Goal: Task Accomplishment & Management: Complete application form

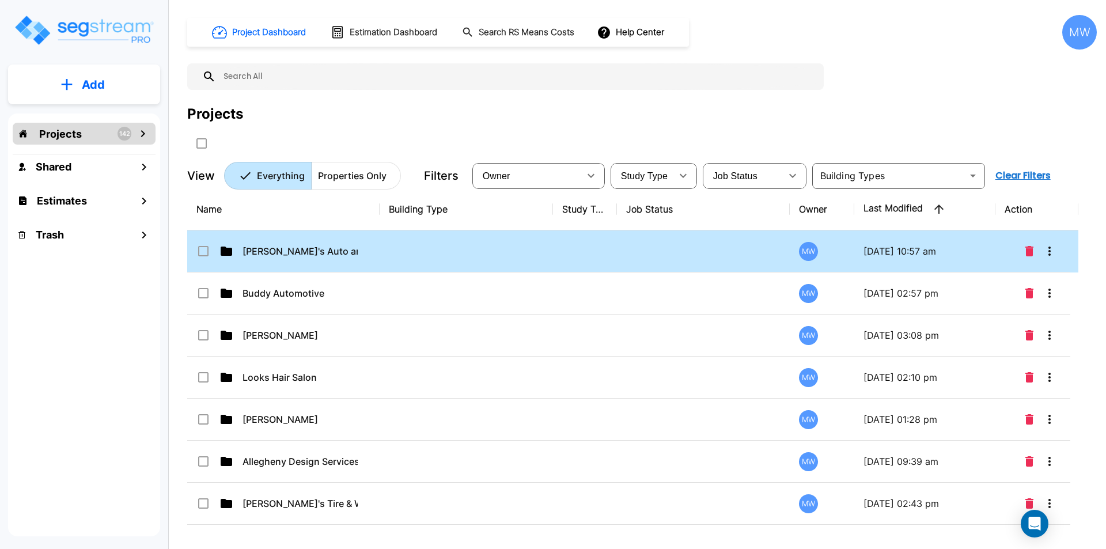
click at [357, 247] on p "[PERSON_NAME]'s Auto and Glass" at bounding box center [299, 251] width 115 height 14
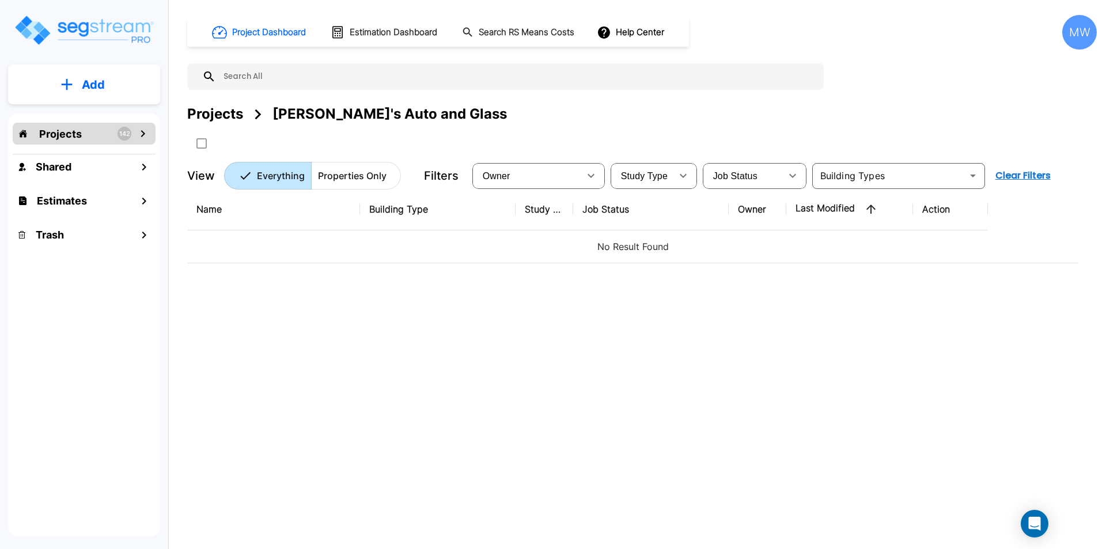
click at [99, 80] on p "Add" at bounding box center [93, 84] width 23 height 17
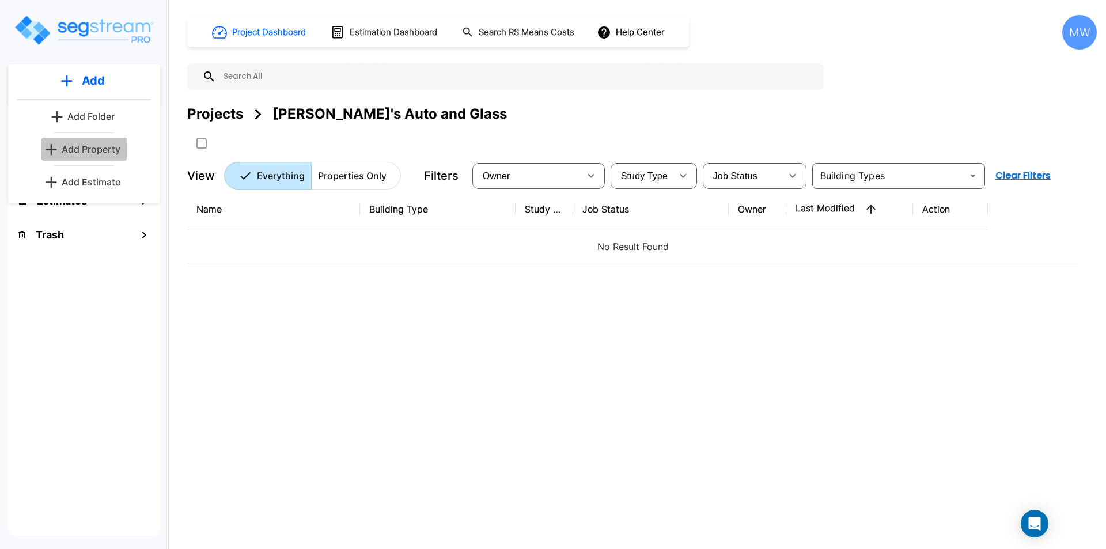
click at [108, 150] on p "Add Property" at bounding box center [91, 149] width 59 height 14
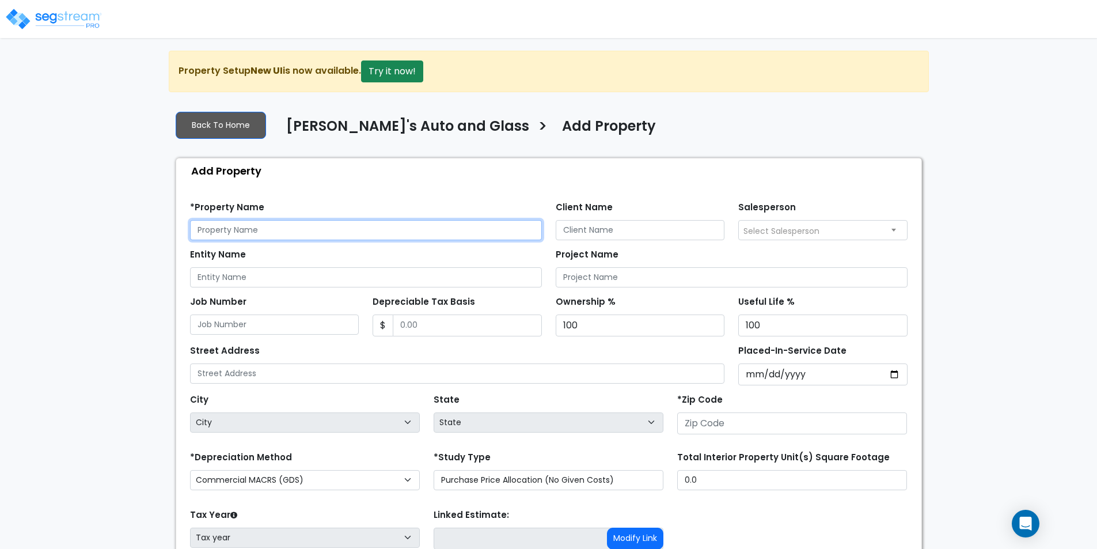
click at [274, 226] on input "text" at bounding box center [366, 230] width 352 height 20
type input "[STREET_ADDRESS]"
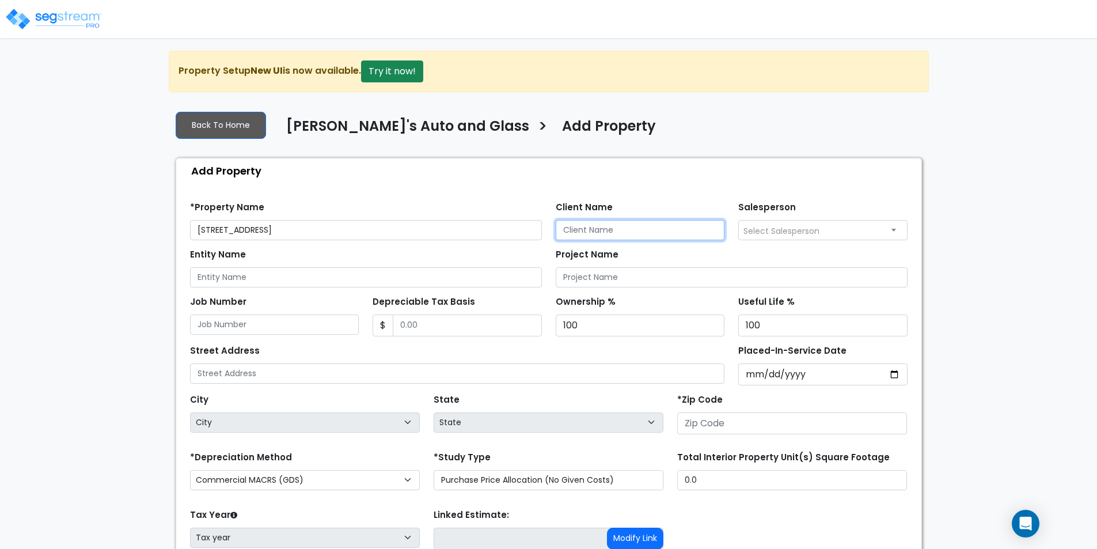
click at [600, 220] on input "Client Name" at bounding box center [640, 230] width 169 height 20
type input "Lisa Ricks"
click at [545, 175] on div "Add Property" at bounding box center [552, 170] width 740 height 25
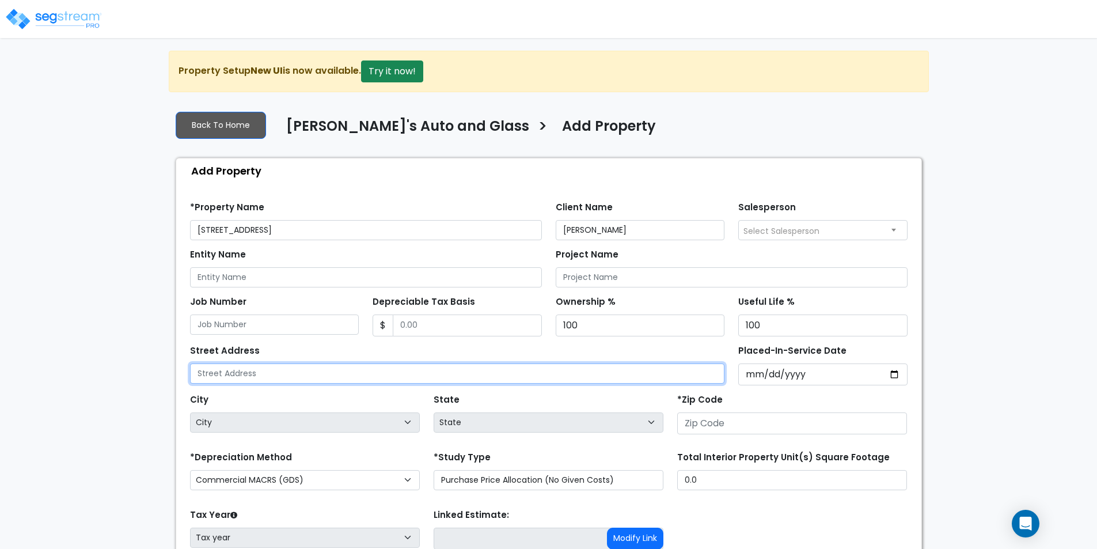
click at [264, 367] on input "text" at bounding box center [457, 373] width 535 height 20
type input "[STREET_ADDRESS]"
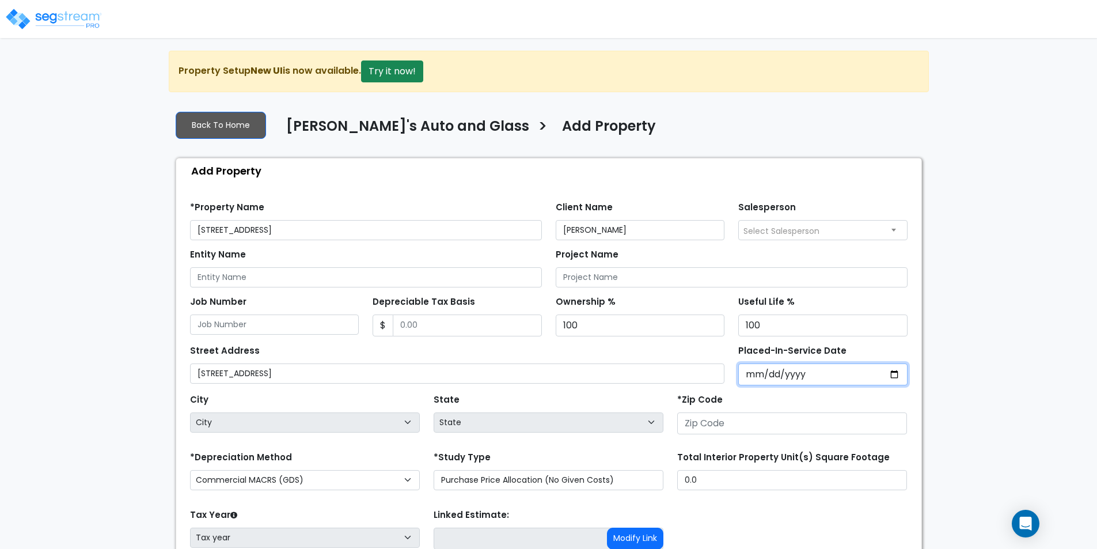
click at [895, 377] on input "Placed-In-Service Date" at bounding box center [822, 374] width 169 height 22
click at [484, 324] on input "Depreciable Tax Basis" at bounding box center [467, 325] width 149 height 22
click at [896, 369] on input "Placed-In-Service Date" at bounding box center [822, 374] width 169 height 22
type input "2010-12-31"
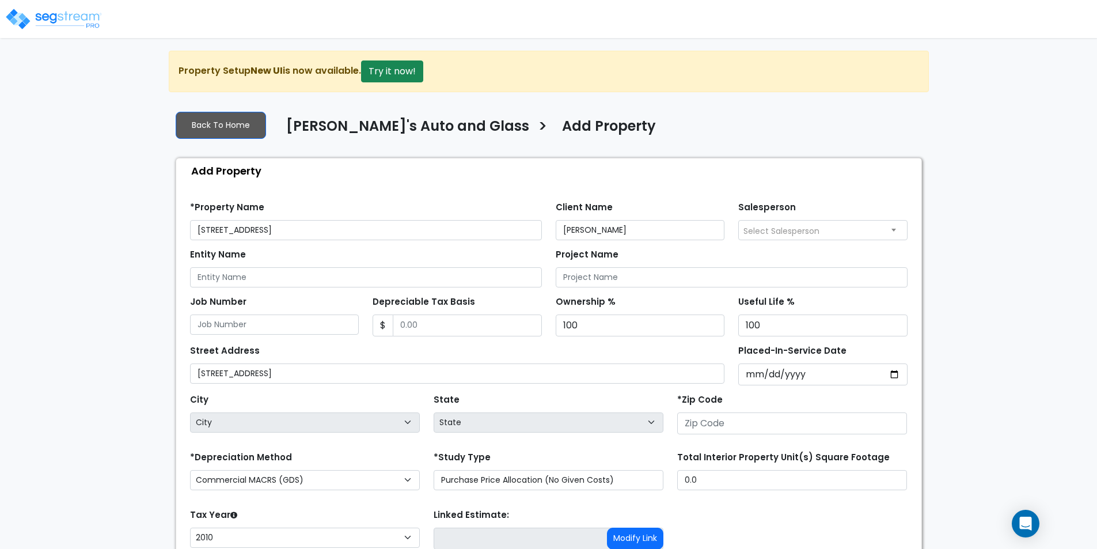
click at [738, 393] on div "*Zip Code" at bounding box center [792, 412] width 230 height 43
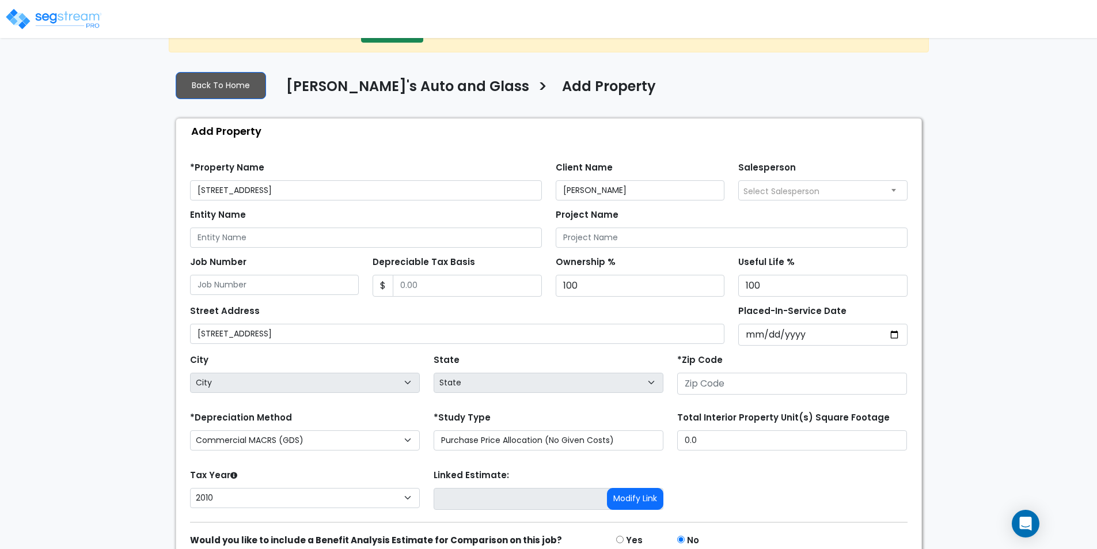
scroll to position [58, 0]
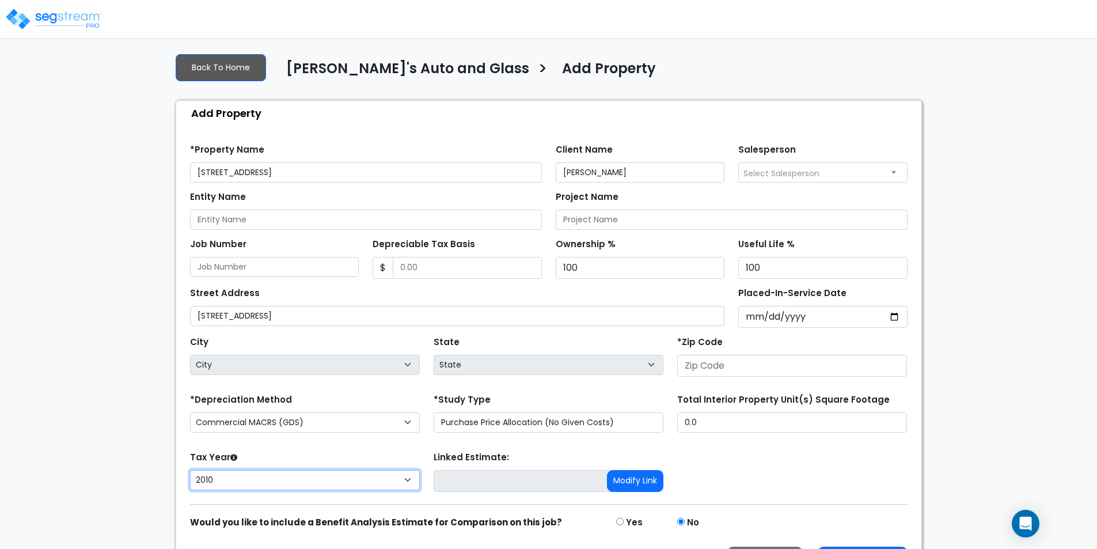
click at [341, 476] on select "2026 2025 2024 2023 2022 2021 2020 2019 2018 2017 2016 2015 2014 2013 2012 2011…" at bounding box center [305, 480] width 230 height 20
select select "2025"
click at [190, 470] on select "2026 2025 2024 2023 2022 2021 2020 2019 2018 2017 2016 2015 2014 2013 2012 2011…" at bounding box center [305, 480] width 230 height 20
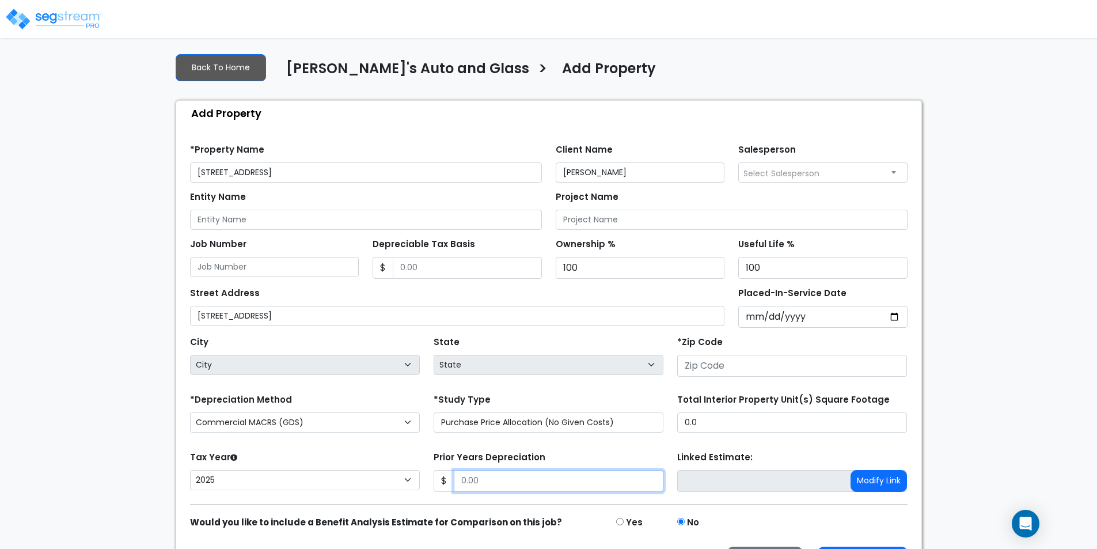
click at [483, 473] on input "Prior Years Depreciation" at bounding box center [559, 481] width 210 height 22
type input "0"
click at [476, 445] on form "*Property Name 301 S Main St Client Name Lisa Ricks Salesperson" at bounding box center [549, 355] width 718 height 441
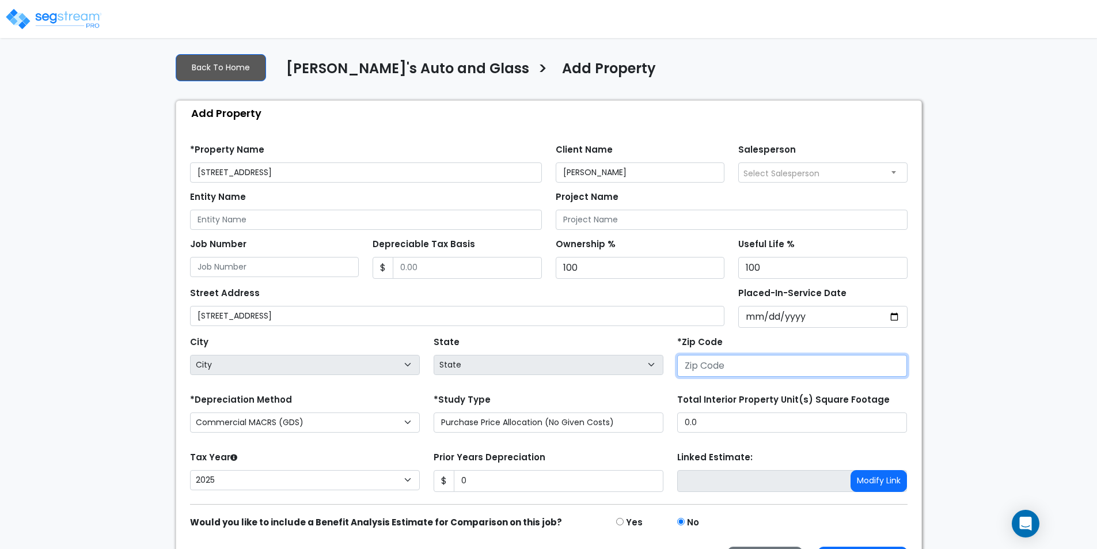
click at [859, 372] on input "number" at bounding box center [792, 366] width 230 height 22
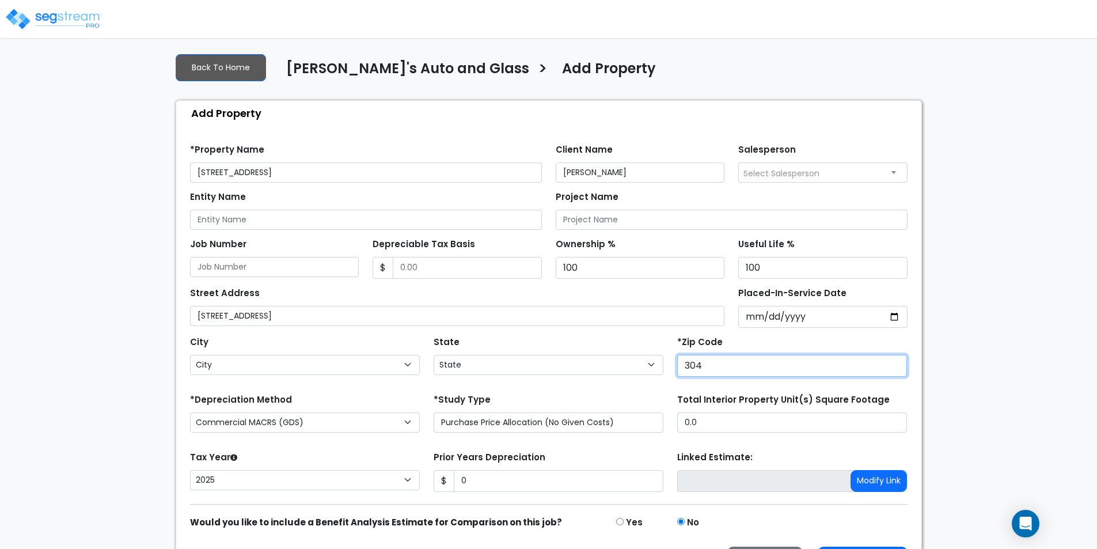
type input "3045"
select select "GA"
type input "30458"
click at [642, 342] on div "State State National Average AB AK AL AR AZ BC CA CO CT DC DE FL GA HI" at bounding box center [549, 356] width 244 height 46
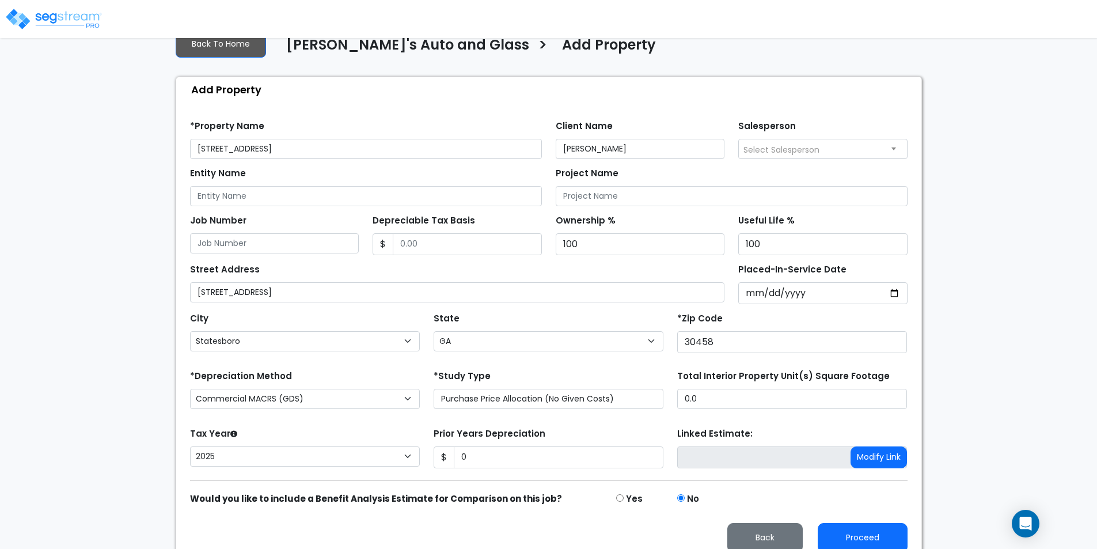
scroll to position [94, 0]
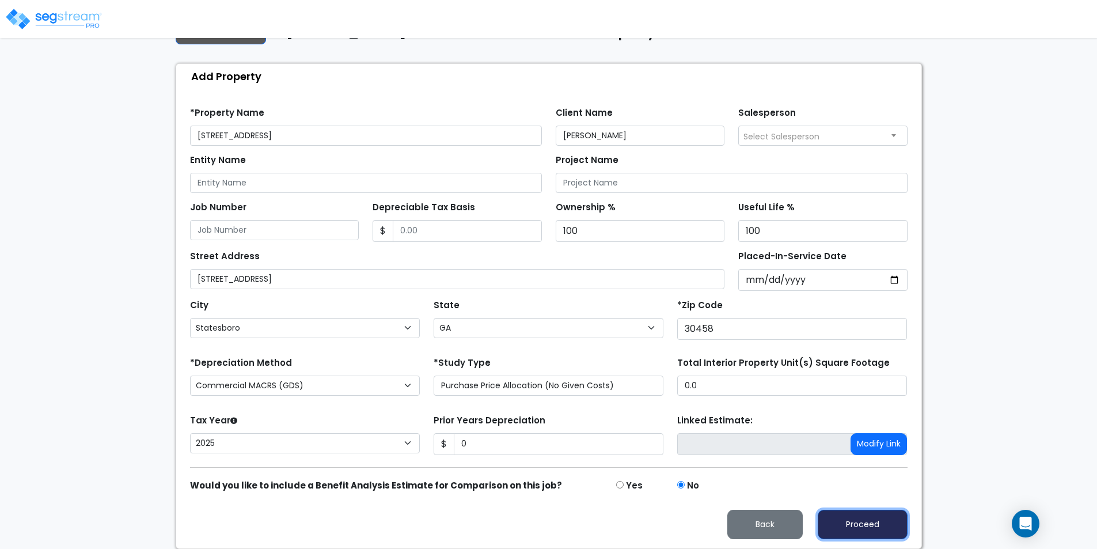
click at [865, 520] on button "Proceed" at bounding box center [863, 524] width 90 height 29
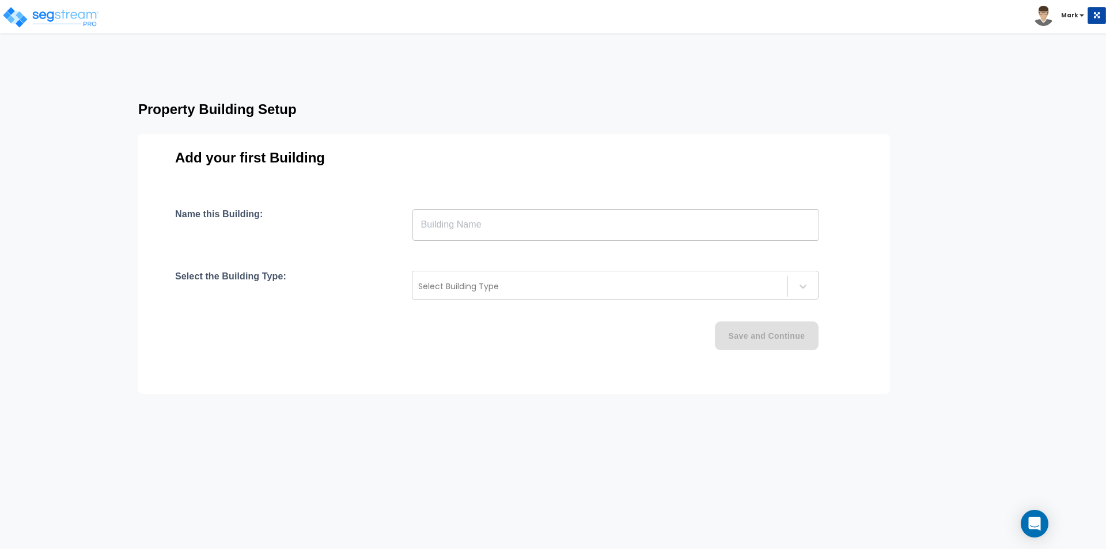
click at [504, 224] on input "text" at bounding box center [615, 225] width 407 height 32
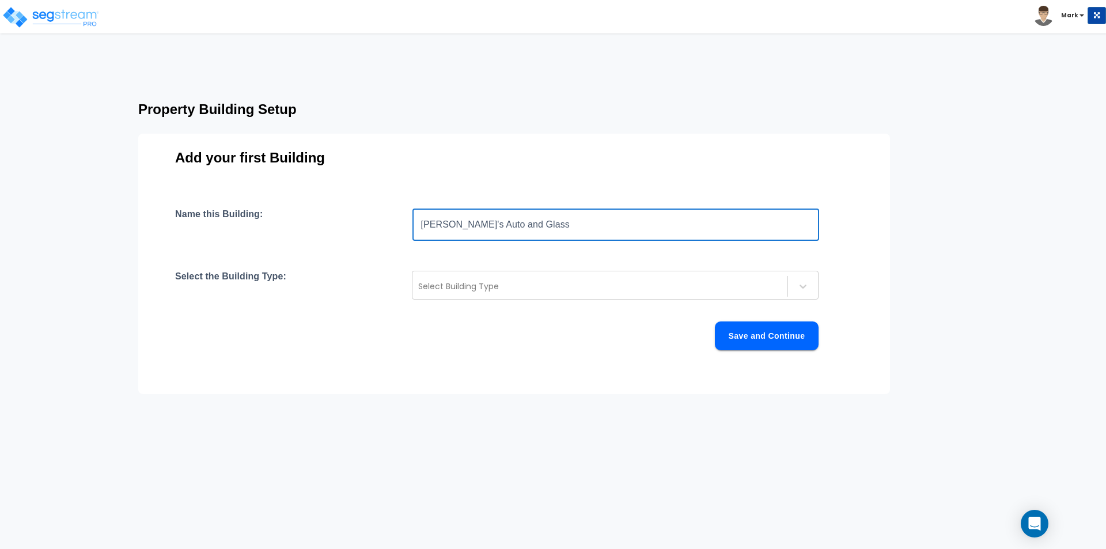
type input "[PERSON_NAME]'s Auto and Glass"
click at [469, 261] on div "Name this Building: Rick's Auto and Glass ​ Select the Building Type: Select Bu…" at bounding box center [514, 293] width 678 height 169
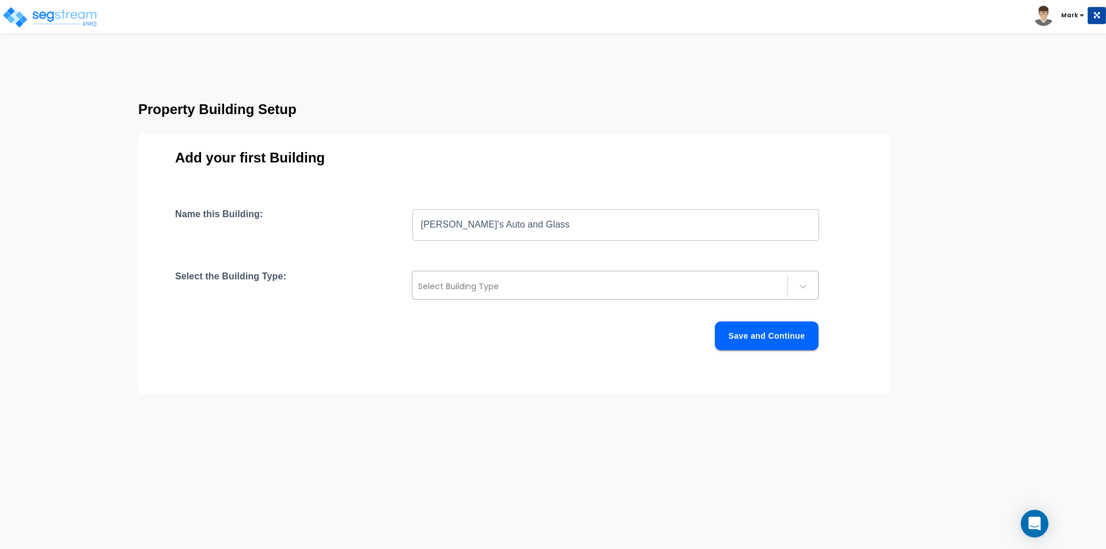
click at [483, 289] on div at bounding box center [599, 286] width 363 height 14
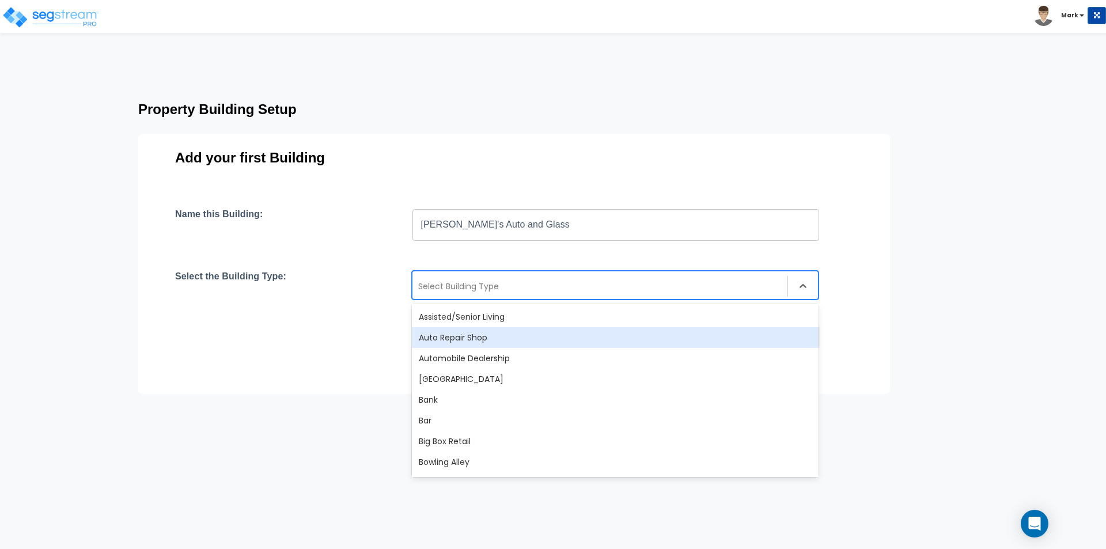
click at [482, 343] on div "Auto Repair Shop" at bounding box center [615, 337] width 407 height 21
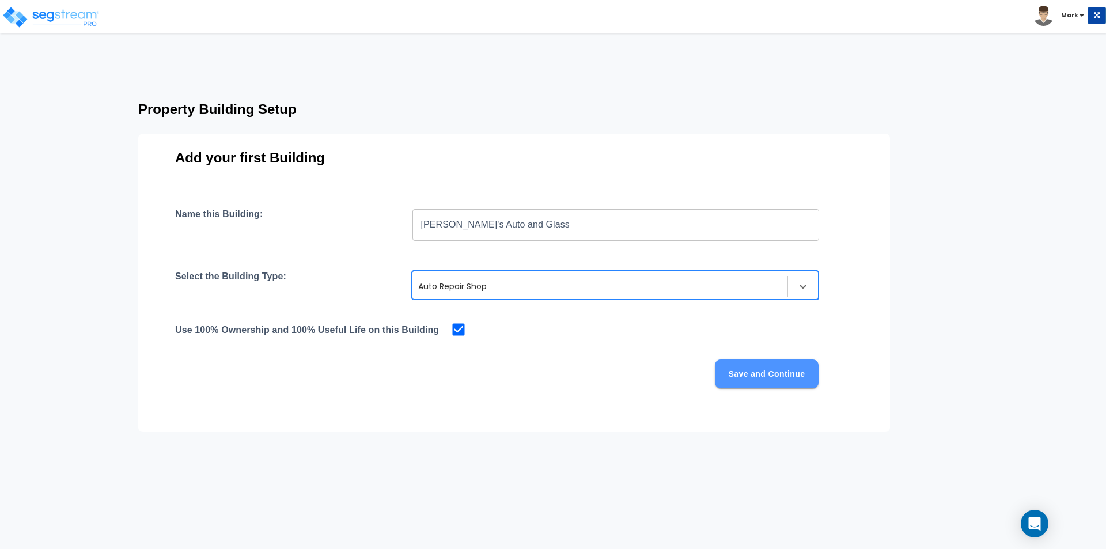
click at [759, 370] on button "Save and Continue" at bounding box center [767, 373] width 104 height 29
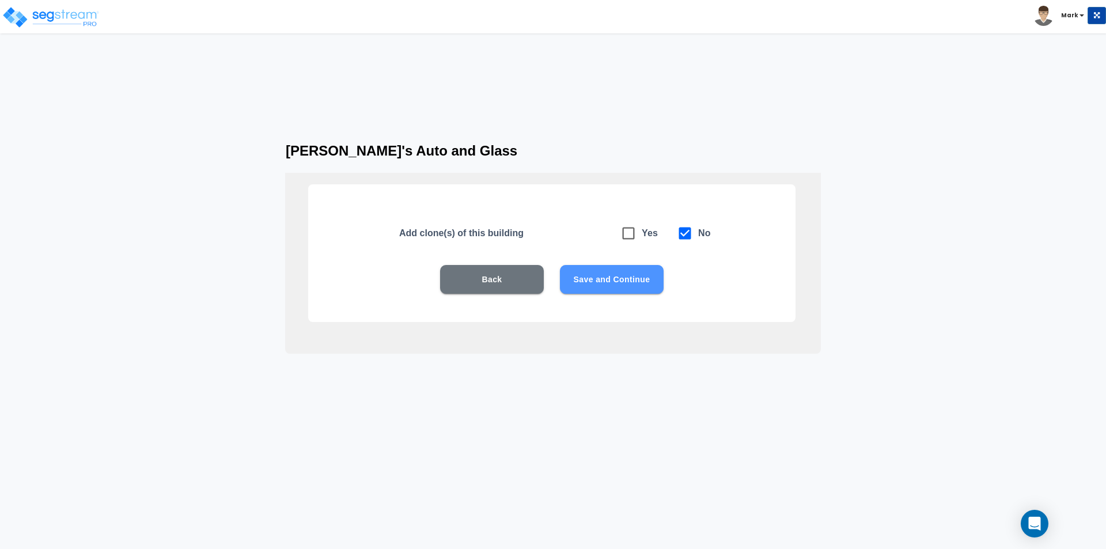
click at [649, 282] on button "Save and Continue" at bounding box center [612, 279] width 104 height 29
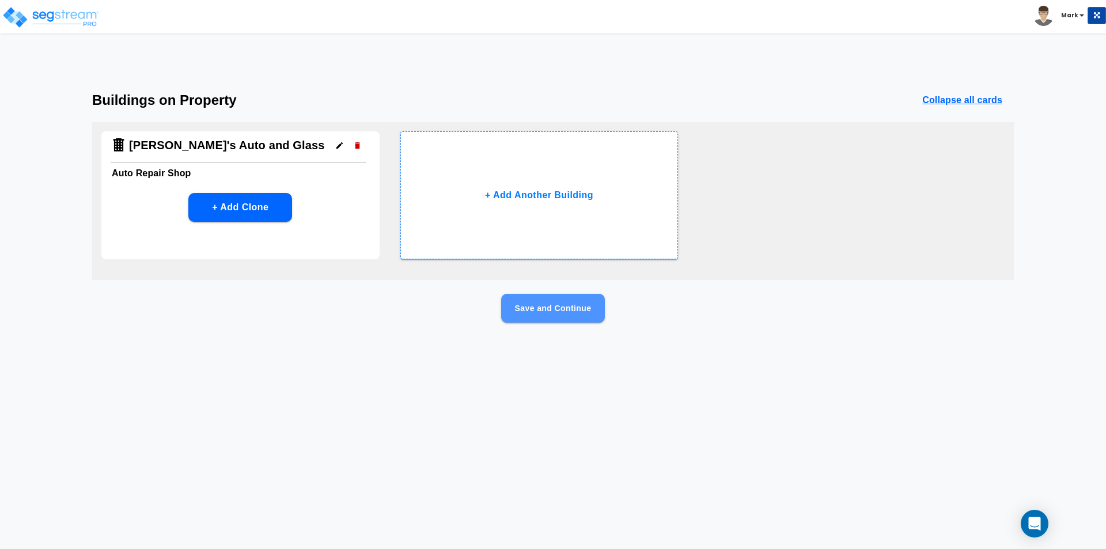
click at [534, 312] on button "Save and Continue" at bounding box center [553, 308] width 104 height 29
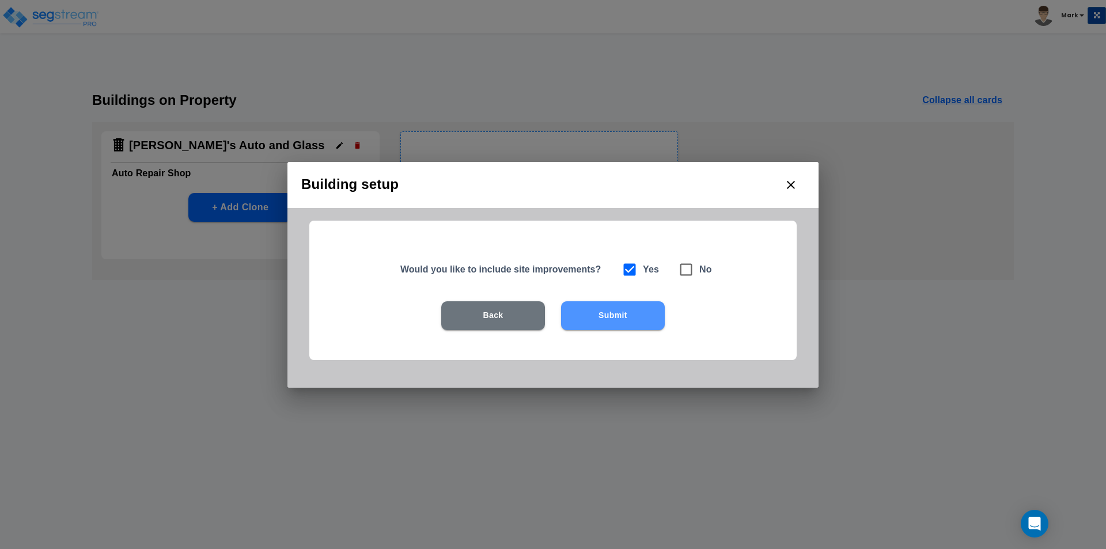
click at [613, 316] on button "Submit" at bounding box center [613, 315] width 104 height 29
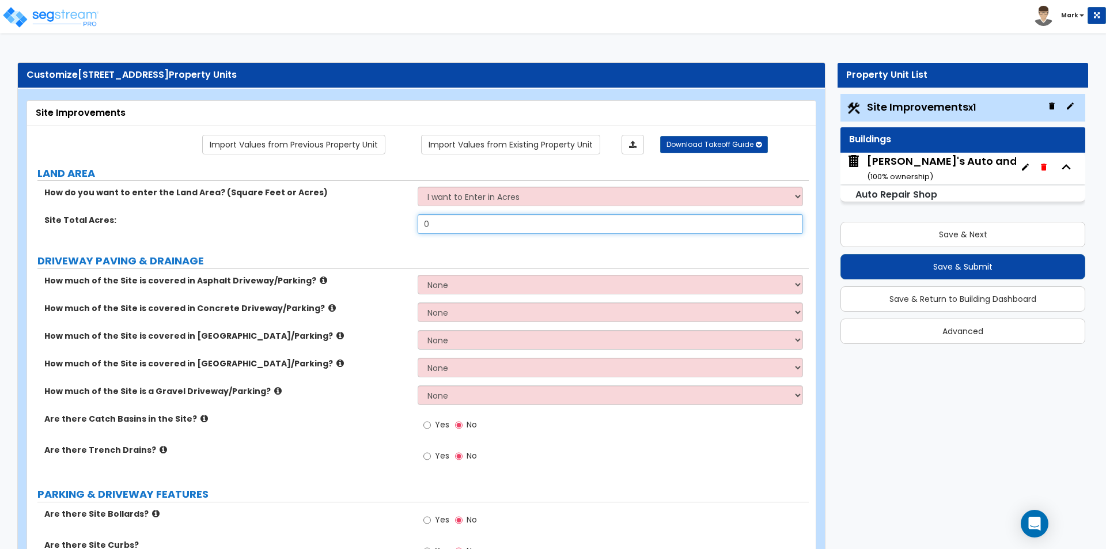
click at [532, 226] on input "0" at bounding box center [610, 224] width 385 height 20
type input "0.52"
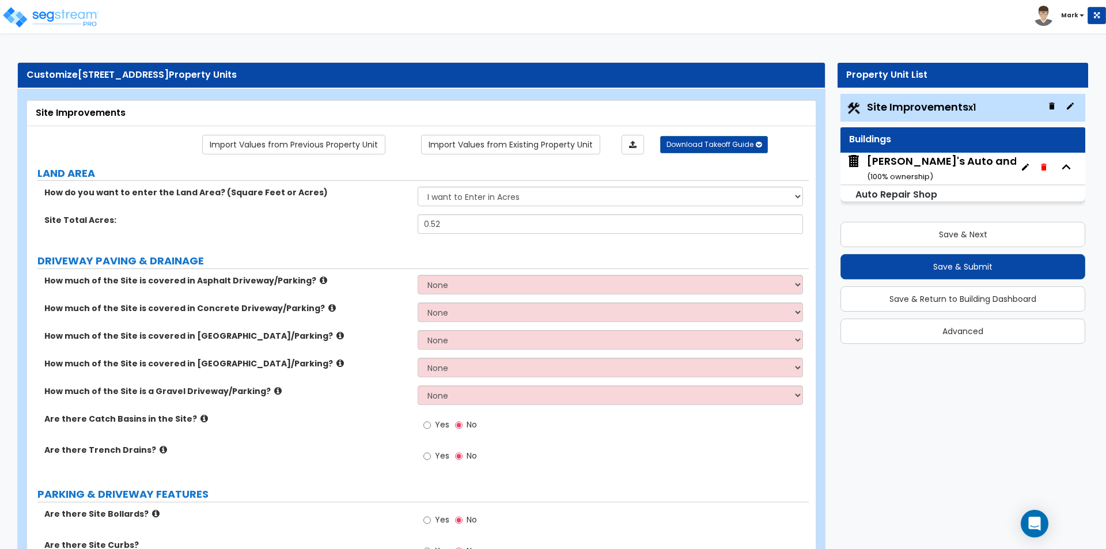
click at [330, 268] on label "DRIVEWAY PAVING & DRAINAGE" at bounding box center [422, 260] width 771 height 15
click at [419, 283] on select "None I want to Enter an Approximate Percentage I want to Enter the Square Foota…" at bounding box center [610, 285] width 385 height 20
select select "2"
click at [418, 275] on select "None I want to Enter an Approximate Percentage I want to Enter the Square Foota…" at bounding box center [610, 285] width 385 height 20
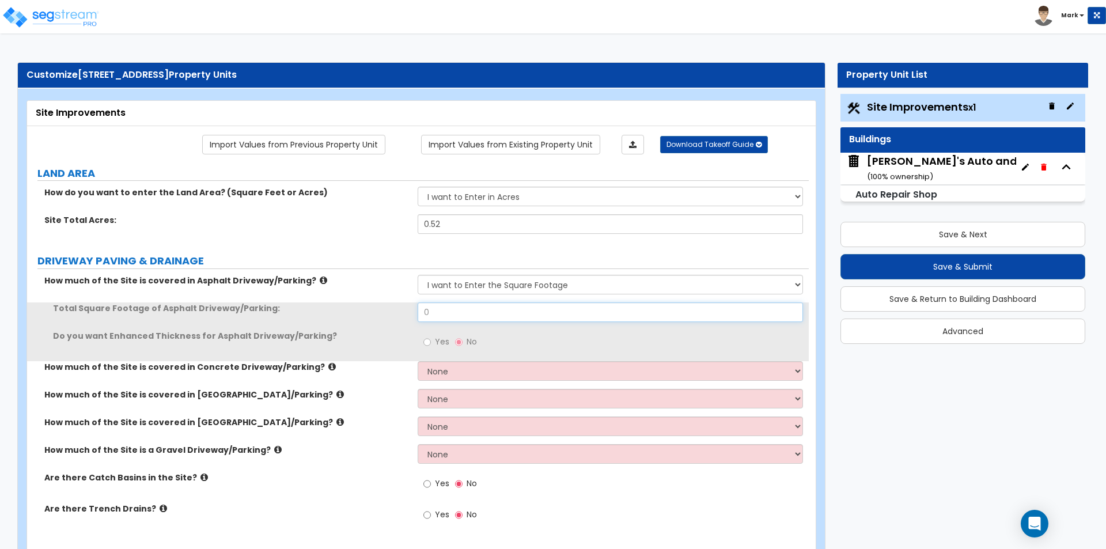
click at [454, 316] on input "0" at bounding box center [610, 312] width 385 height 20
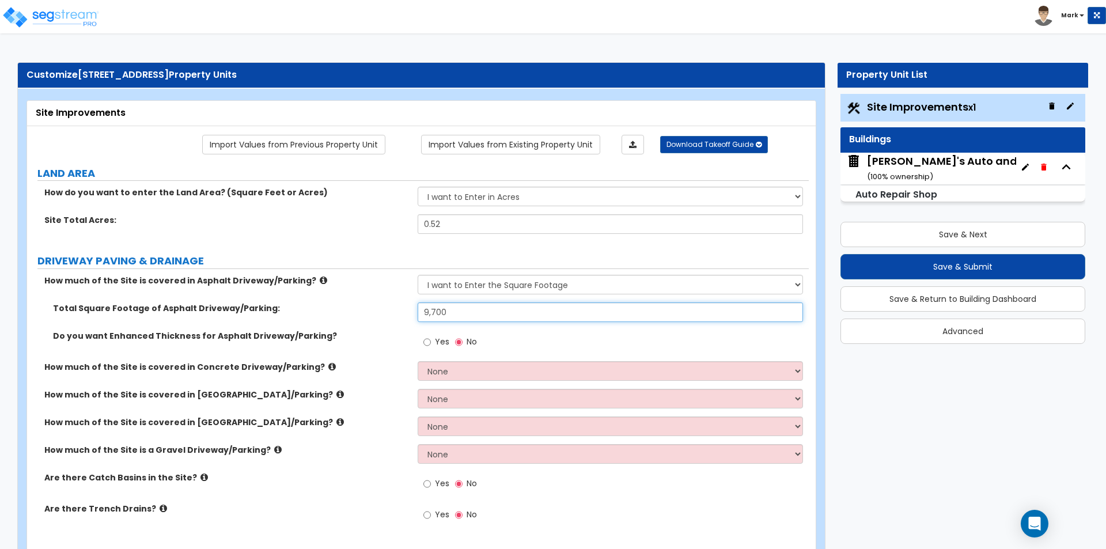
type input "9,700"
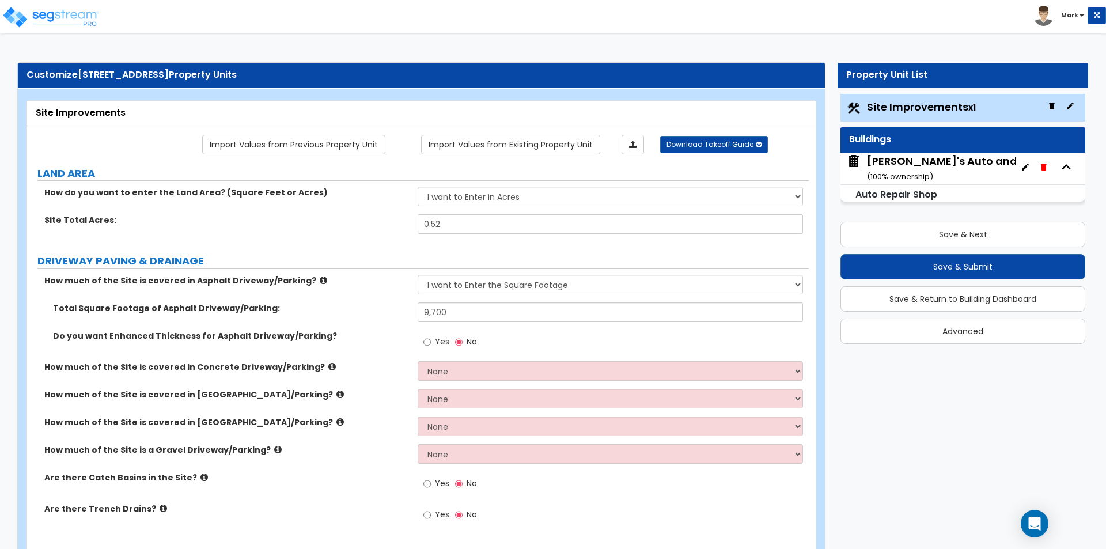
click at [357, 343] on div "Do you want Enhanced Thickness for Asphalt Driveway/Parking? Yes No" at bounding box center [418, 345] width 782 height 31
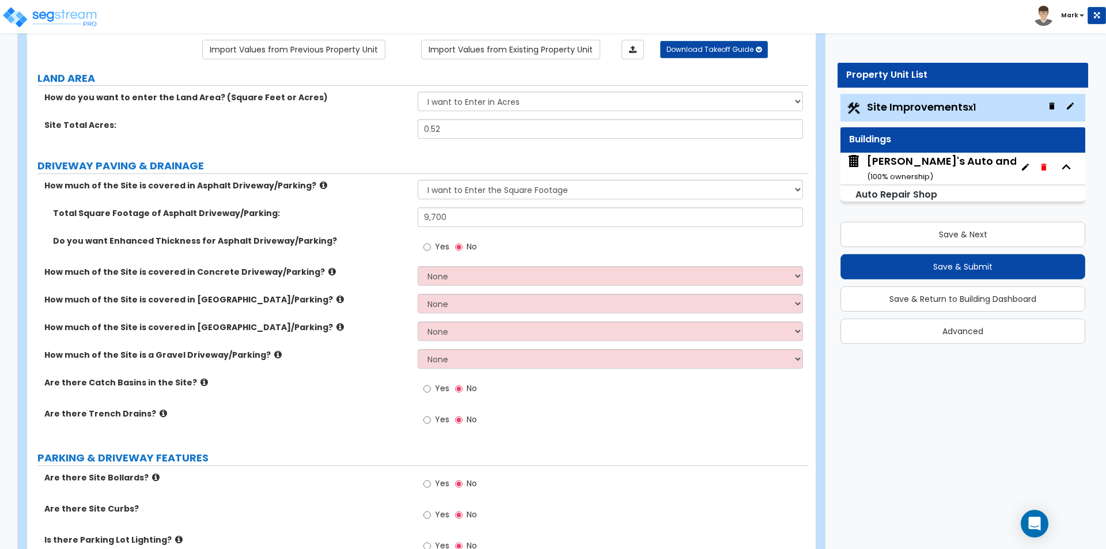
scroll to position [173, 0]
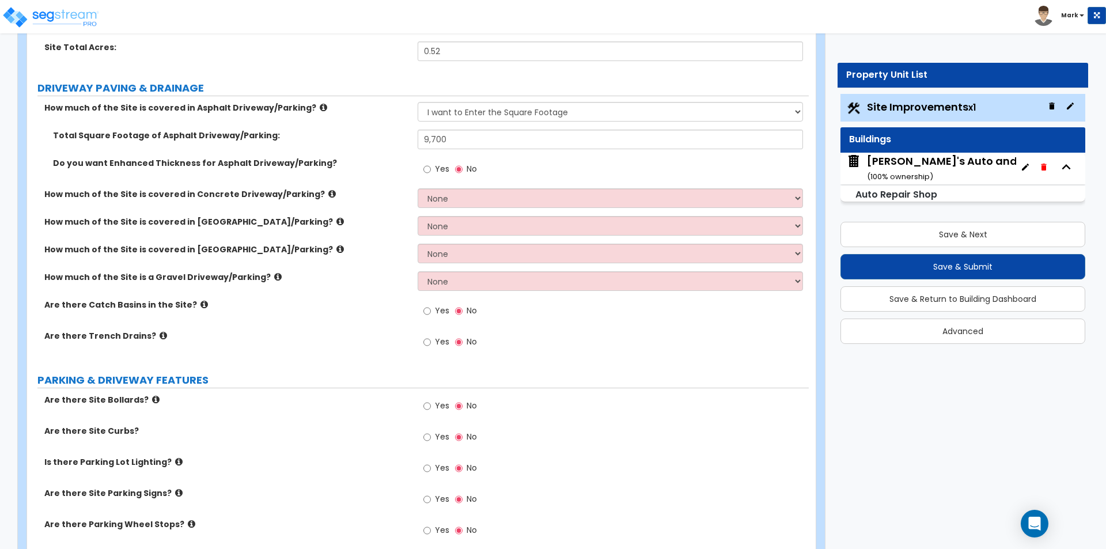
click at [160, 335] on icon at bounding box center [163, 335] width 7 height 9
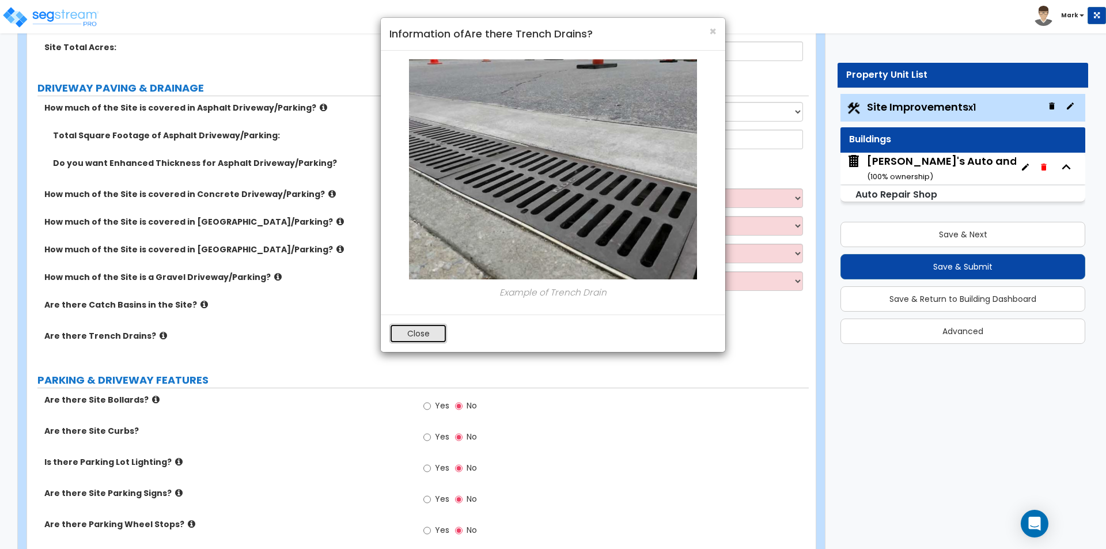
click at [431, 338] on button "Close" at bounding box center [418, 334] width 58 height 20
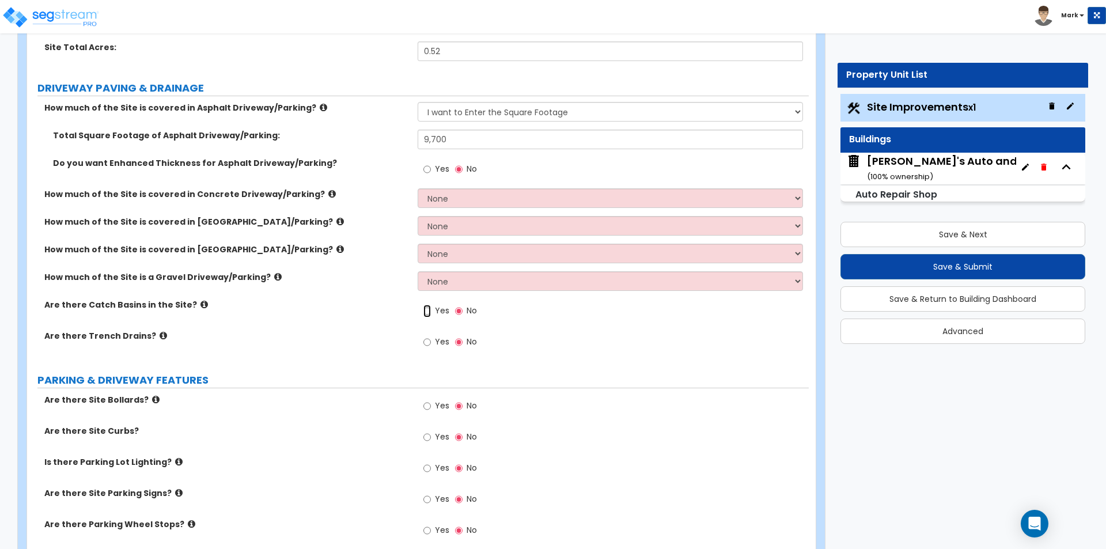
click at [430, 314] on input "Yes" at bounding box center [426, 311] width 7 height 13
radio input "true"
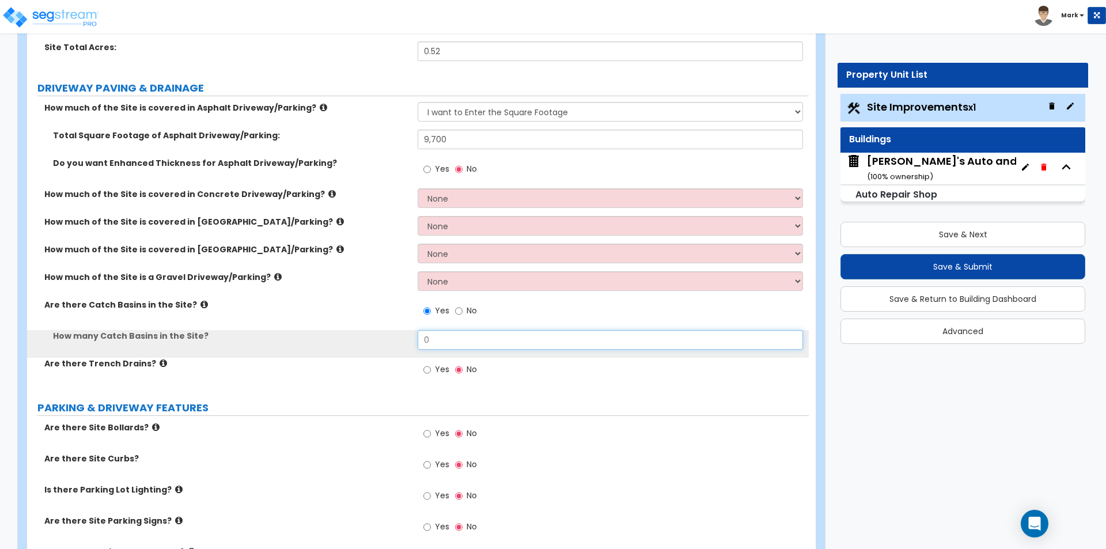
click at [439, 339] on input "0" at bounding box center [610, 340] width 385 height 20
type input "1"
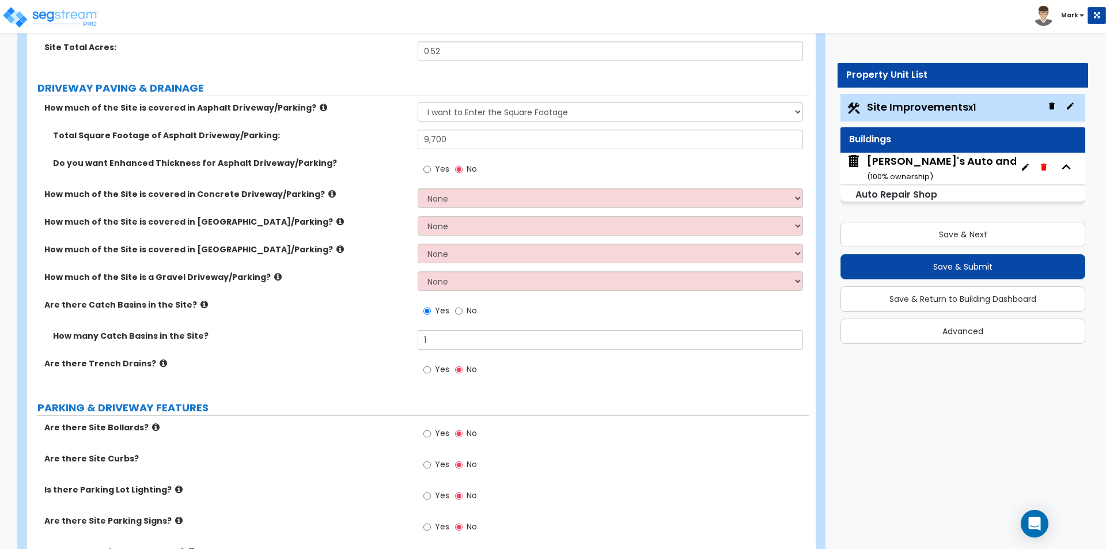
click at [388, 317] on div "Are there Catch Basins in the Site? Yes No" at bounding box center [418, 314] width 782 height 31
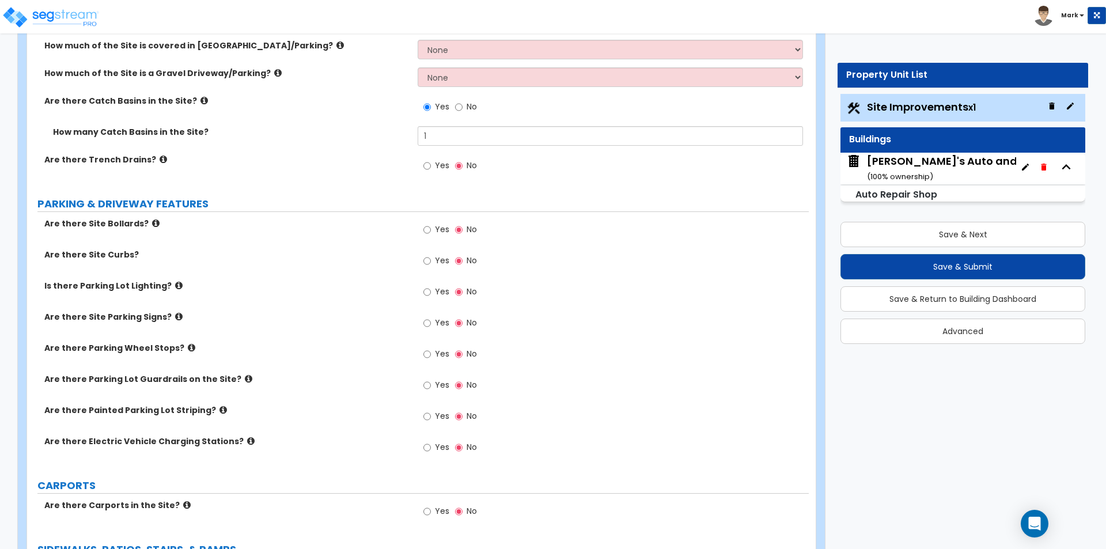
scroll to position [403, 0]
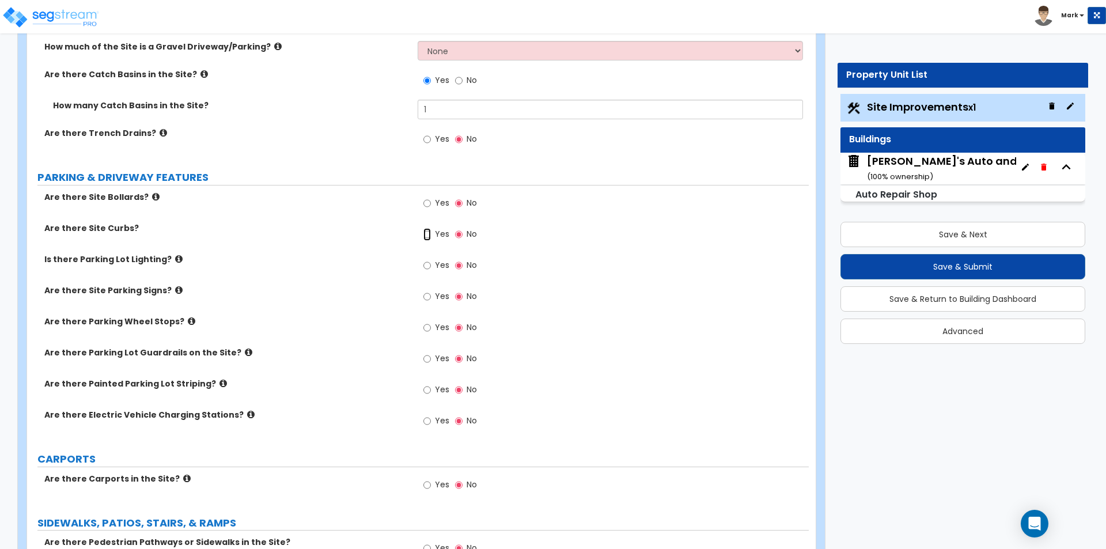
click at [425, 236] on input "Yes" at bounding box center [426, 234] width 7 height 13
radio input "true"
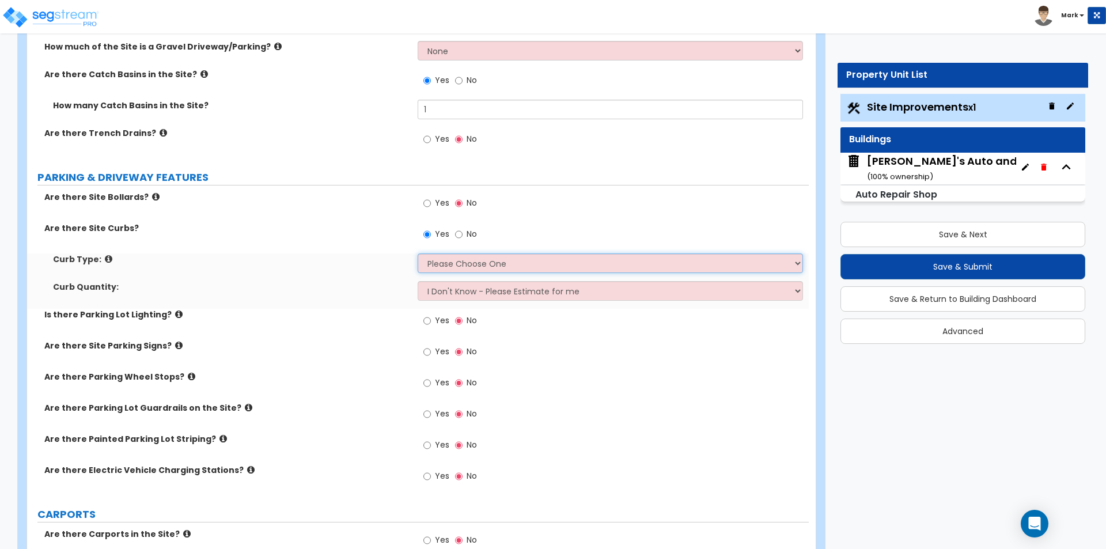
click at [437, 257] on select "Please Choose One Curb (Only) Curb & Gutter Asphalt Berm" at bounding box center [610, 263] width 385 height 20
select select "1"
click at [418, 253] on select "Please Choose One Curb (Only) Curb & Gutter Asphalt Berm" at bounding box center [610, 263] width 385 height 20
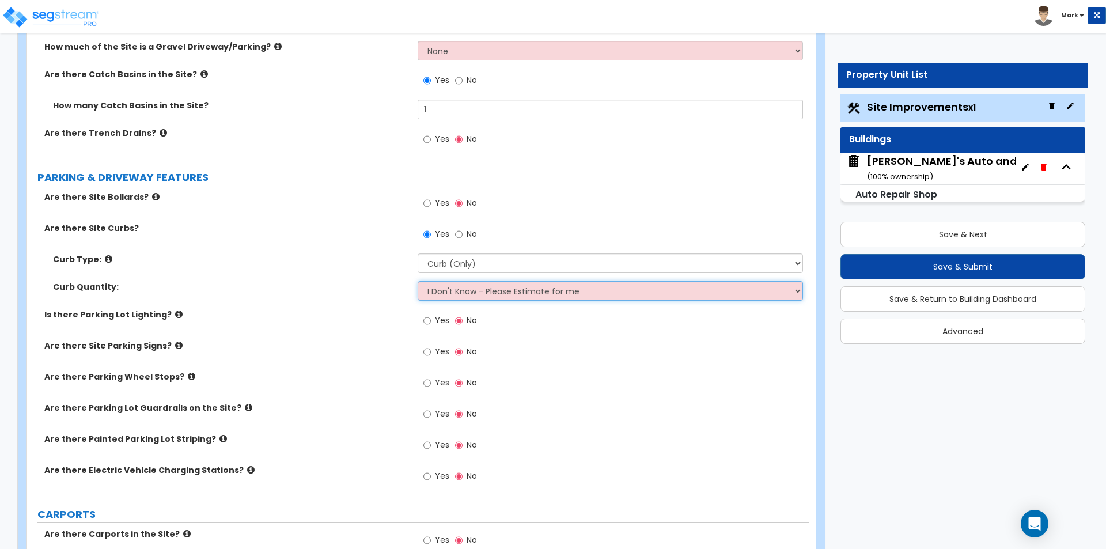
click at [452, 294] on select "I Don't Know - Please Estimate for me I want to Enter the Linear Footage" at bounding box center [610, 291] width 385 height 20
select select "1"
click at [418, 281] on select "I Don't Know - Please Estimate for me I want to Enter the Linear Footage" at bounding box center [610, 291] width 385 height 20
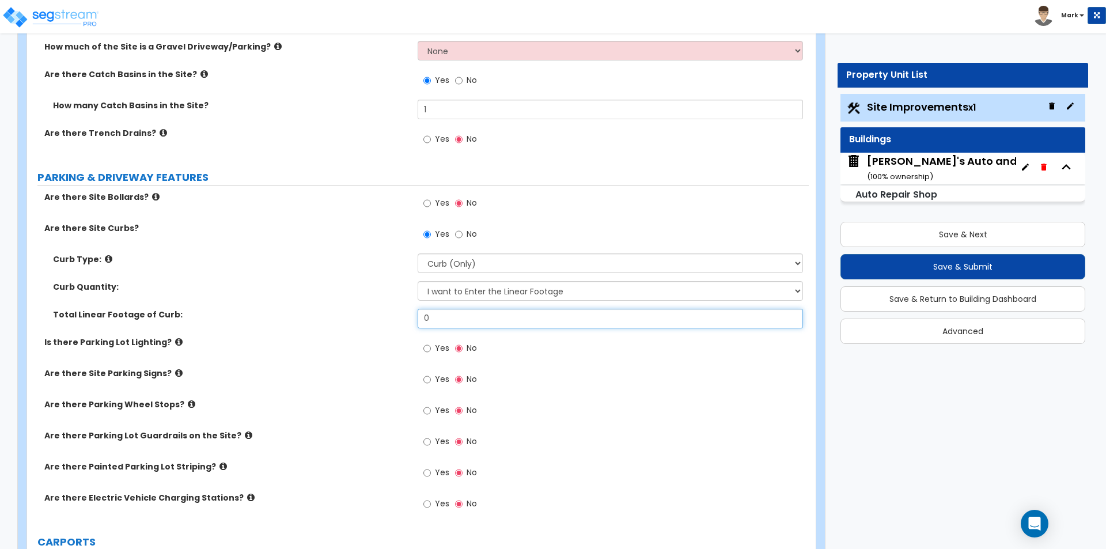
click at [563, 322] on input "0" at bounding box center [610, 319] width 385 height 20
type input "300"
click at [425, 472] on input "Yes" at bounding box center [426, 473] width 7 height 13
radio input "true"
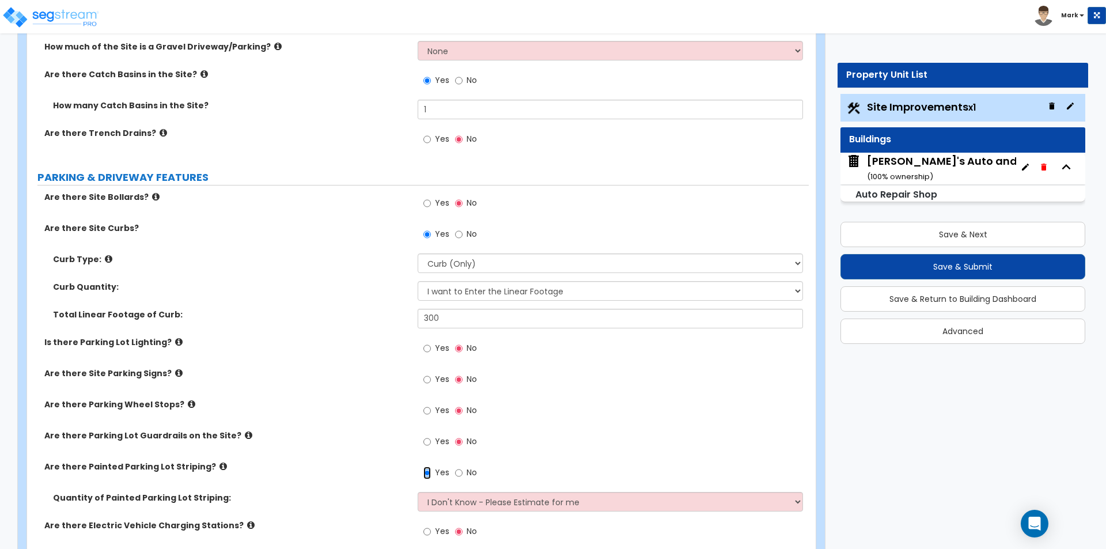
scroll to position [576, 0]
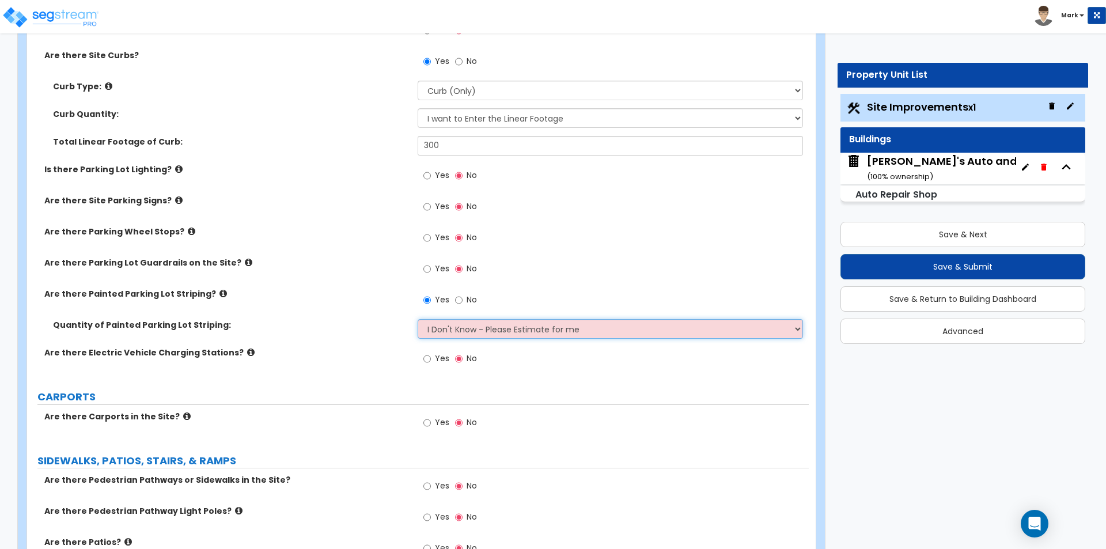
click at [446, 322] on select "I Don't Know - Please Estimate for me I Want to Enter the Number of Parking Spa…" at bounding box center [610, 329] width 385 height 20
select select "1"
click at [418, 319] on select "I Don't Know - Please Estimate for me I Want to Enter the Number of Parking Spa…" at bounding box center [610, 329] width 385 height 20
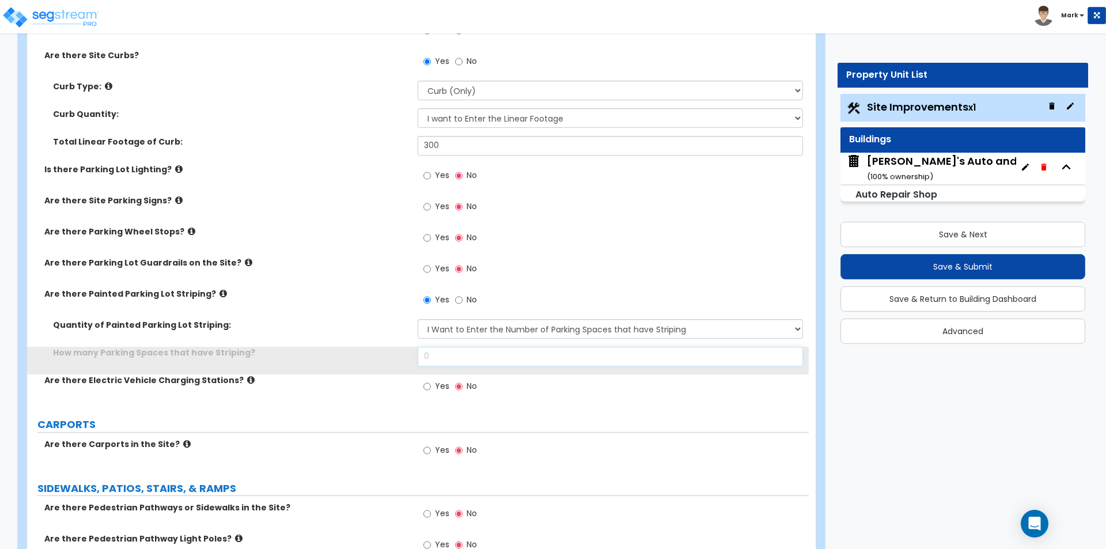
click at [458, 353] on input "0" at bounding box center [610, 357] width 385 height 20
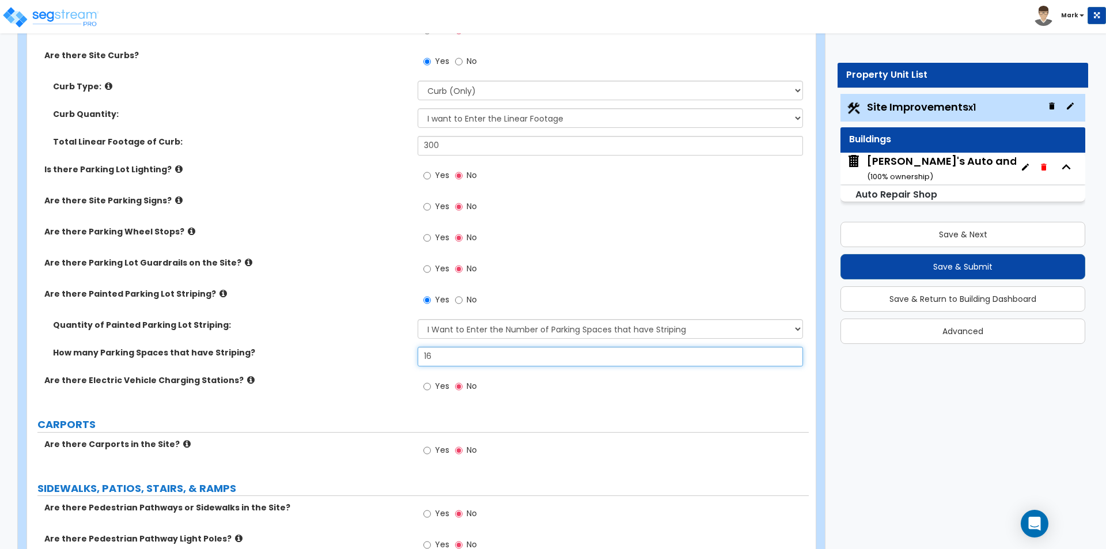
type input "16"
click at [339, 362] on div "How many Parking Spaces that have Striping? 16" at bounding box center [418, 361] width 782 height 28
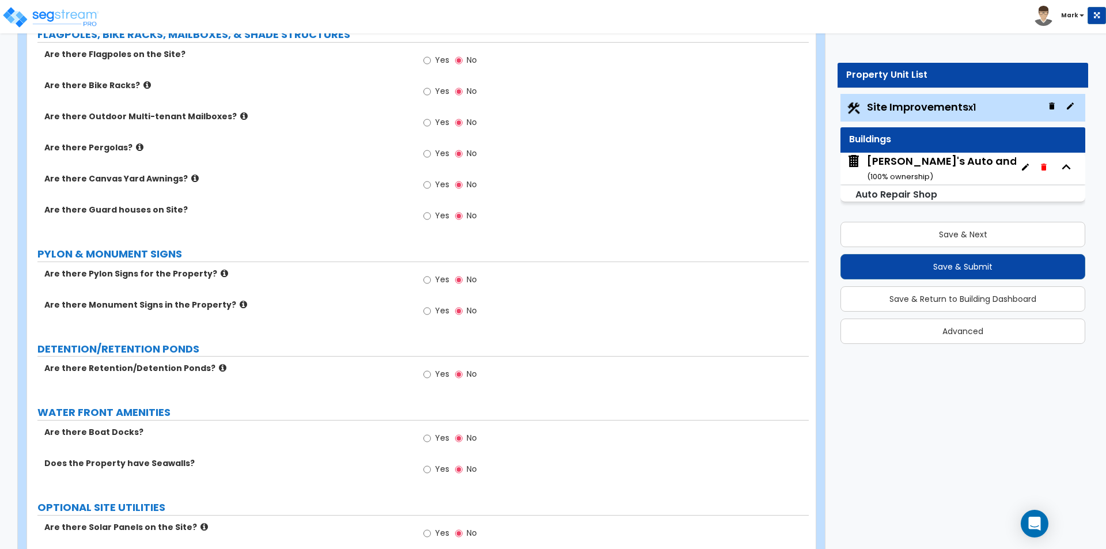
scroll to position [1670, 0]
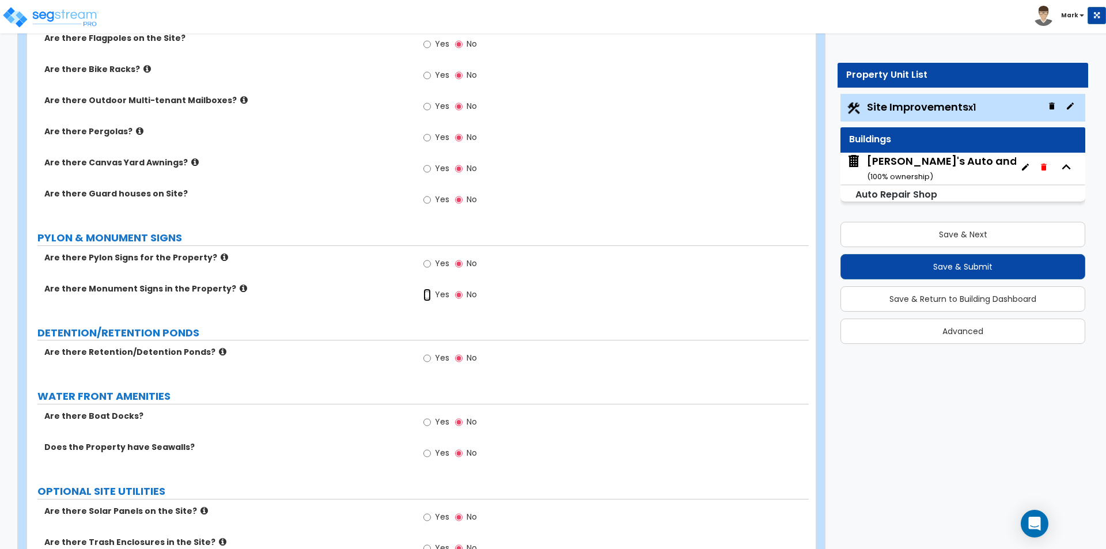
click at [424, 294] on input "Yes" at bounding box center [426, 295] width 7 height 13
radio input "true"
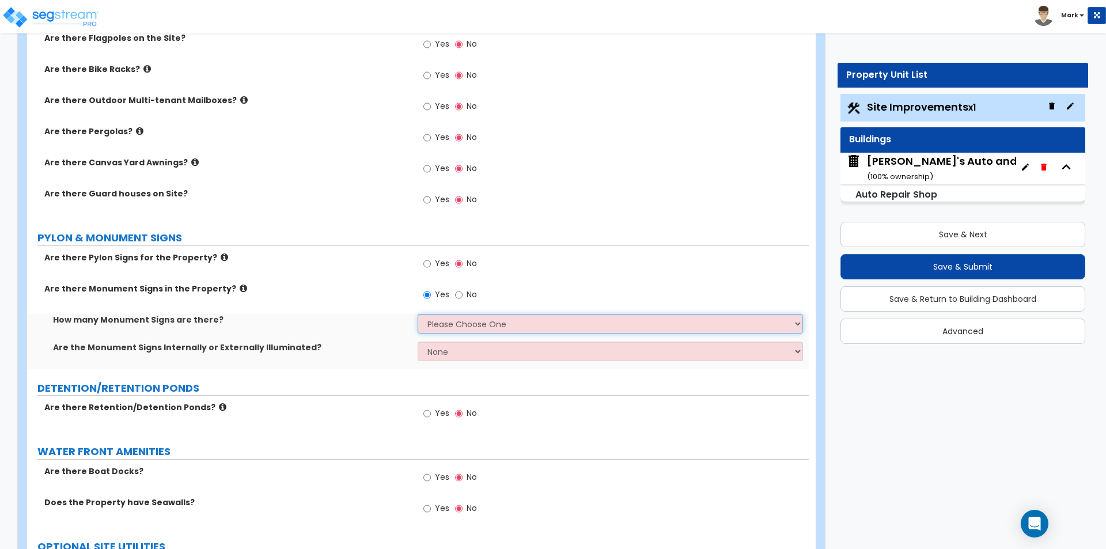
click at [453, 319] on select "Please Choose One 1 2 3" at bounding box center [610, 324] width 385 height 20
select select "1"
click at [418, 314] on select "Please Choose One 1 2 3" at bounding box center [610, 324] width 385 height 20
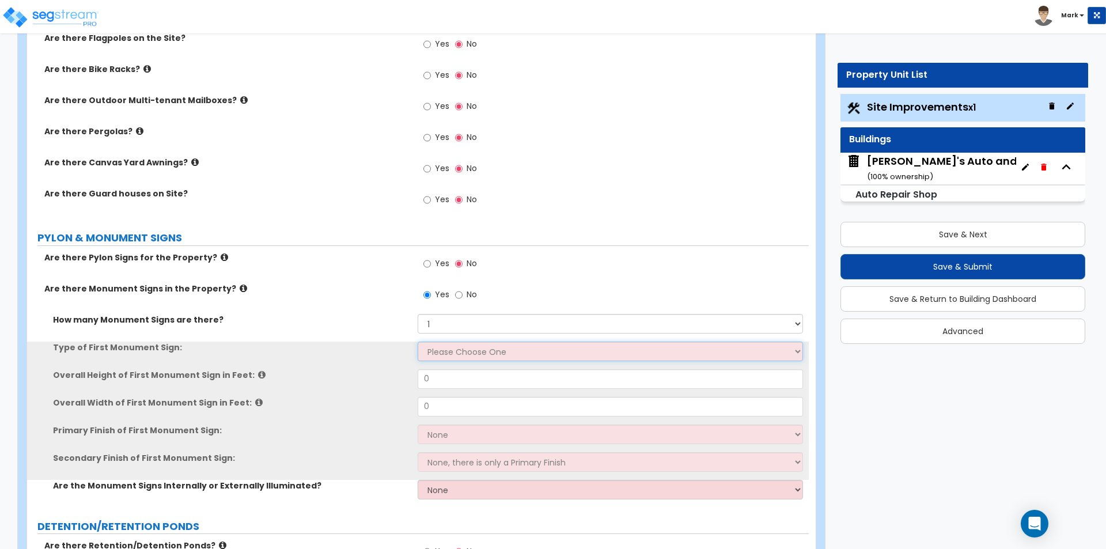
click at [445, 354] on select "Please Choose One Flat Signboard on top of a Base Flat Signboard attached to a …" at bounding box center [610, 352] width 385 height 20
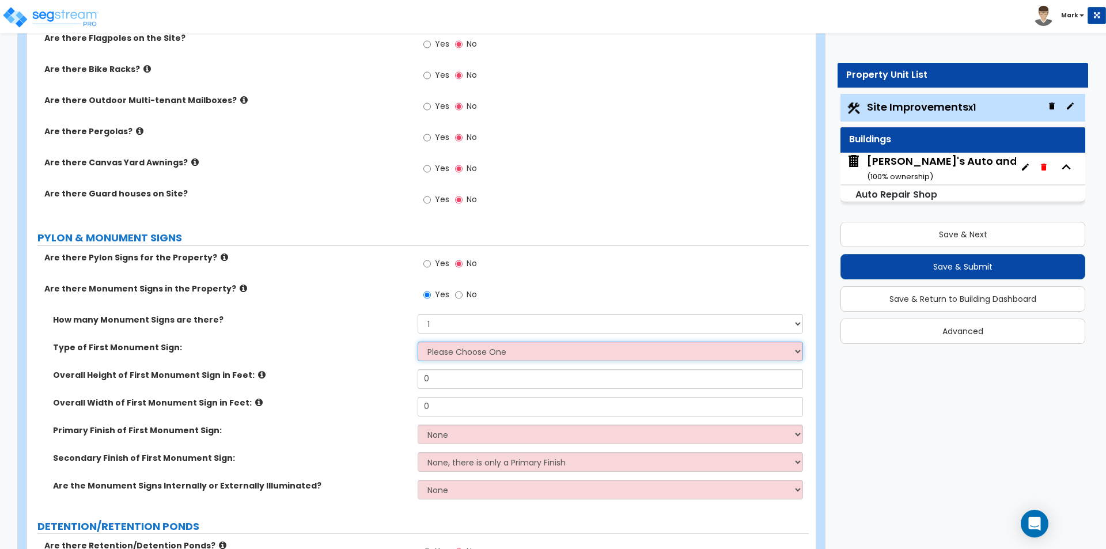
select select "1"
click at [418, 342] on select "Please Choose One Flat Signboard on top of a Base Flat Signboard attached to a …" at bounding box center [610, 352] width 385 height 20
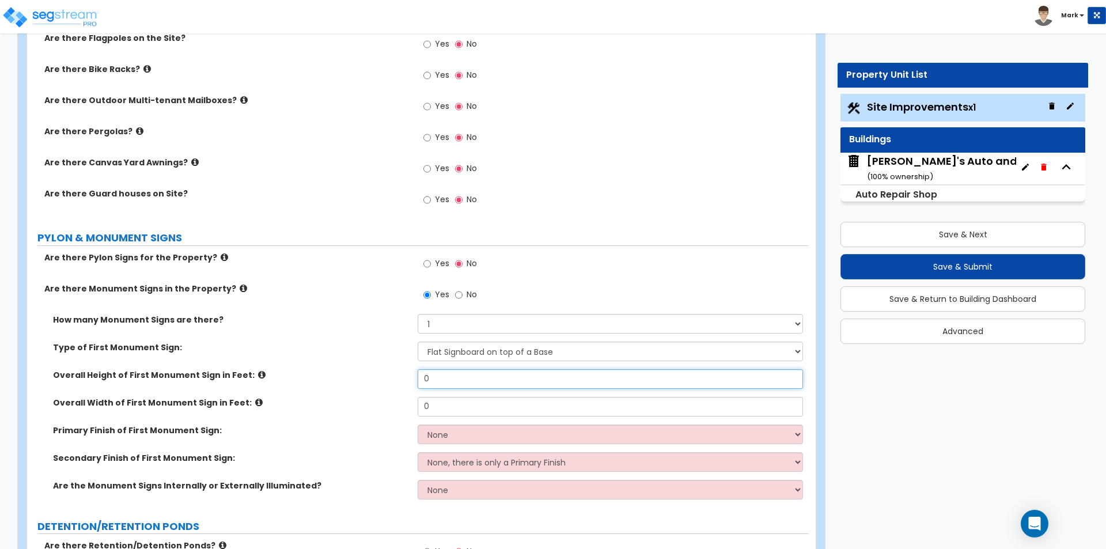
click at [440, 377] on input "0" at bounding box center [610, 379] width 385 height 20
type input "5"
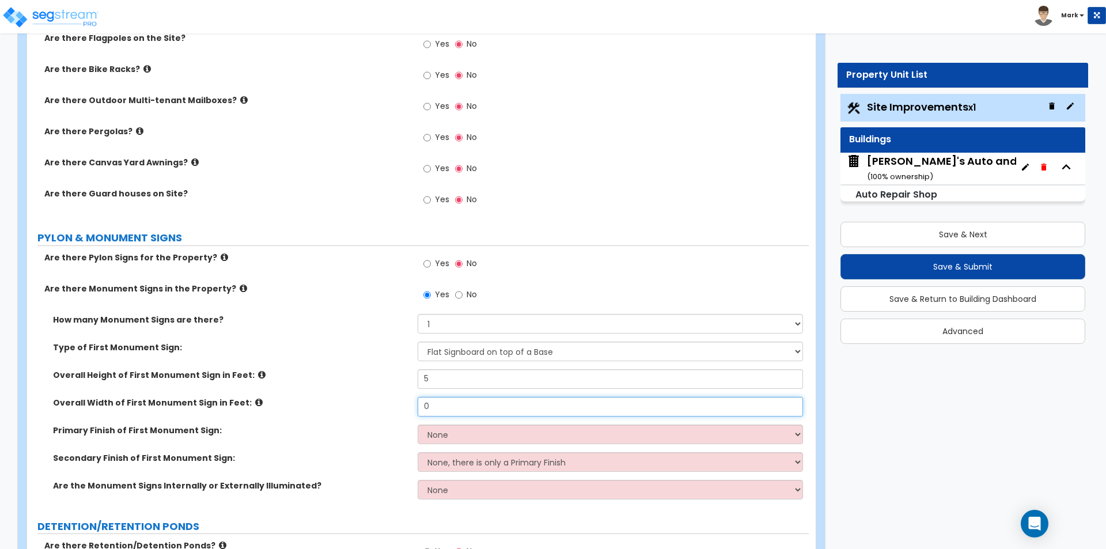
click at [452, 407] on input "0" at bounding box center [610, 407] width 385 height 20
type input "8"
click at [437, 442] on select "None Paint/Stucco Finish Brick Finish Stone Finish Metal Composite Finish Vinyl…" at bounding box center [610, 435] width 385 height 20
select select "4"
click at [418, 425] on select "None Paint/Stucco Finish Brick Finish Stone Finish Metal Composite Finish Vinyl…" at bounding box center [610, 435] width 385 height 20
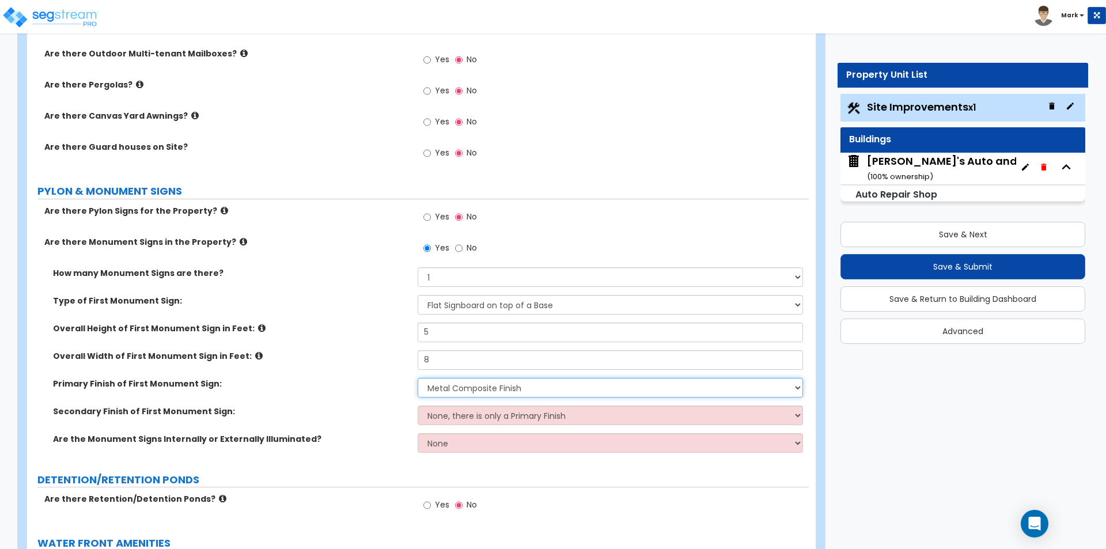
scroll to position [1786, 0]
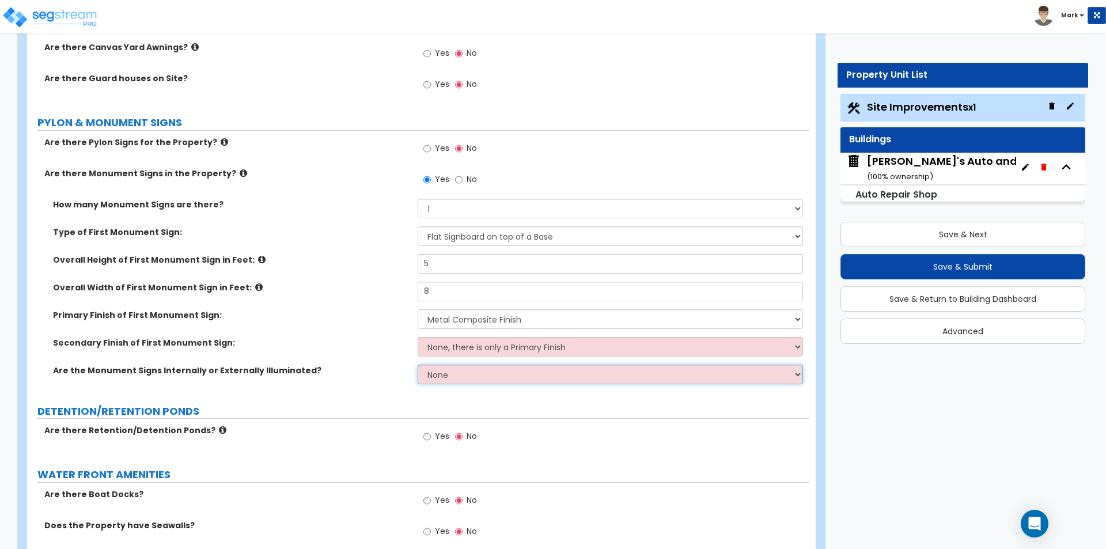
click at [448, 381] on select "None Internally Illuminated Externally Illuminated" at bounding box center [610, 375] width 385 height 20
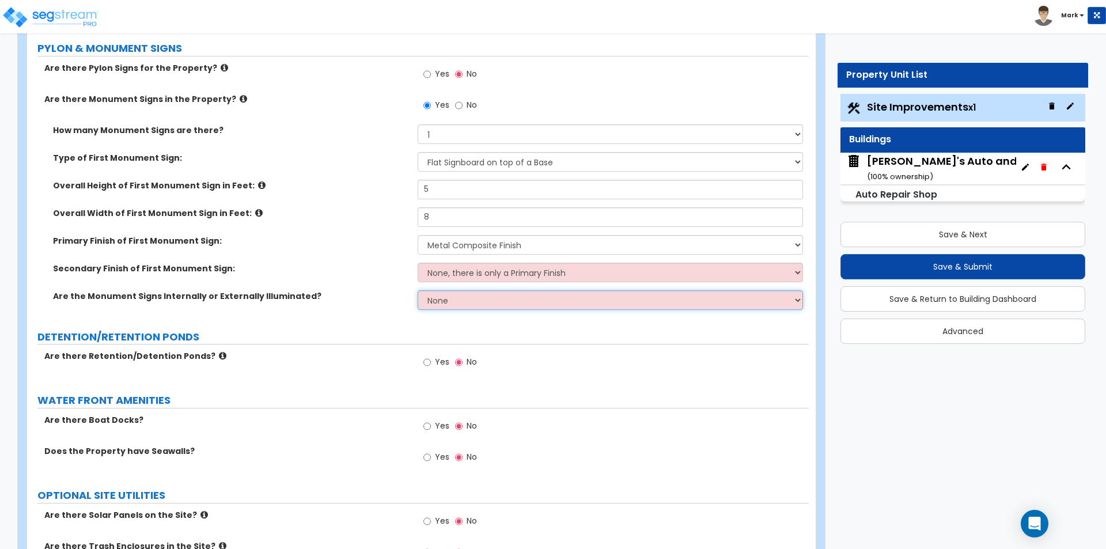
scroll to position [1998, 0]
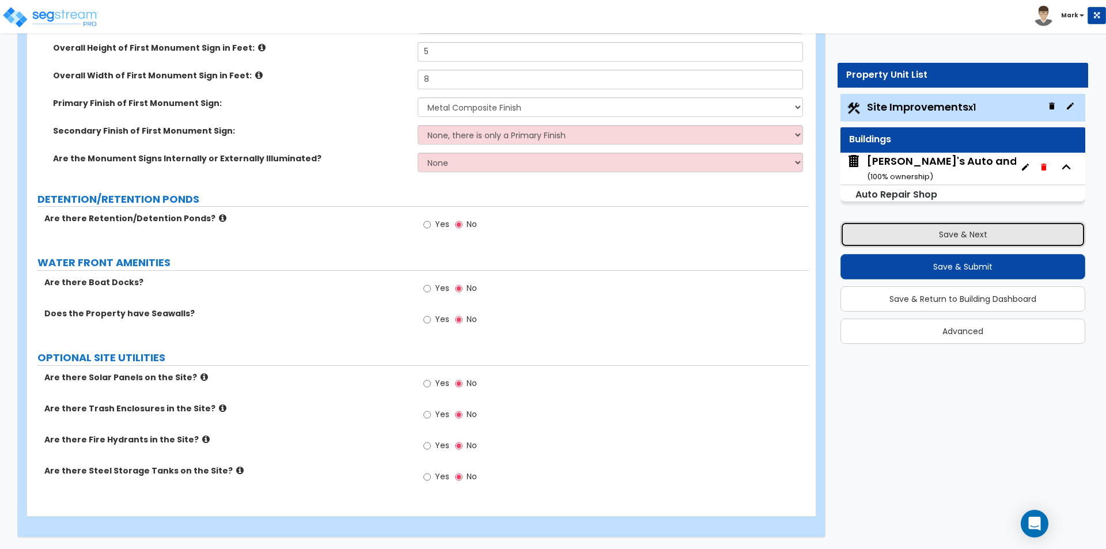
click at [962, 232] on button "Save & Next" at bounding box center [962, 234] width 245 height 25
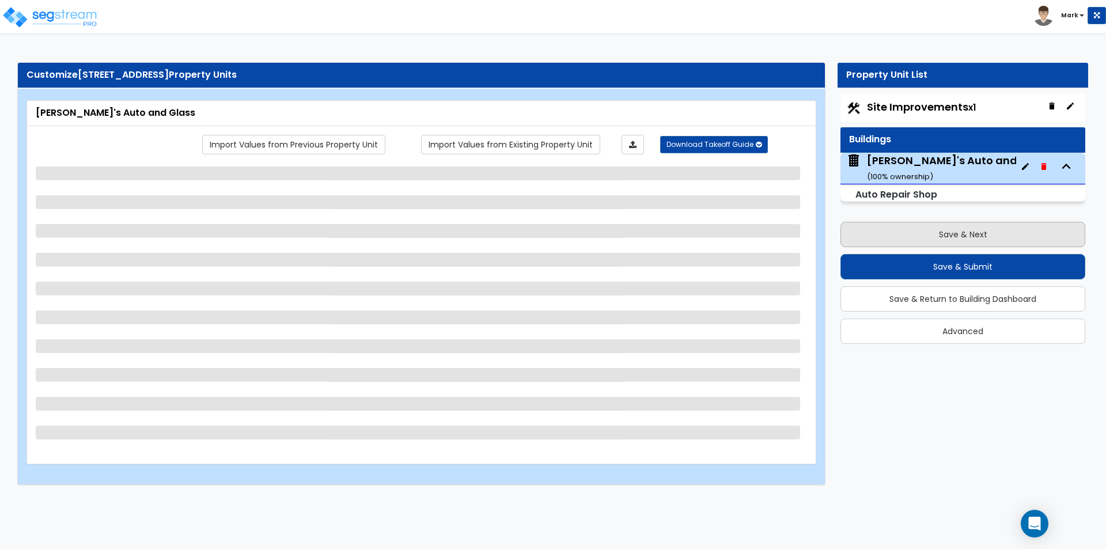
scroll to position [0, 0]
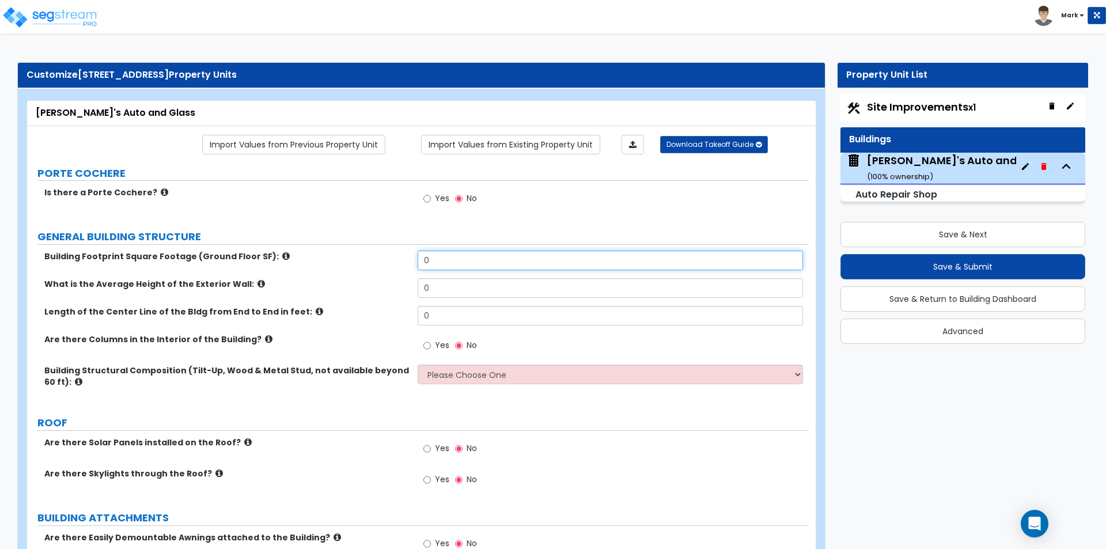
click at [457, 262] on input "0" at bounding box center [610, 261] width 385 height 20
type input "7,400"
click at [460, 293] on input "0" at bounding box center [610, 288] width 385 height 20
type input "20"
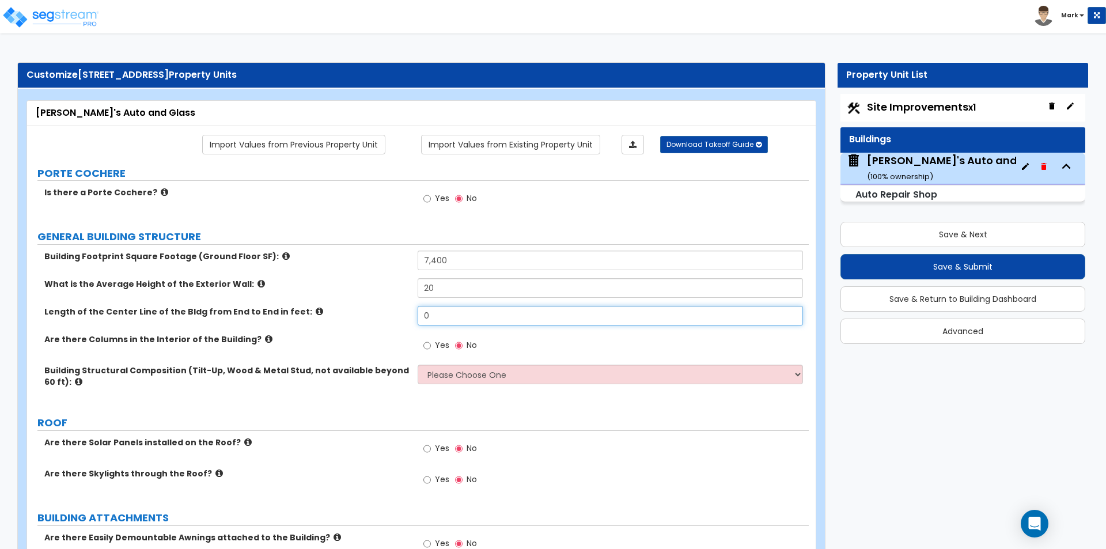
click at [492, 317] on input "0" at bounding box center [610, 316] width 385 height 20
type input "120"
click at [333, 303] on div "What is the Average Height of the Exterior Wall: 20" at bounding box center [418, 292] width 782 height 28
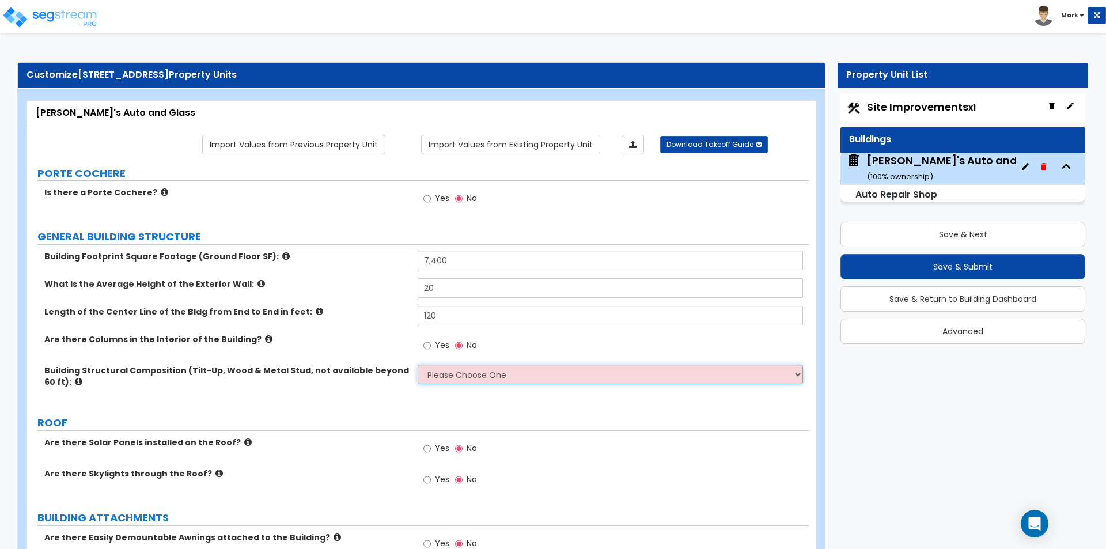
click at [433, 374] on select "Please Choose One Pre-Engineered Metal Building Tilt-up Wall Construction Reinf…" at bounding box center [610, 375] width 385 height 20
select select "7"
click at [418, 365] on select "Please Choose One Pre-Engineered Metal Building Tilt-up Wall Construction Reinf…" at bounding box center [610, 375] width 385 height 20
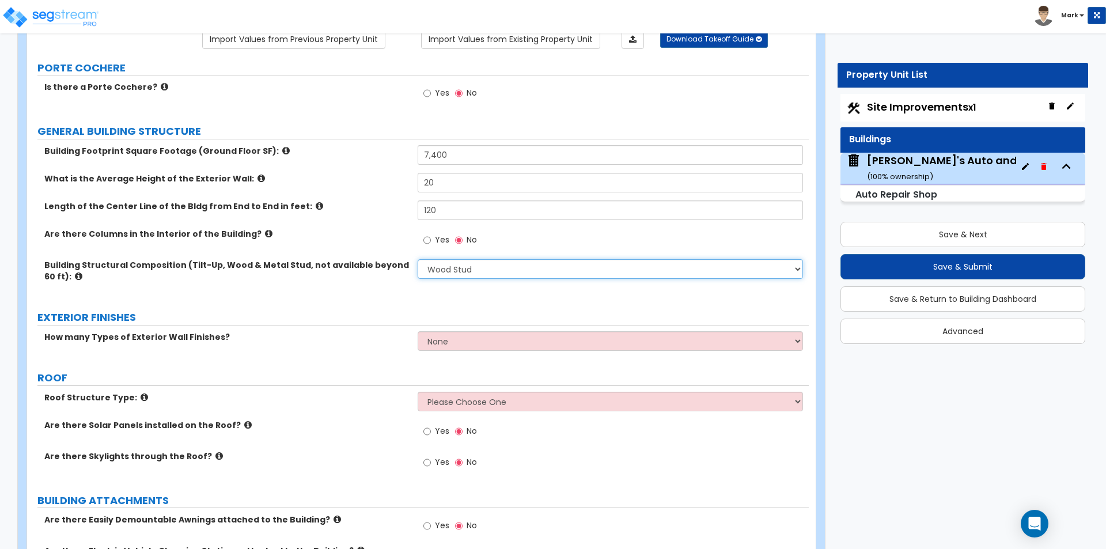
scroll to position [115, 0]
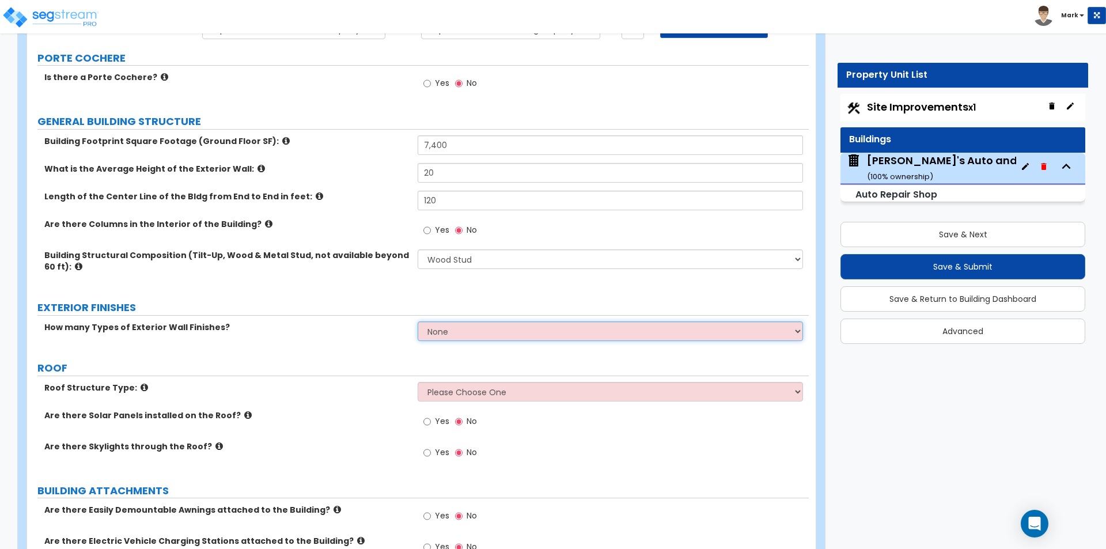
click at [430, 335] on select "None 1 2 3" at bounding box center [610, 331] width 385 height 20
click at [450, 325] on select "None 1 2 3" at bounding box center [610, 331] width 385 height 20
select select "1"
click at [418, 321] on select "None 1 2 3" at bounding box center [610, 331] width 385 height 20
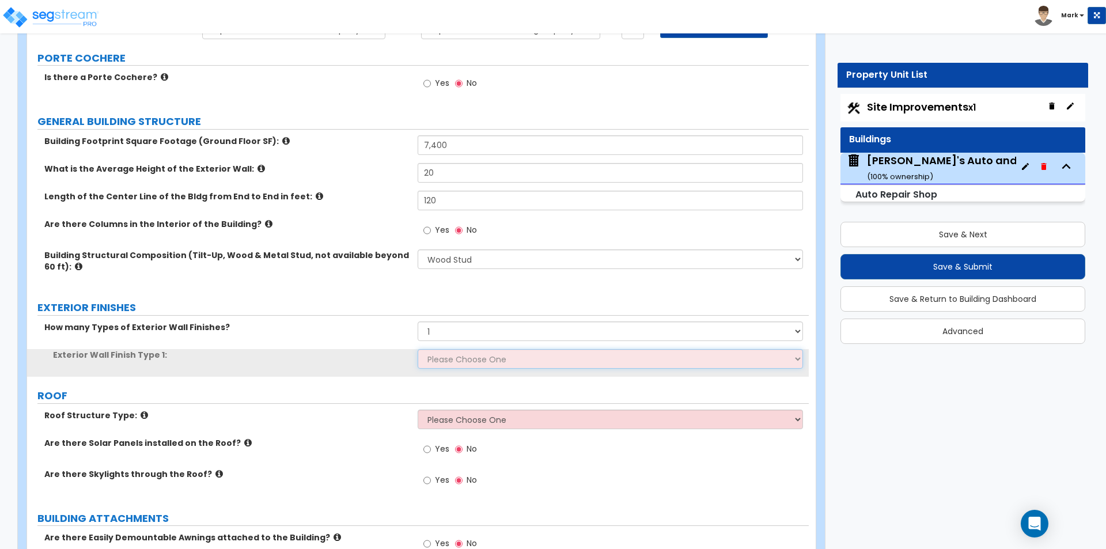
click at [442, 364] on select "Please Choose One No Finish/Shared Wall No Wall Brick Veneer Stone Veneer Wood …" at bounding box center [610, 359] width 385 height 20
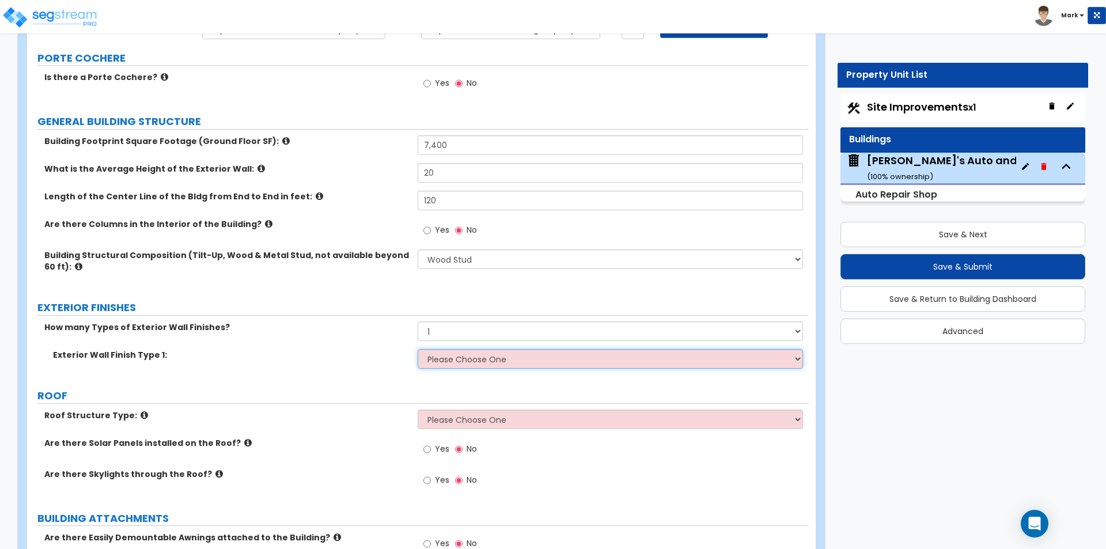
select select "6"
click at [418, 349] on select "Please Choose One No Finish/Shared Wall No Wall Brick Veneer Stone Veneer Wood …" at bounding box center [610, 359] width 385 height 20
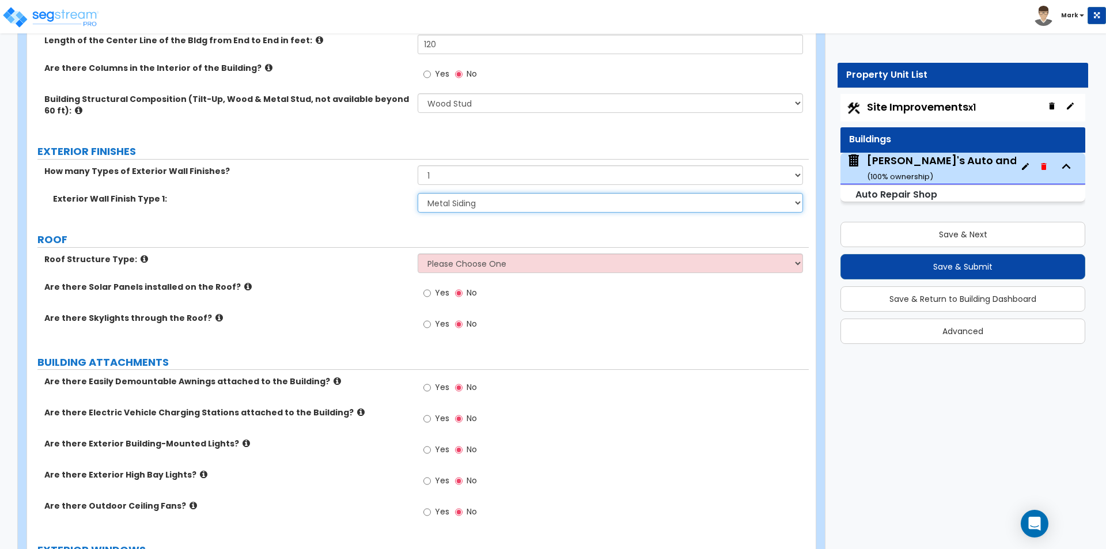
scroll to position [288, 0]
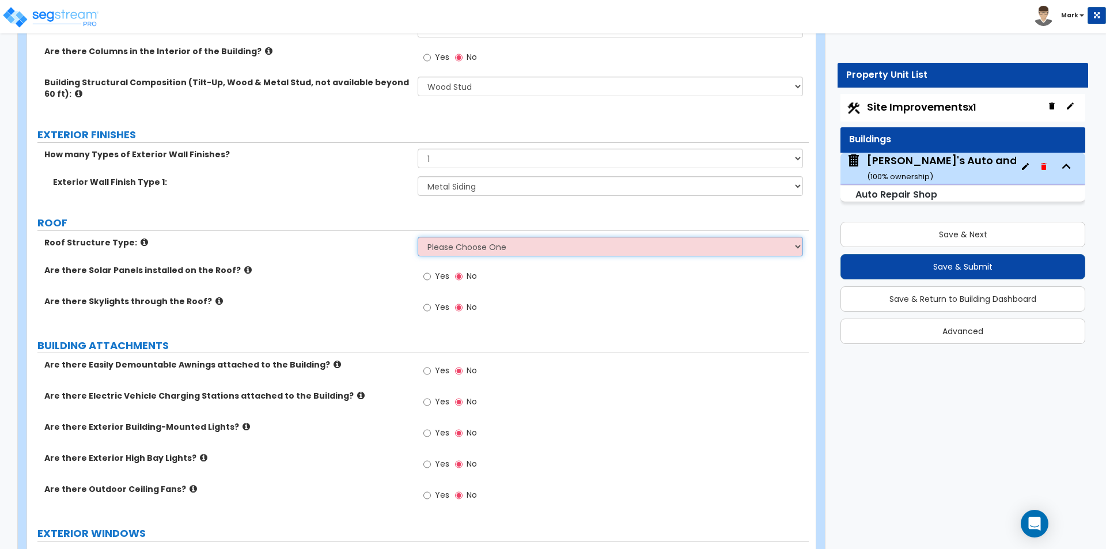
click at [450, 249] on select "Please Choose One Gable Roof Flat Roof Hybrid Gable & Flat Roof" at bounding box center [610, 247] width 385 height 20
select select "1"
click at [418, 237] on select "Please Choose One Gable Roof Flat Roof Hybrid Gable & Flat Roof" at bounding box center [610, 247] width 385 height 20
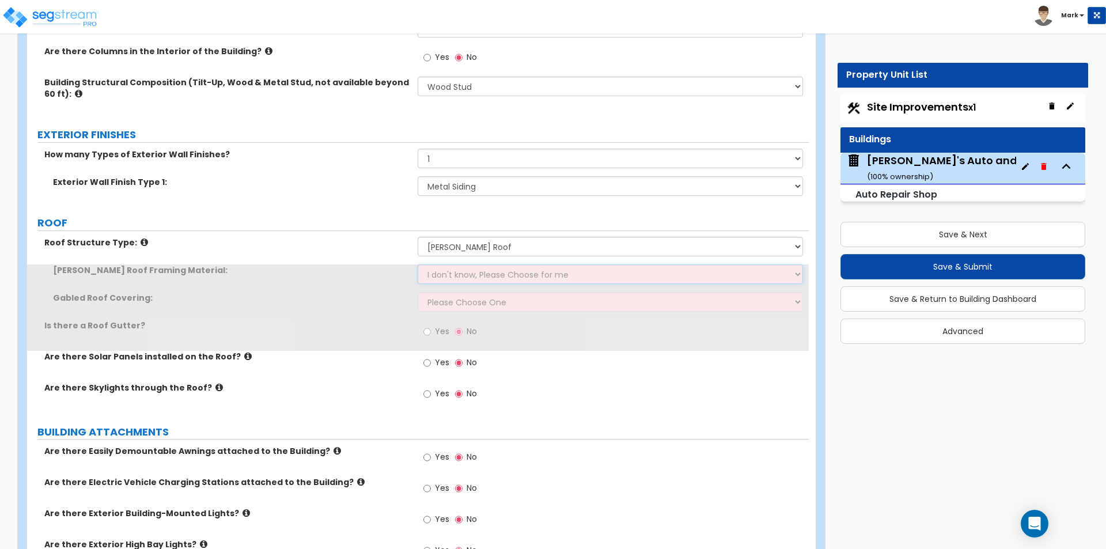
click at [461, 281] on select "I don't know, Please Choose for me Metal Wood" at bounding box center [610, 274] width 385 height 20
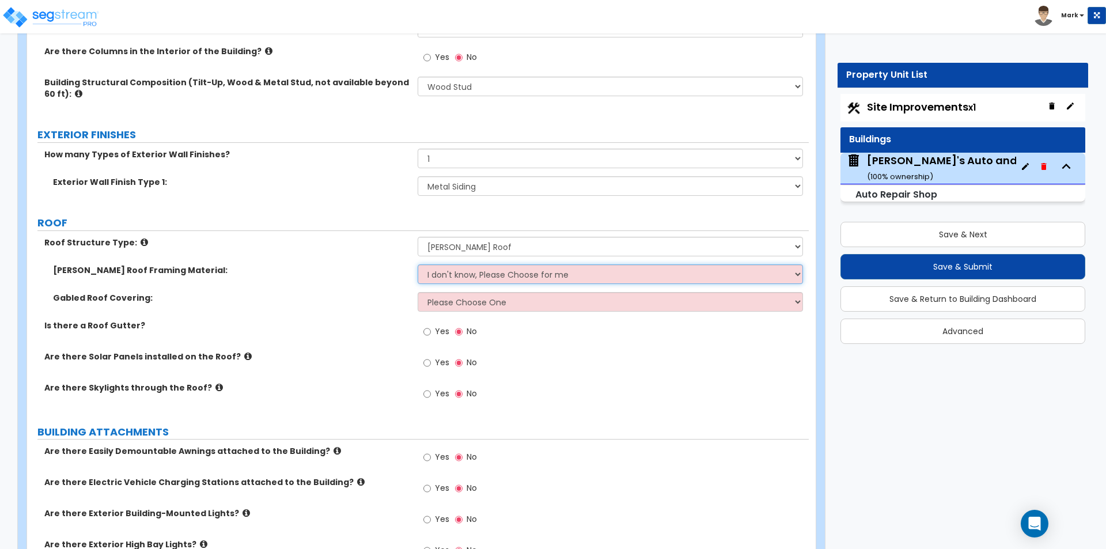
select select "1"
click at [418, 264] on select "I don't know, Please Choose for me Metal Wood" at bounding box center [610, 274] width 385 height 20
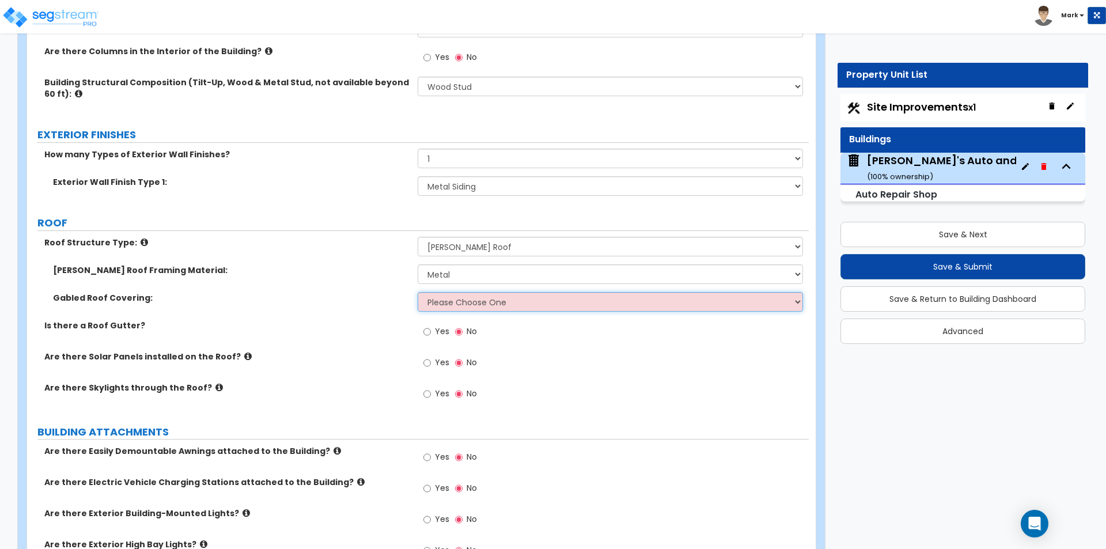
click at [457, 307] on select "Please Choose One Asphalt Shingle Clay Tile Wood Shingle Metal Shingle Standing…" at bounding box center [610, 302] width 385 height 20
select select "5"
click at [418, 292] on select "Please Choose One Asphalt Shingle Clay Tile Wood Shingle Metal Shingle Standing…" at bounding box center [610, 302] width 385 height 20
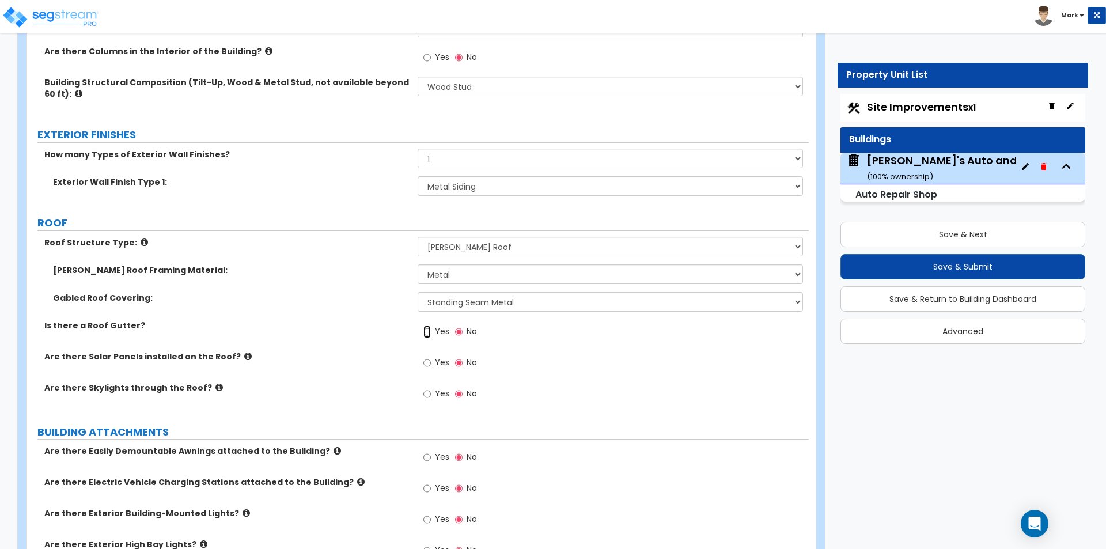
click at [426, 331] on input "Yes" at bounding box center [426, 331] width 7 height 13
radio input "true"
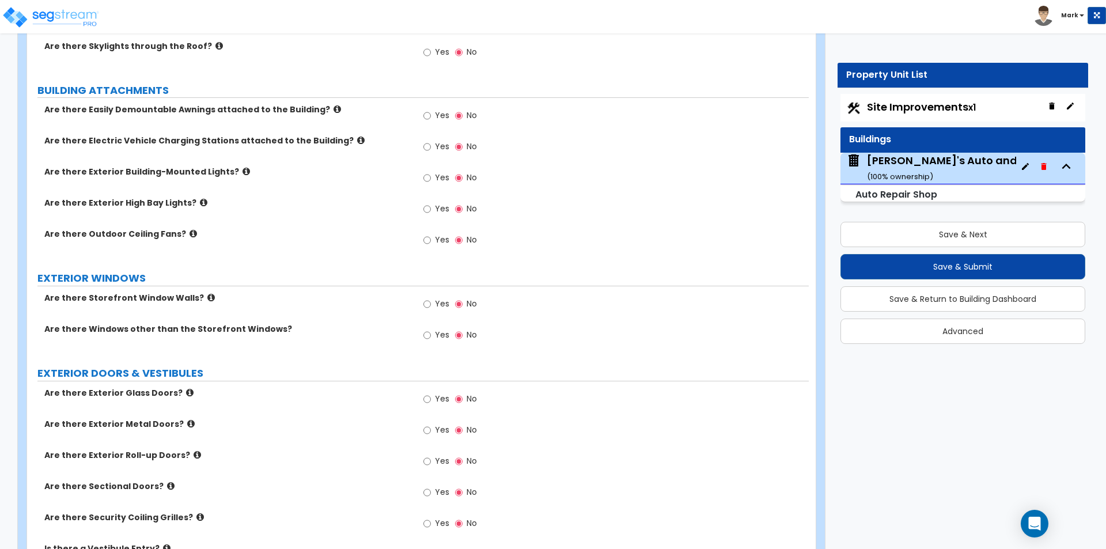
scroll to position [634, 0]
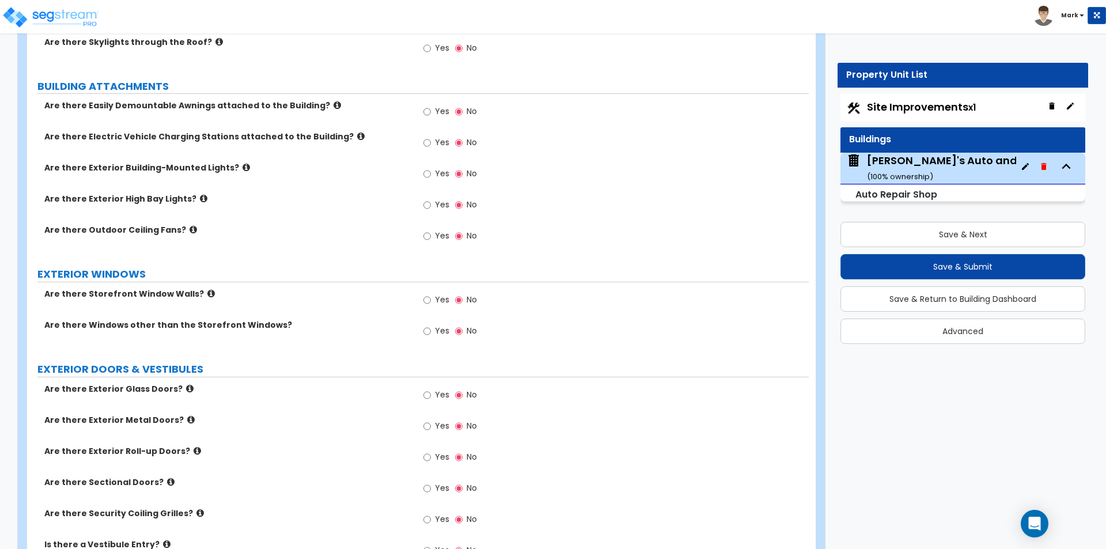
click at [443, 172] on span "Yes" at bounding box center [442, 174] width 14 height 12
click at [431, 172] on input "Yes" at bounding box center [426, 174] width 7 height 13
radio input "true"
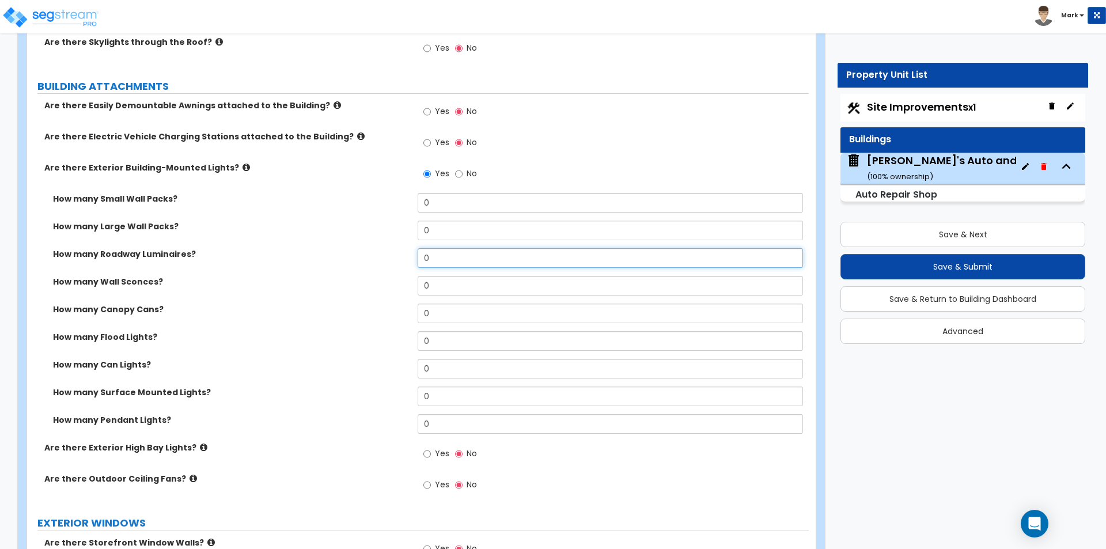
click at [513, 256] on input "0" at bounding box center [610, 258] width 385 height 20
type input "4"
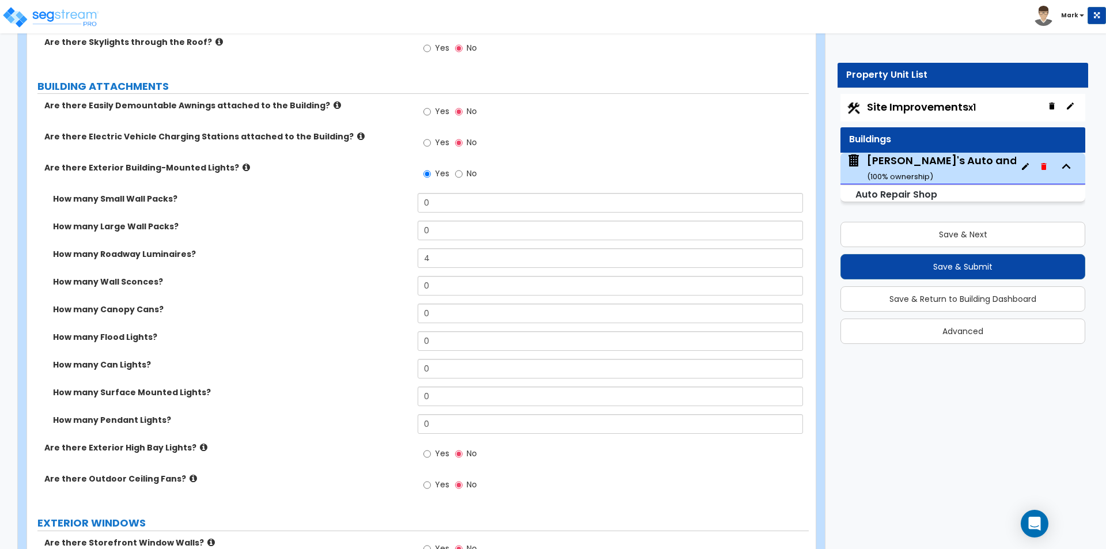
click at [323, 306] on label "How many Canopy Cans?" at bounding box center [231, 310] width 356 height 12
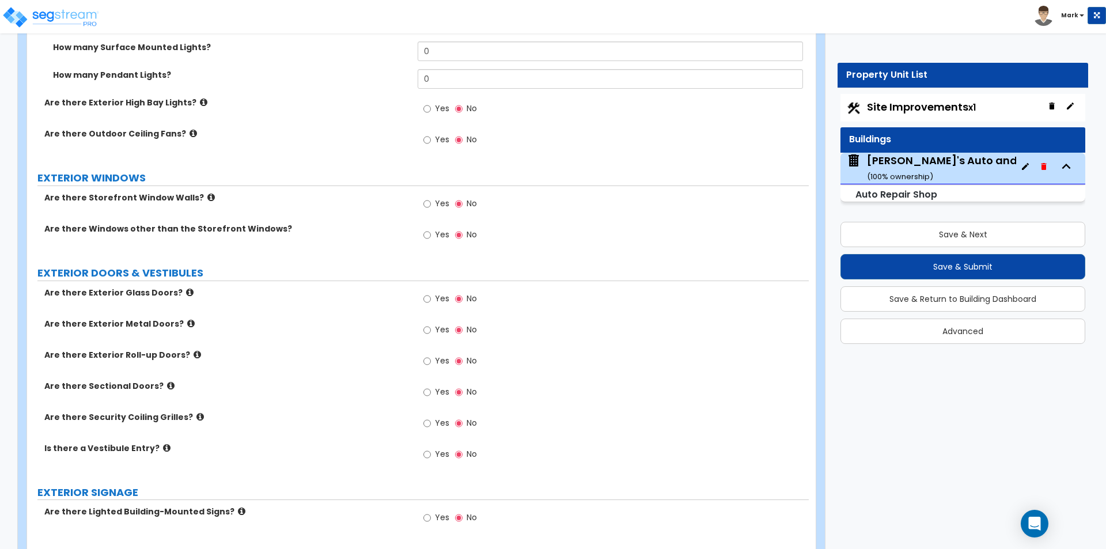
scroll to position [979, 0]
click at [427, 204] on input "Yes" at bounding box center [426, 203] width 7 height 13
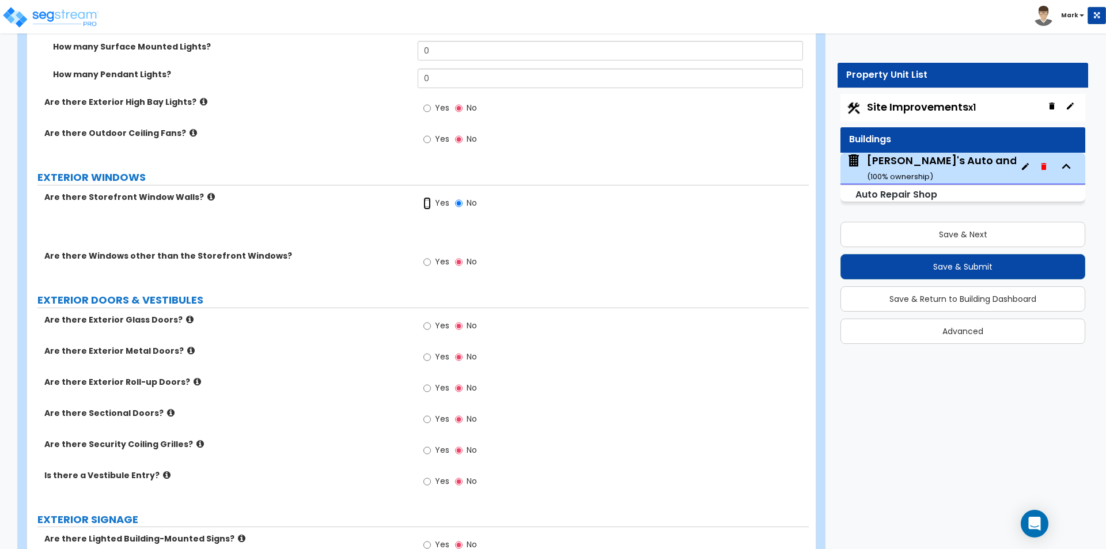
radio input "true"
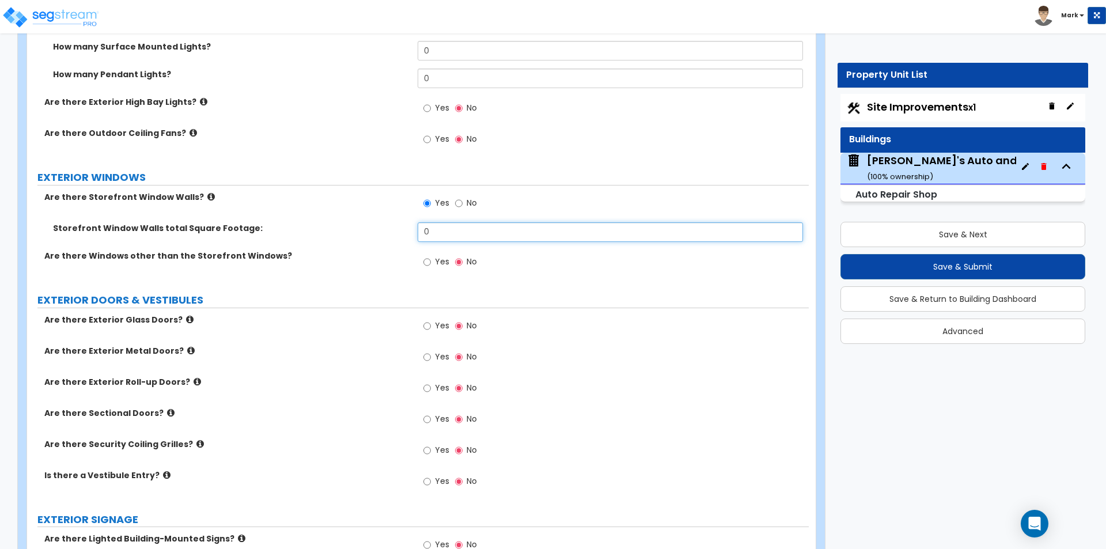
click at [456, 234] on input "0" at bounding box center [610, 232] width 385 height 20
type input "1,000"
click at [390, 252] on label "Are there Windows other than the Storefront Windows?" at bounding box center [226, 256] width 365 height 12
click at [433, 327] on label "Yes" at bounding box center [436, 327] width 26 height 20
click at [431, 327] on input "Yes" at bounding box center [426, 326] width 7 height 13
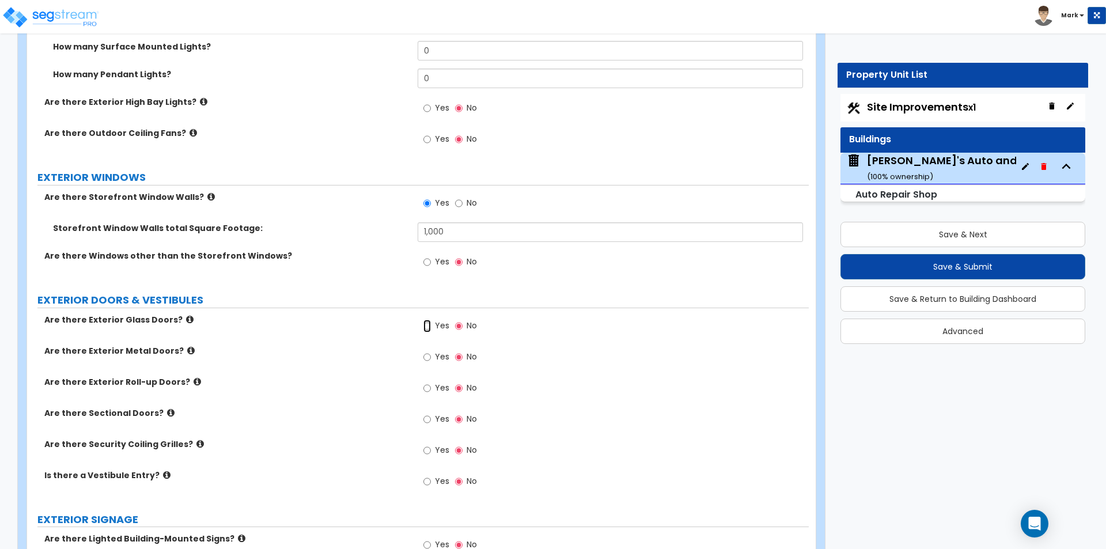
radio input "true"
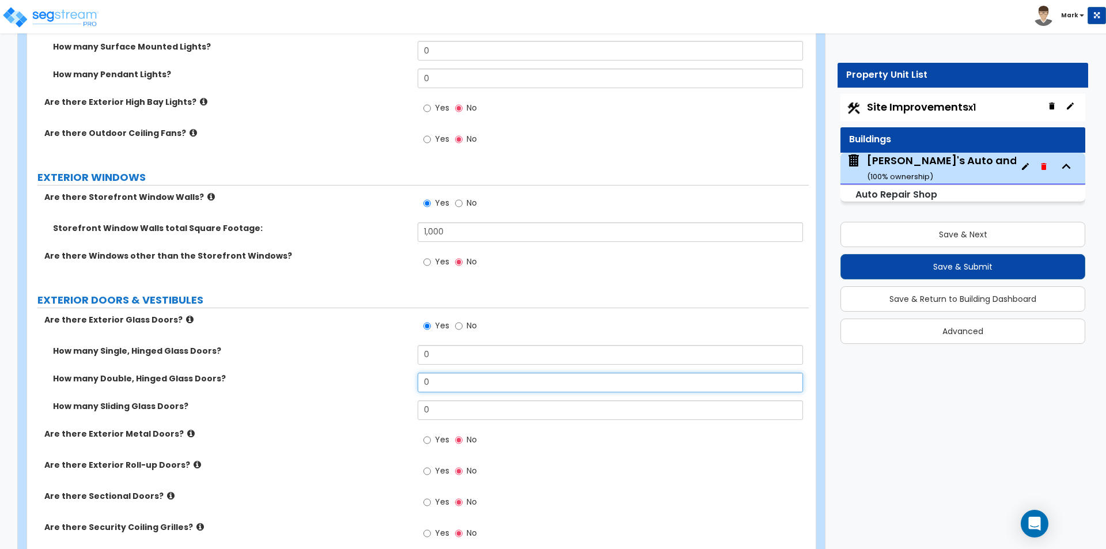
click at [441, 385] on input "0" at bounding box center [610, 383] width 385 height 20
type input "2"
click at [439, 357] on input "0" at bounding box center [610, 355] width 385 height 20
type input "1"
click at [396, 377] on label "How many Double, Hinged Glass Doors?" at bounding box center [231, 379] width 356 height 12
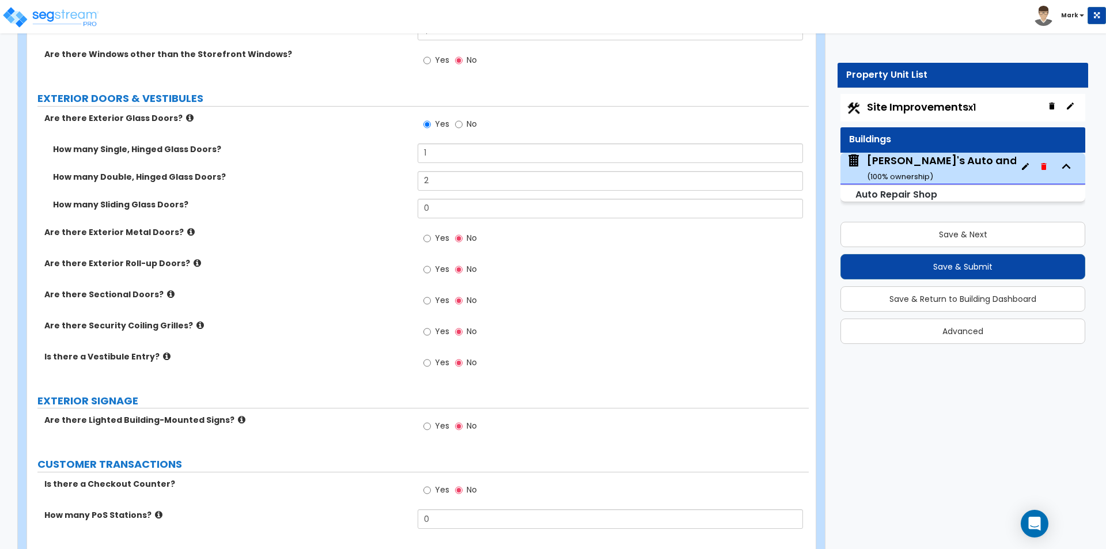
scroll to position [1210, 0]
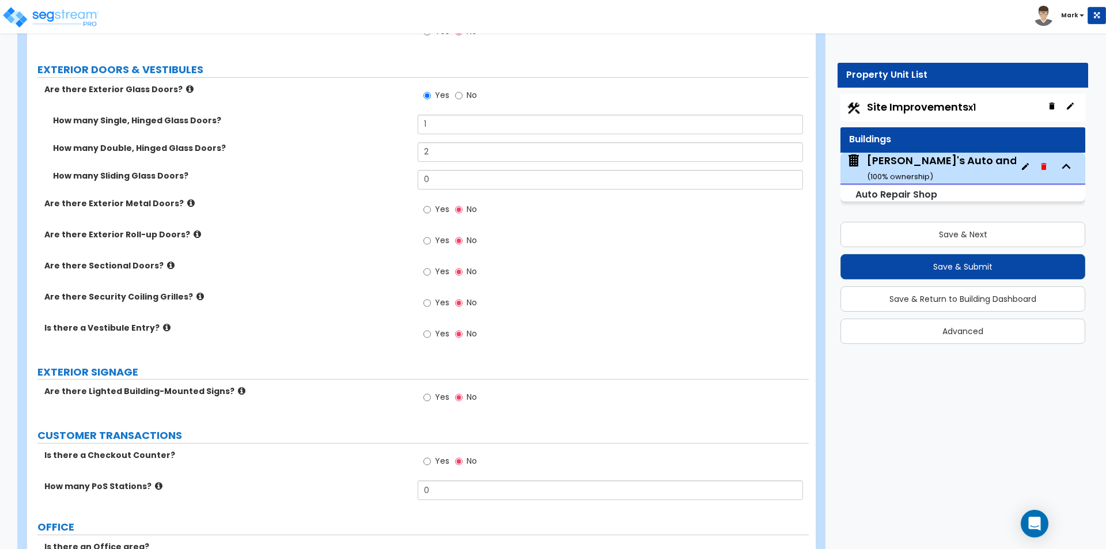
click at [423, 271] on div "Yes No" at bounding box center [450, 273] width 65 height 26
click at [433, 274] on label "Yes" at bounding box center [436, 273] width 26 height 20
click at [431, 274] on input "Yes" at bounding box center [426, 272] width 7 height 13
radio input "true"
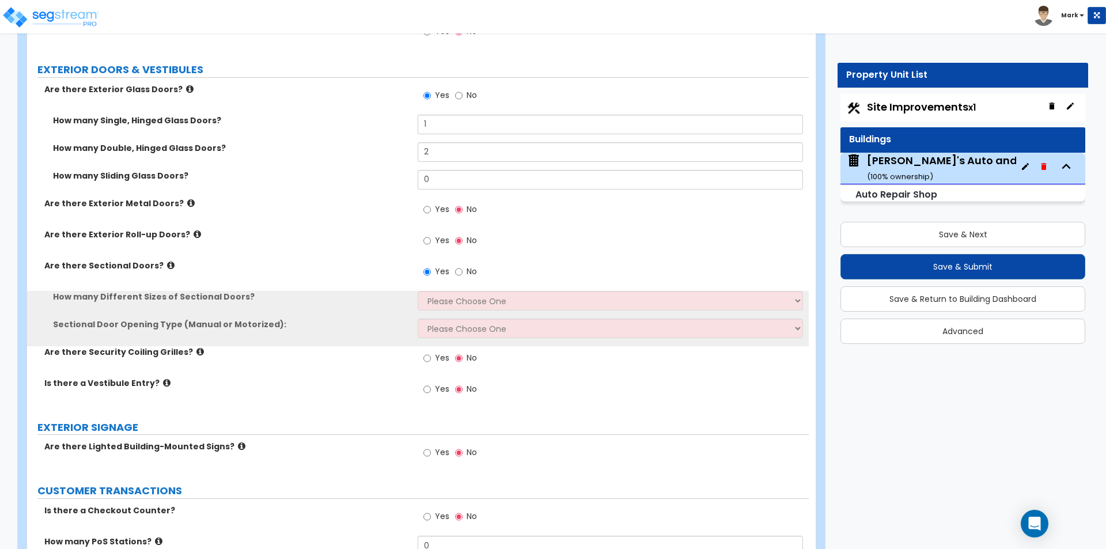
click at [442, 201] on label "Yes" at bounding box center [436, 211] width 26 height 20
click at [431, 203] on input "Yes" at bounding box center [426, 209] width 7 height 13
radio input "true"
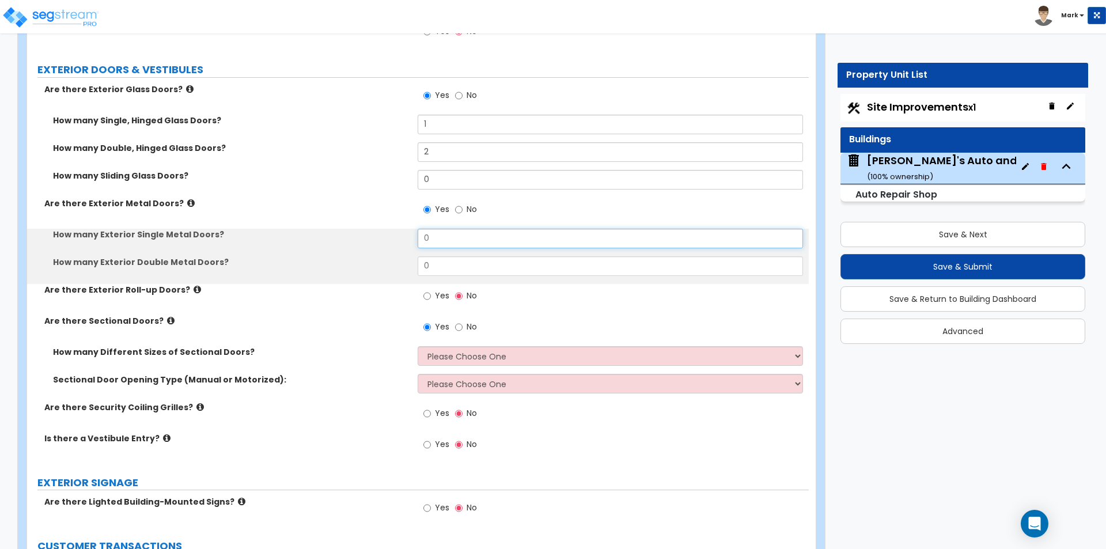
click at [443, 241] on input "0" at bounding box center [610, 239] width 385 height 20
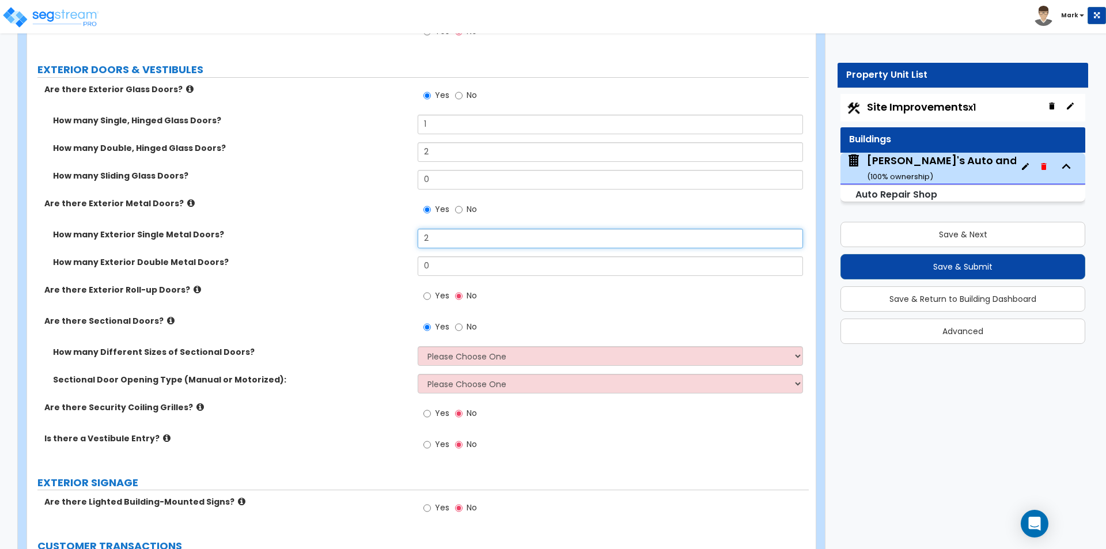
type input "2"
click at [383, 249] on div "How many Exterior Single Metal Doors? 2" at bounding box center [418, 243] width 782 height 28
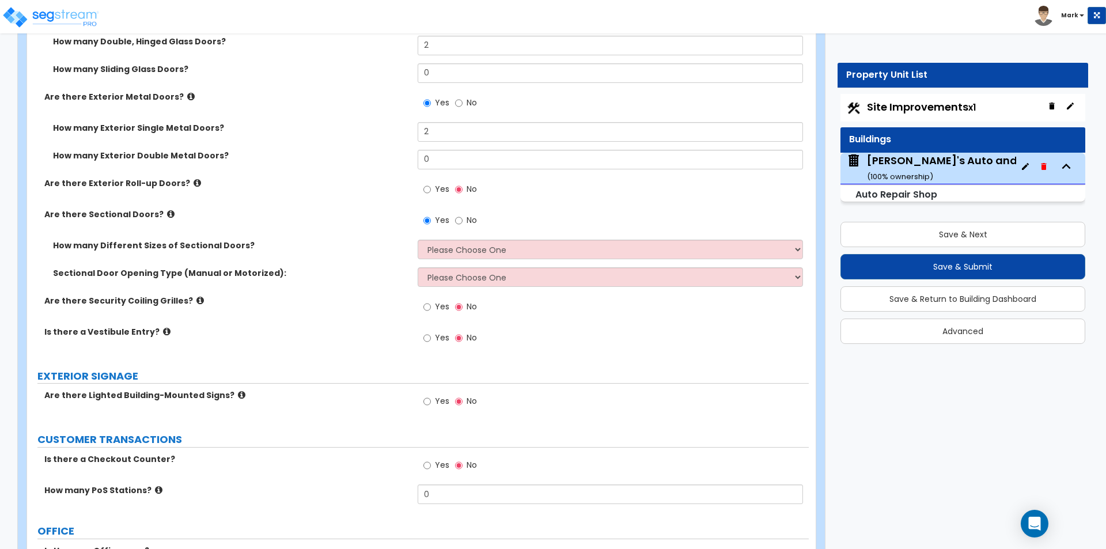
scroll to position [1325, 0]
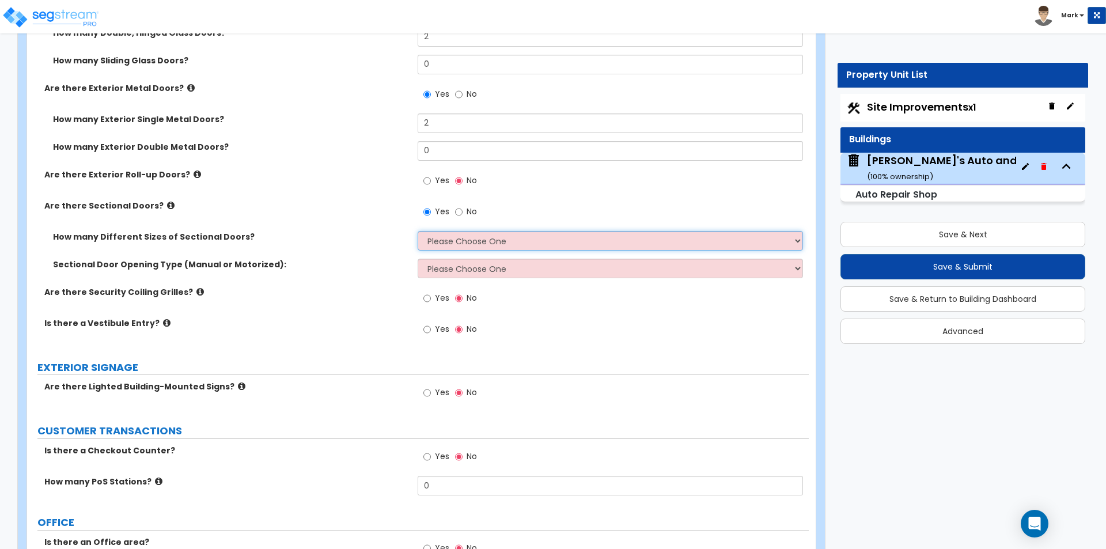
click at [483, 245] on select "Please Choose One 1 2 3" at bounding box center [610, 241] width 385 height 20
select select "1"
click at [418, 231] on select "Please Choose One 1 2 3" at bounding box center [610, 241] width 385 height 20
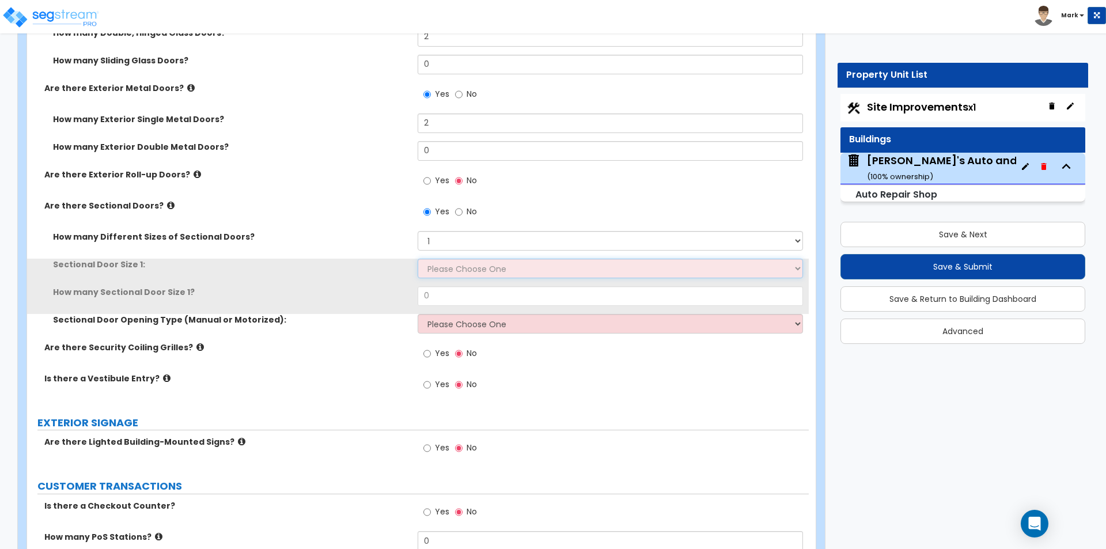
click at [449, 267] on select "Please Choose One 8' x 8' 10' x 10' 12' x 12' 20' x 14'" at bounding box center [610, 269] width 385 height 20
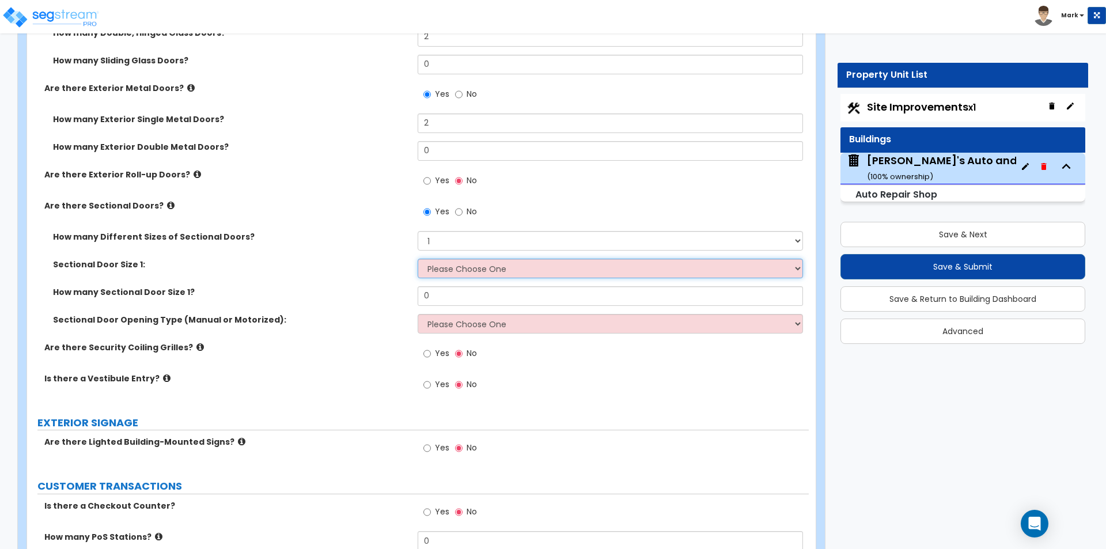
select select "2"
click at [418, 259] on select "Please Choose One 8' x 8' 10' x 10' 12' x 12' 20' x 14'" at bounding box center [610, 269] width 385 height 20
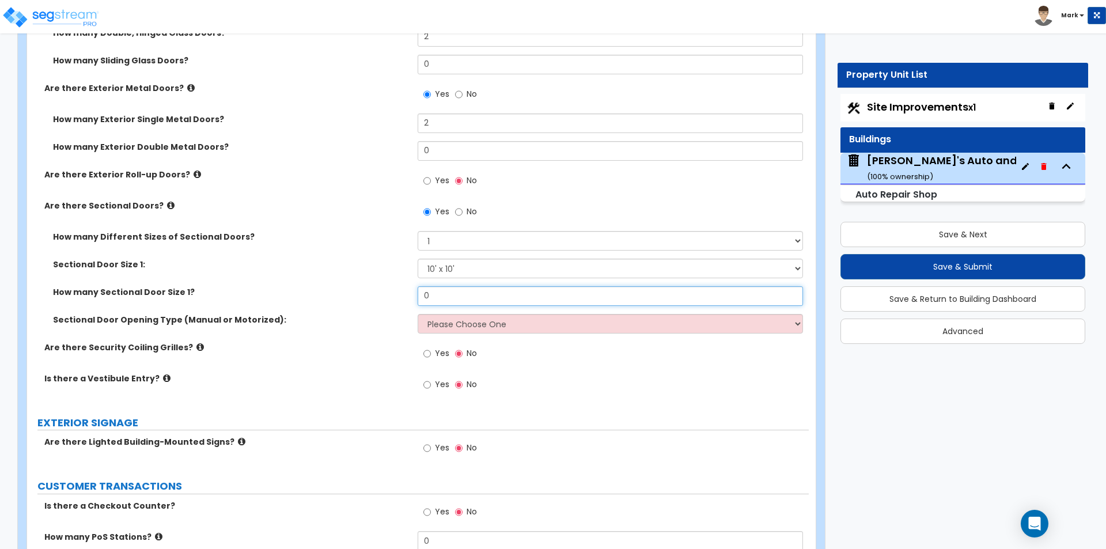
click at [457, 293] on input "0" at bounding box center [610, 296] width 385 height 20
type input "5"
click at [443, 323] on select "Please Choose One All Manual All Motorized Some are Motorized" at bounding box center [610, 324] width 385 height 20
select select "3"
click at [418, 314] on select "Please Choose One All Manual All Motorized Some are Motorized" at bounding box center [610, 324] width 385 height 20
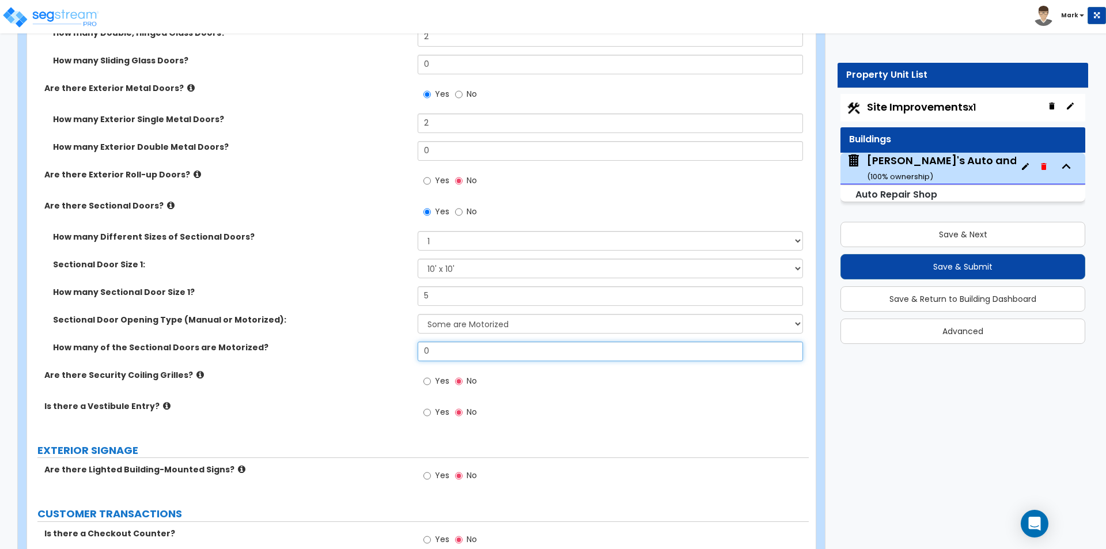
click at [454, 348] on input "0" at bounding box center [610, 352] width 385 height 20
type input "3"
click at [361, 372] on label "Are there Security Coiling Grilles?" at bounding box center [226, 375] width 365 height 12
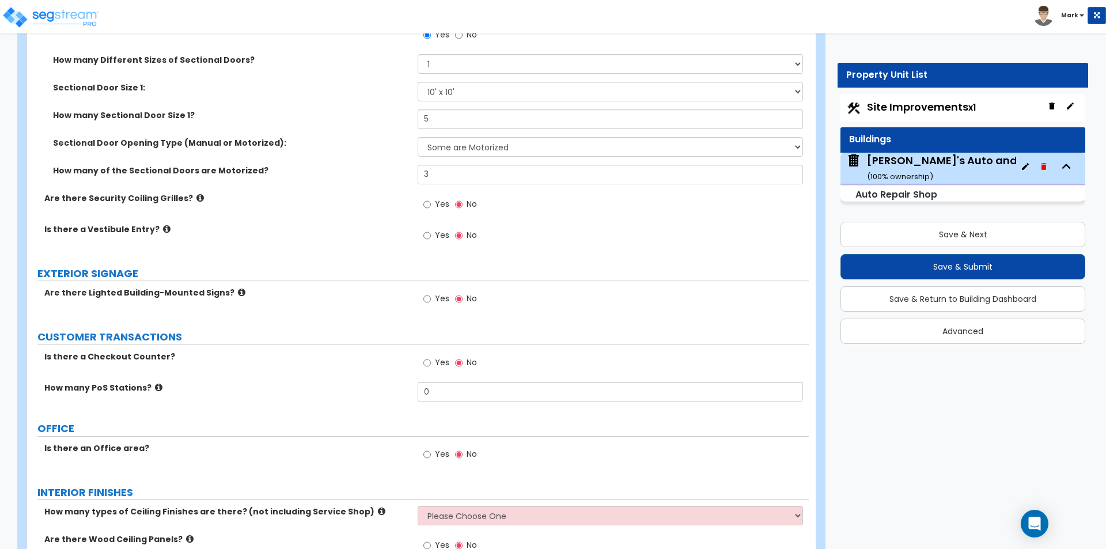
scroll to position [1613, 0]
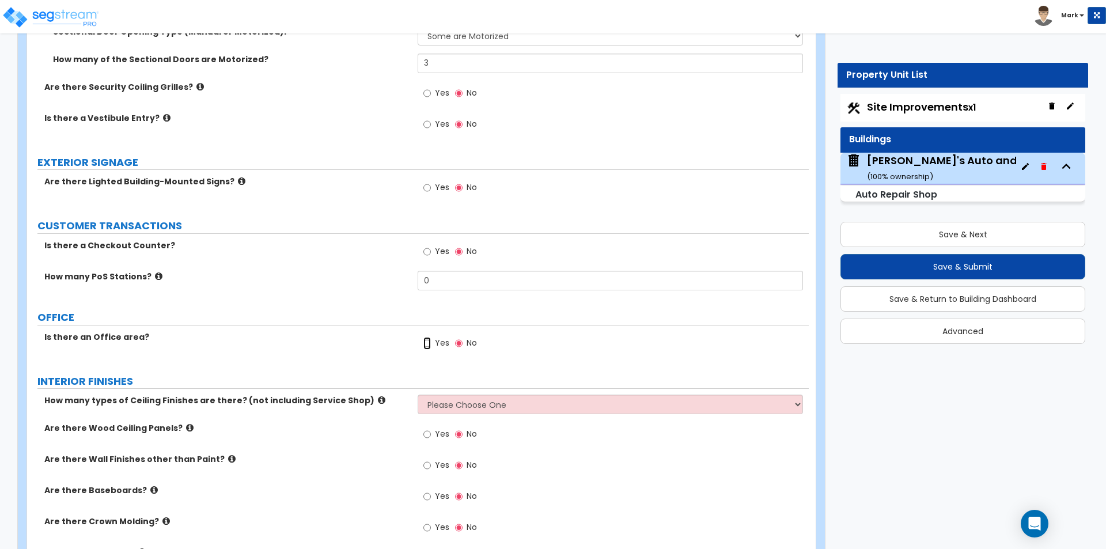
click at [427, 344] on input "Yes" at bounding box center [426, 343] width 7 height 13
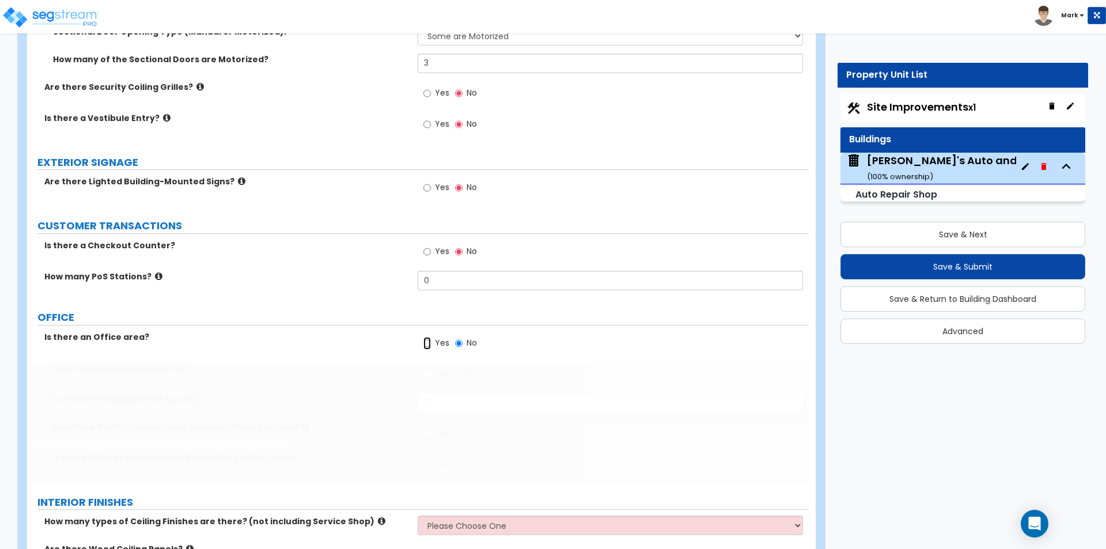
radio input "true"
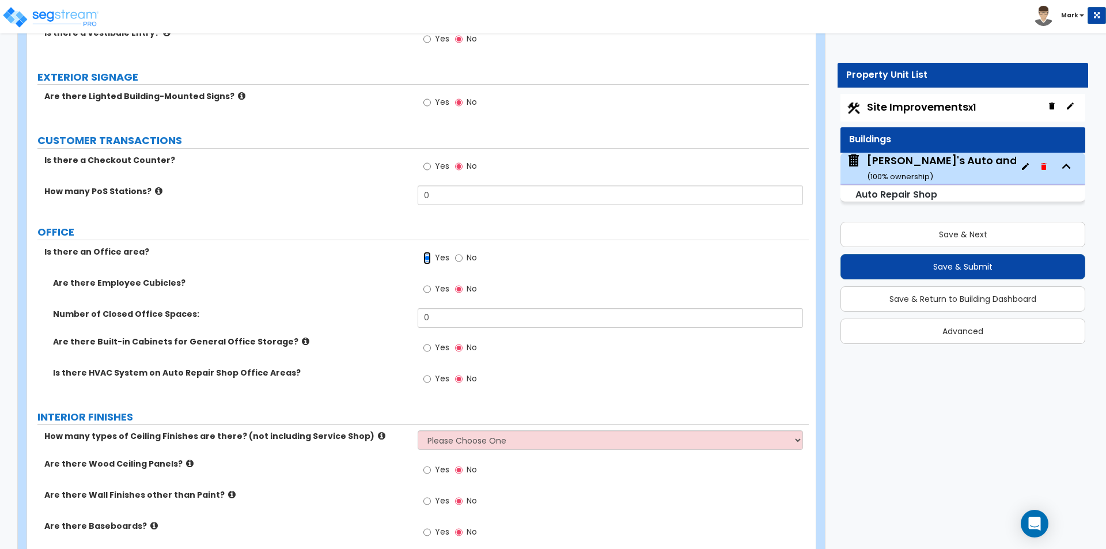
scroll to position [1728, 0]
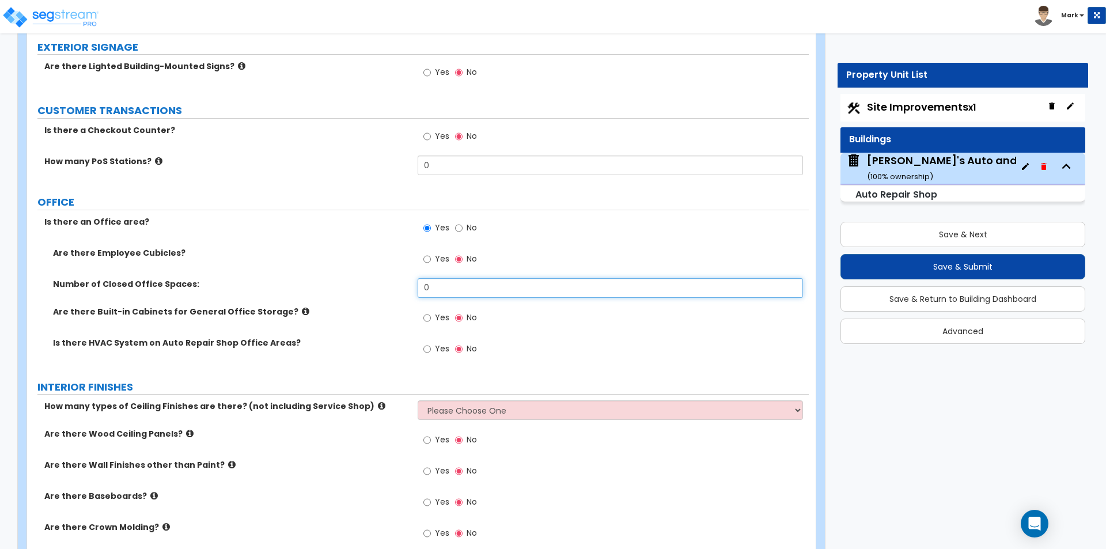
click at [445, 290] on input "0" at bounding box center [610, 288] width 385 height 20
type input "1"
click at [351, 315] on label "Are there Built-in Cabinets for General Office Storage?" at bounding box center [231, 312] width 356 height 12
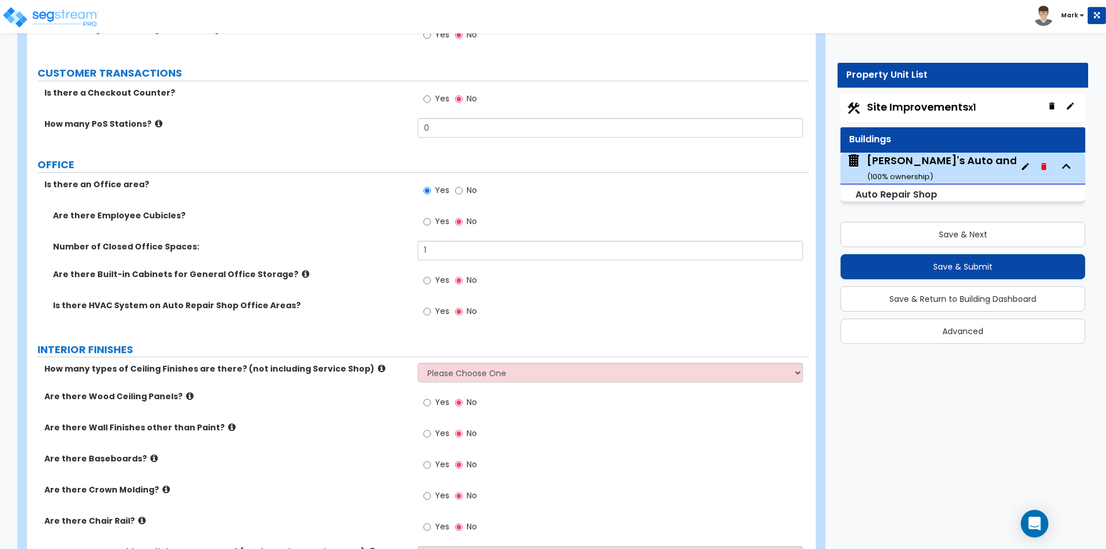
scroll to position [1786, 0]
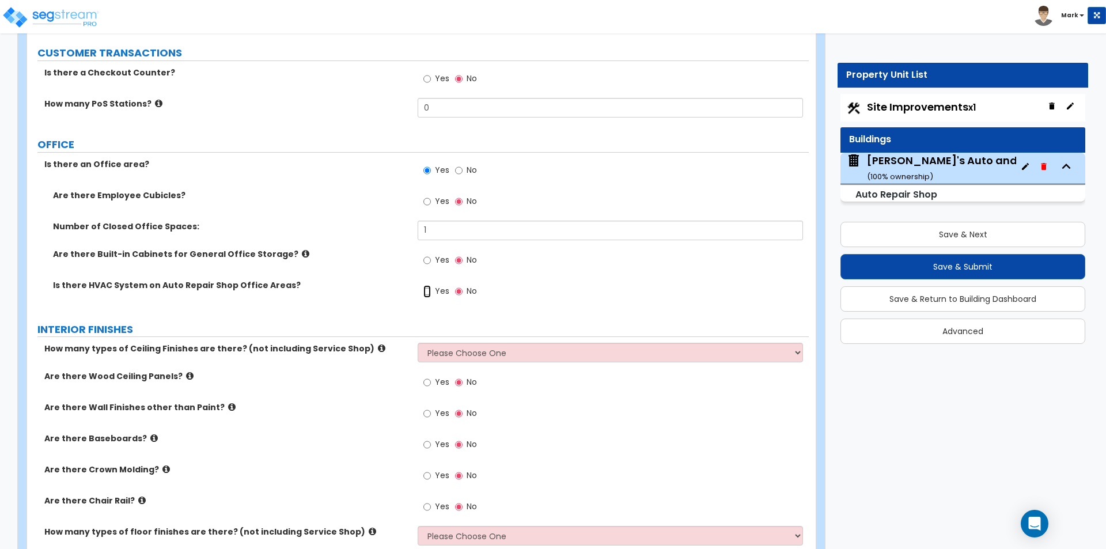
click at [427, 288] on input "Yes" at bounding box center [426, 291] width 7 height 13
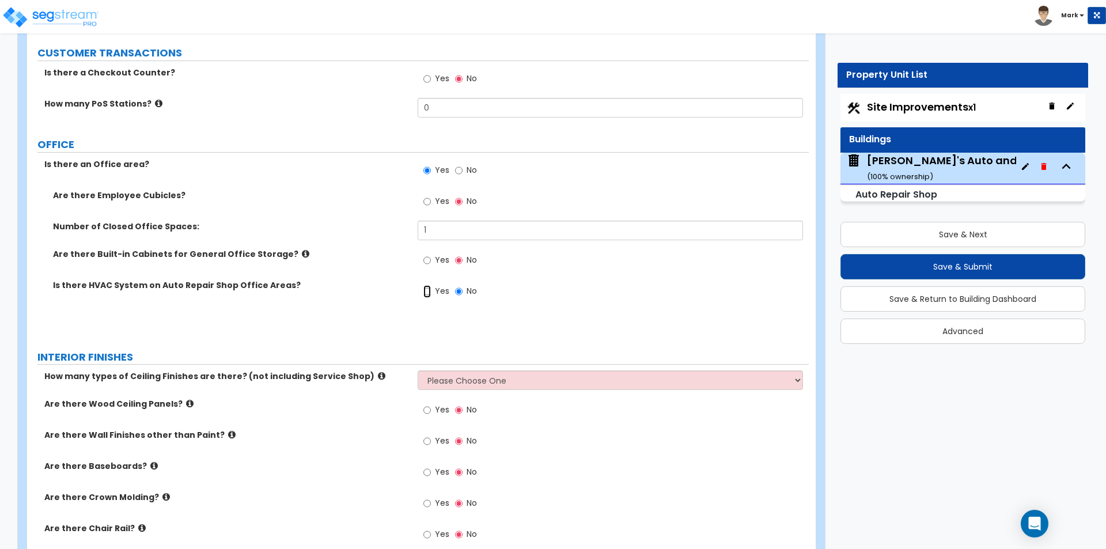
radio input "true"
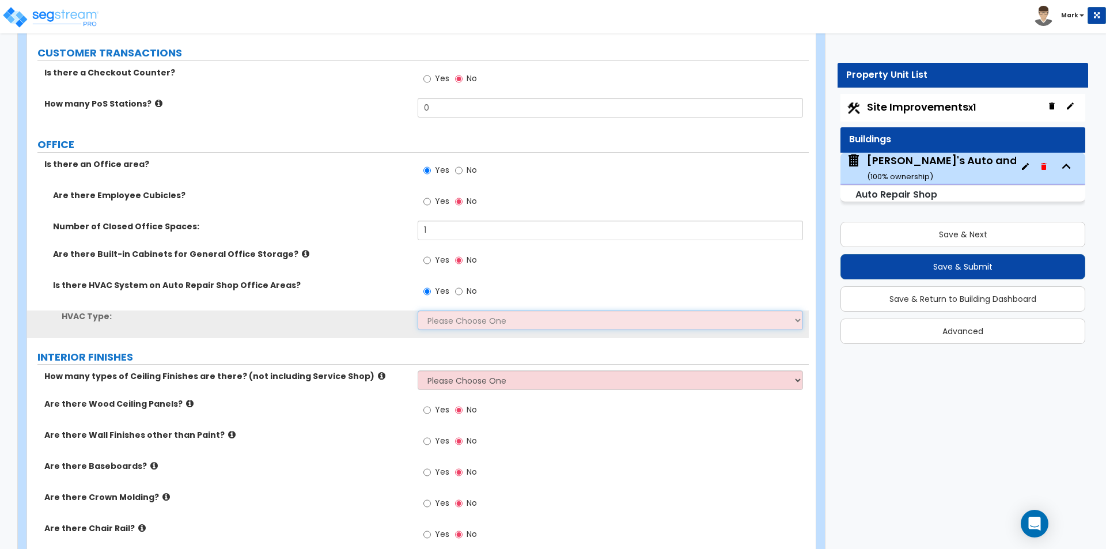
click at [437, 317] on select "Please Choose One Split System Rooftop Unit" at bounding box center [610, 320] width 385 height 20
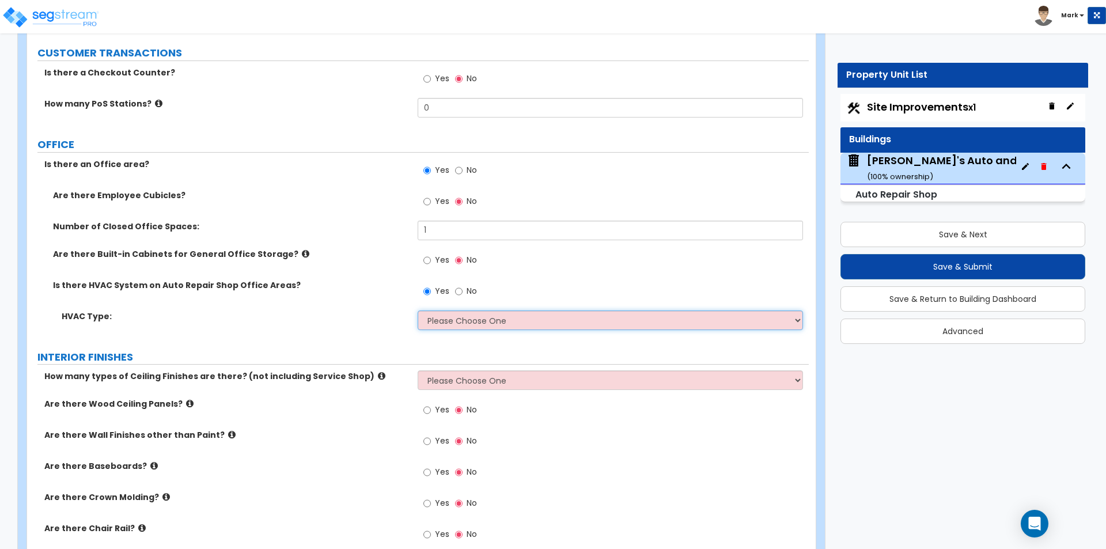
select select "1"
click at [418, 310] on select "Please Choose One Split System Rooftop Unit" at bounding box center [610, 320] width 385 height 20
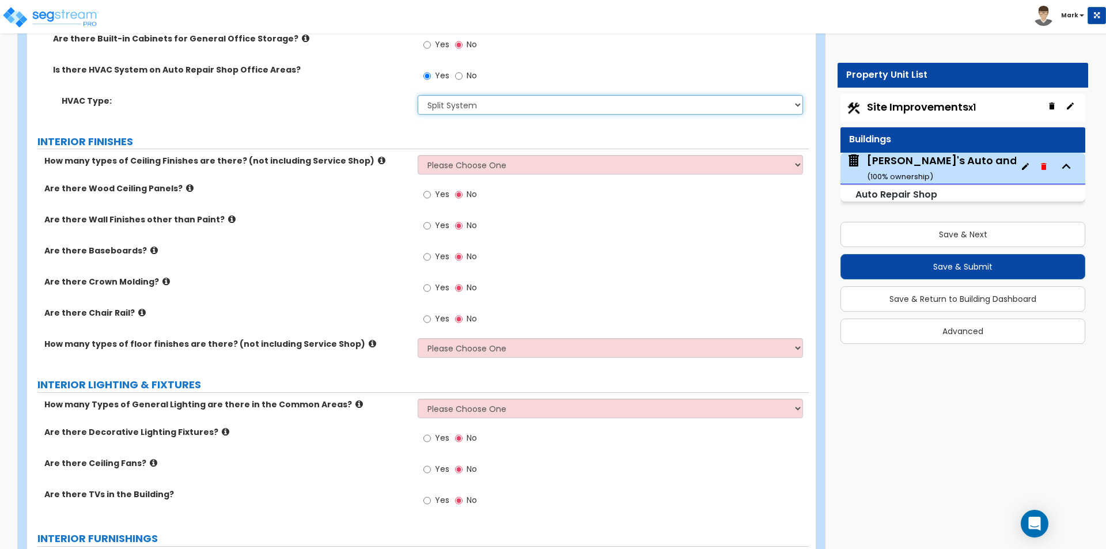
scroll to position [2016, 0]
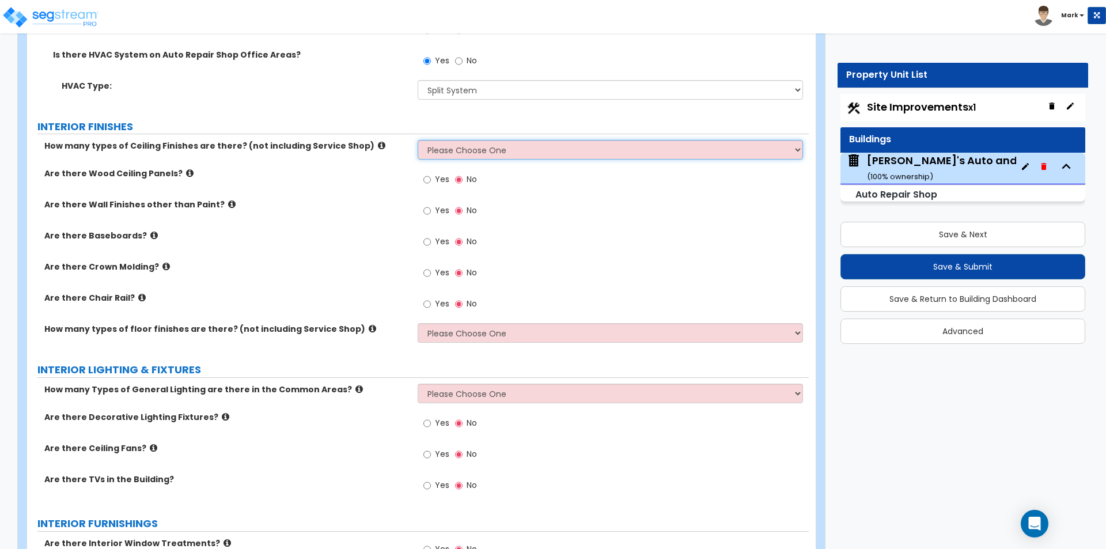
click at [475, 149] on select "Please Choose One 1 2 3" at bounding box center [610, 150] width 385 height 20
select select "1"
click at [418, 140] on select "Please Choose One 1 2 3" at bounding box center [610, 150] width 385 height 20
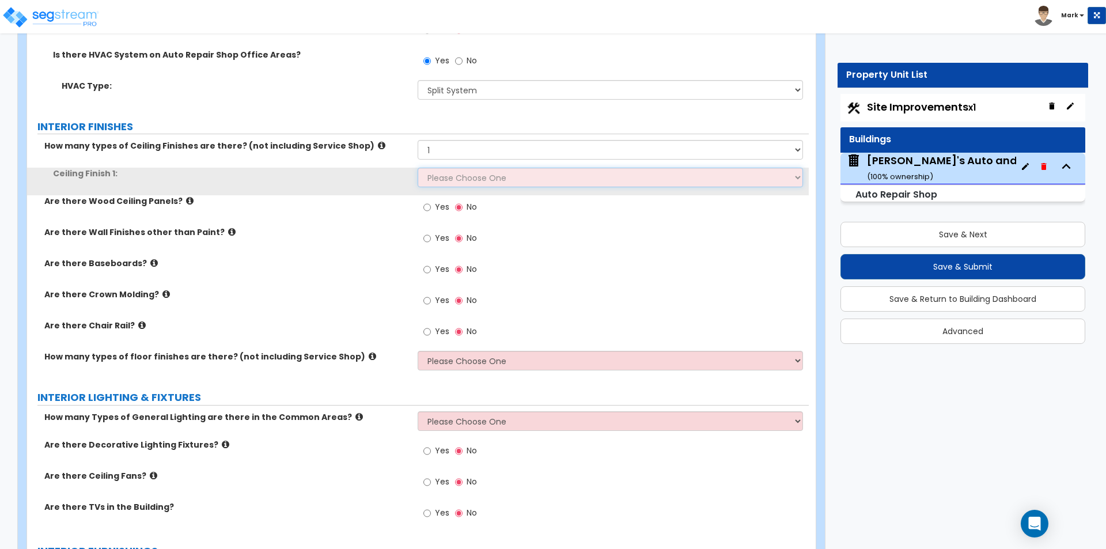
click at [477, 177] on select "Please Choose One Drop Ceiling Open Ceiling Drywall Ceiling" at bounding box center [610, 178] width 385 height 20
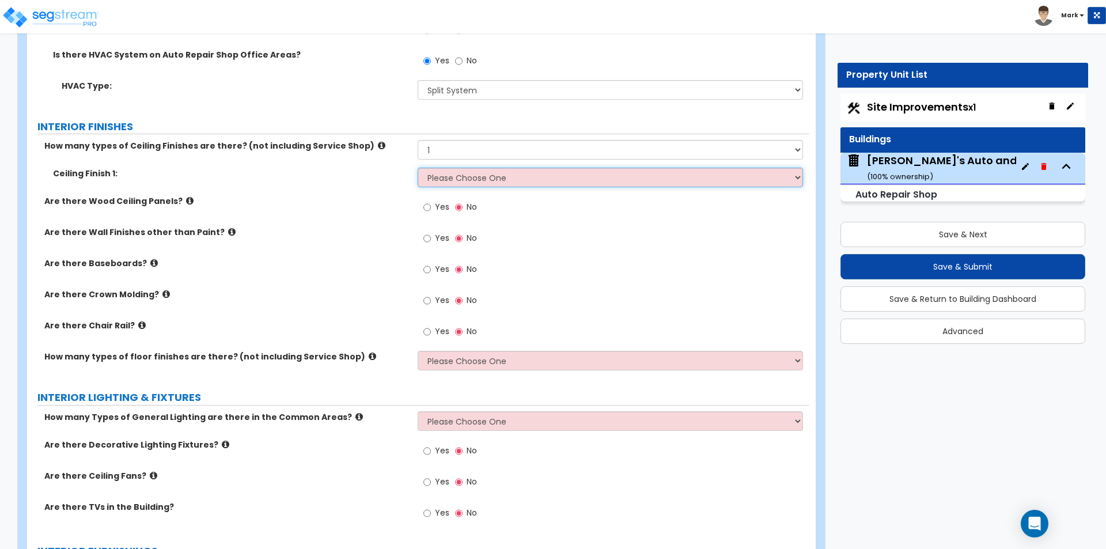
select select "1"
click at [418, 168] on select "Please Choose One Drop Ceiling Open Ceiling Drywall Ceiling" at bounding box center [610, 178] width 385 height 20
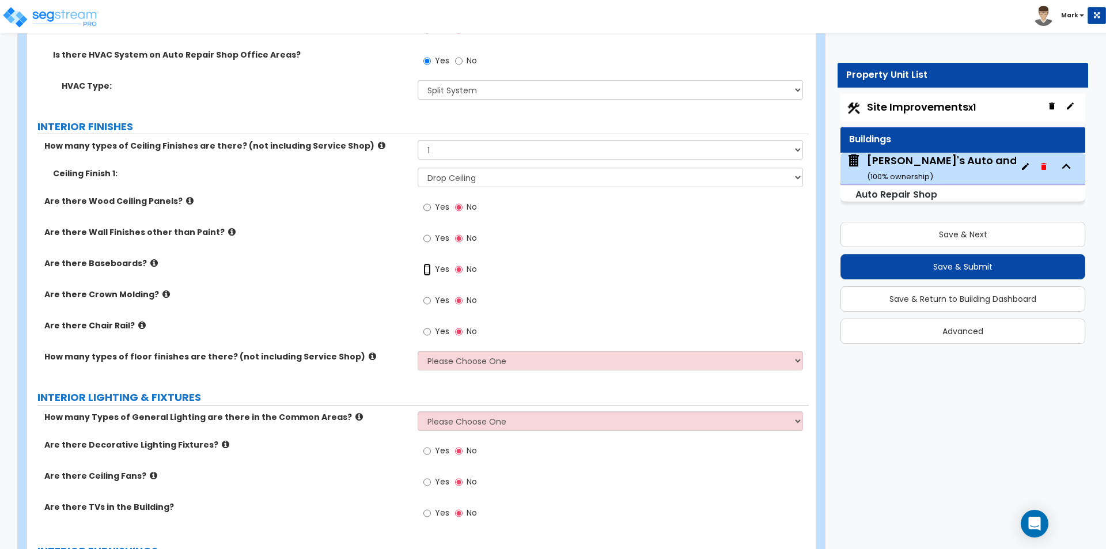
click at [424, 268] on input "Yes" at bounding box center [426, 269] width 7 height 13
radio input "true"
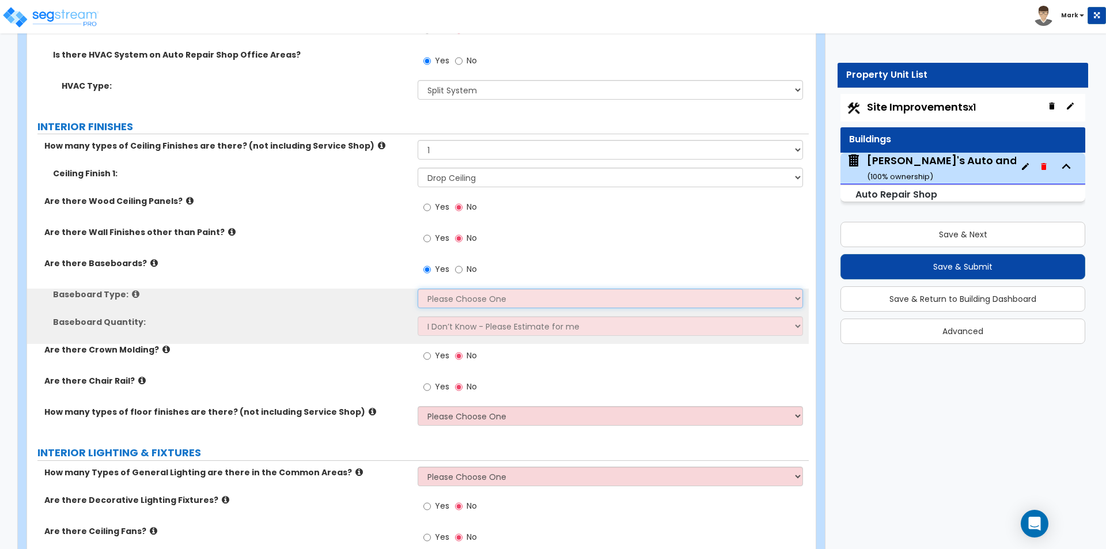
click at [437, 293] on select "Please Choose One Wood Vinyl Carpet Tile" at bounding box center [610, 299] width 385 height 20
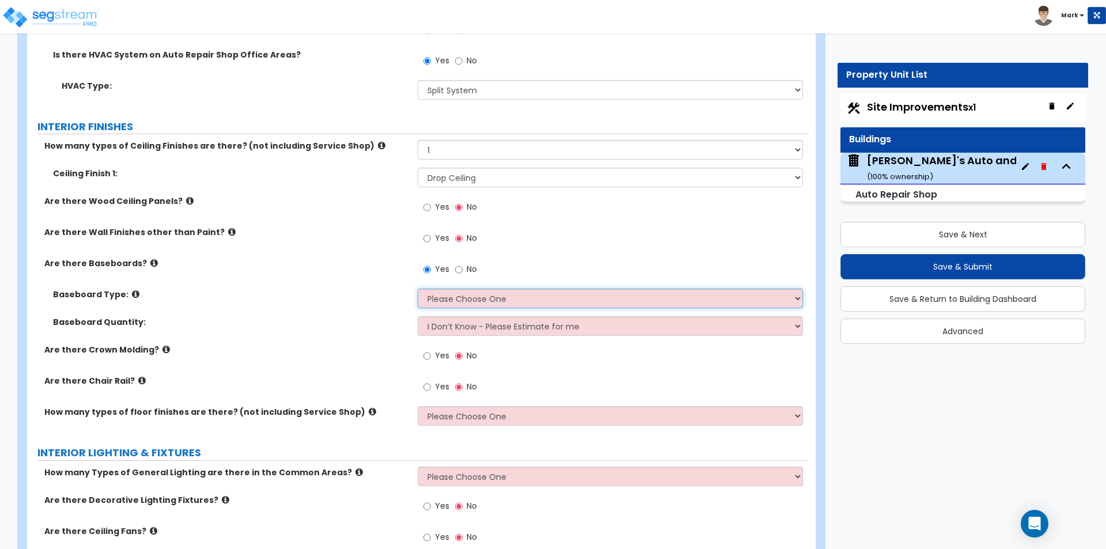
select select "2"
click at [418, 289] on select "Please Choose One Wood Vinyl Carpet Tile" at bounding box center [610, 299] width 385 height 20
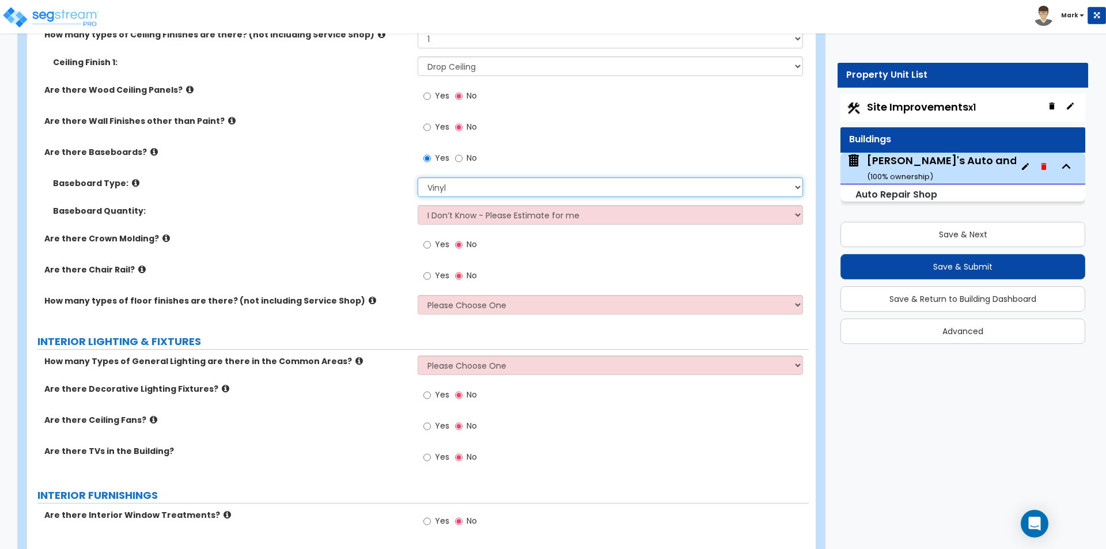
scroll to position [2131, 0]
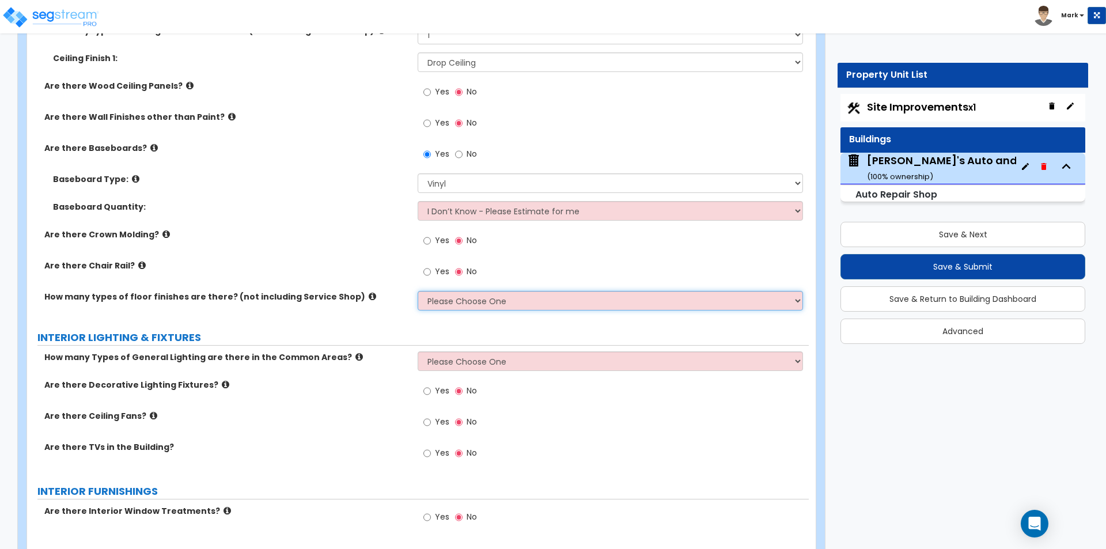
click at [445, 299] on select "Please Choose One 1 2 3" at bounding box center [610, 301] width 385 height 20
select select "1"
click at [418, 291] on select "Please Choose One 1 2 3" at bounding box center [610, 301] width 385 height 20
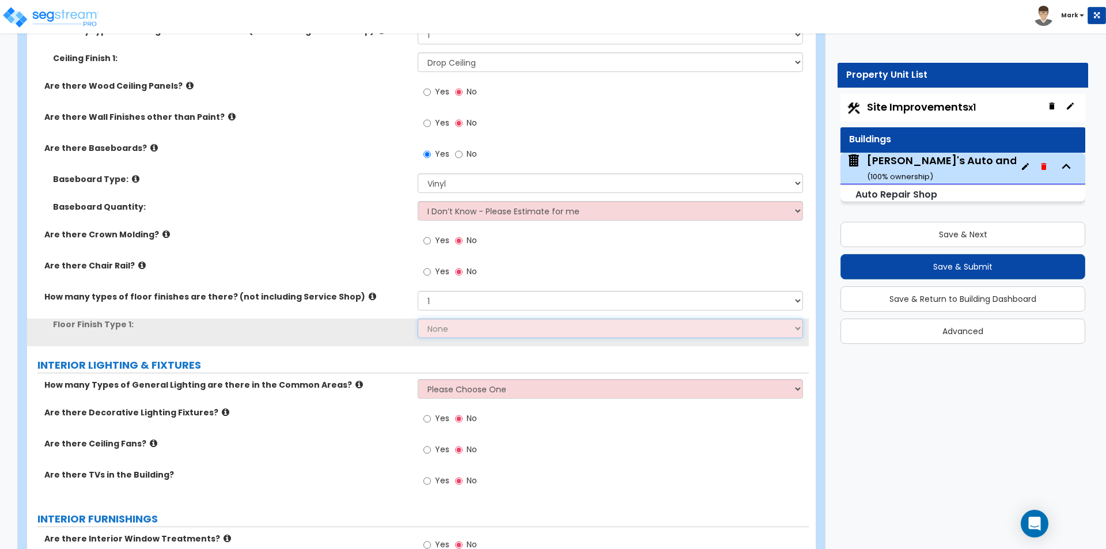
click at [453, 333] on select "None Tile Flooring Hardwood Flooring Resilient Laminate Flooring VCT Flooring S…" at bounding box center [610, 329] width 385 height 20
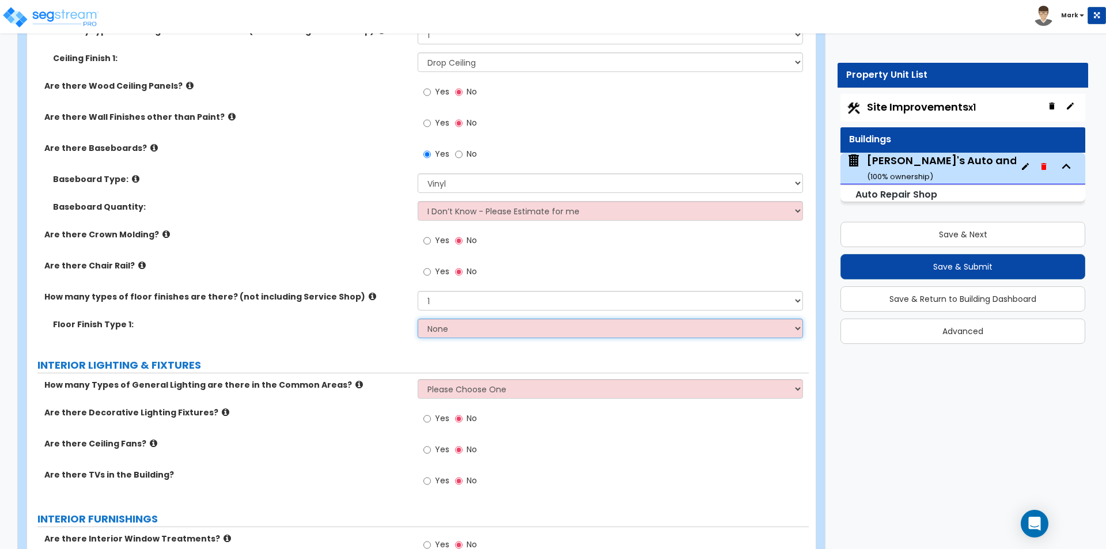
select select "1"
click at [418, 319] on select "None Tile Flooring Hardwood Flooring Resilient Laminate Flooring VCT Flooring S…" at bounding box center [610, 329] width 385 height 20
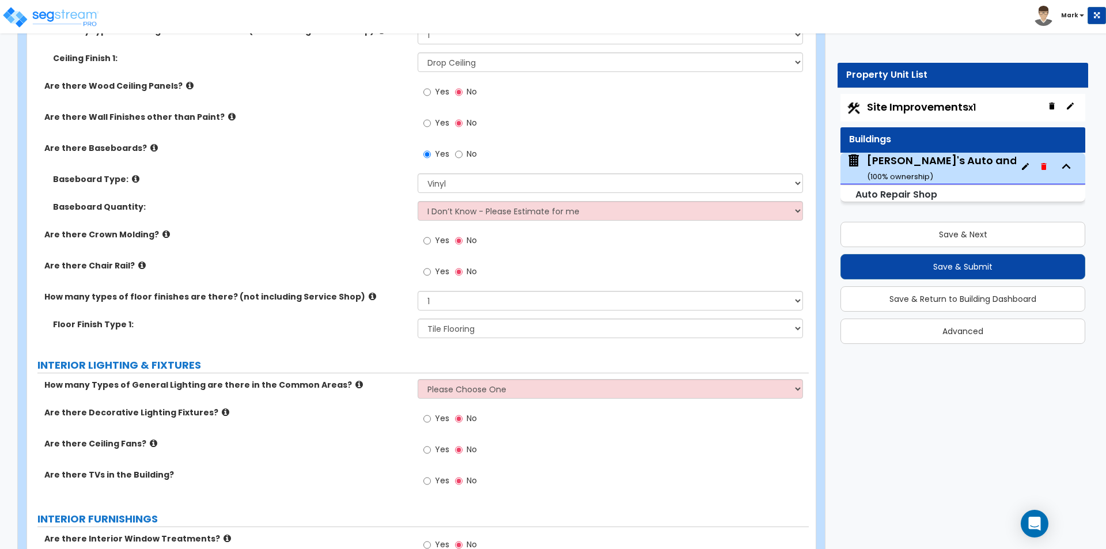
click at [367, 331] on div "Floor Finish Type 1: None Tile Flooring Hardwood Flooring Resilient Laminate Fl…" at bounding box center [418, 333] width 782 height 28
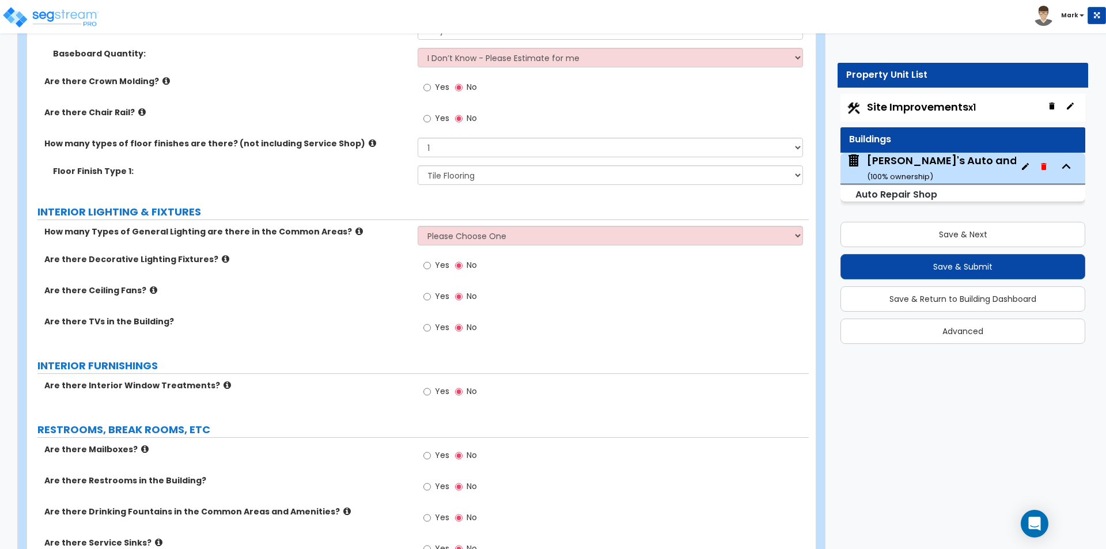
scroll to position [2304, 0]
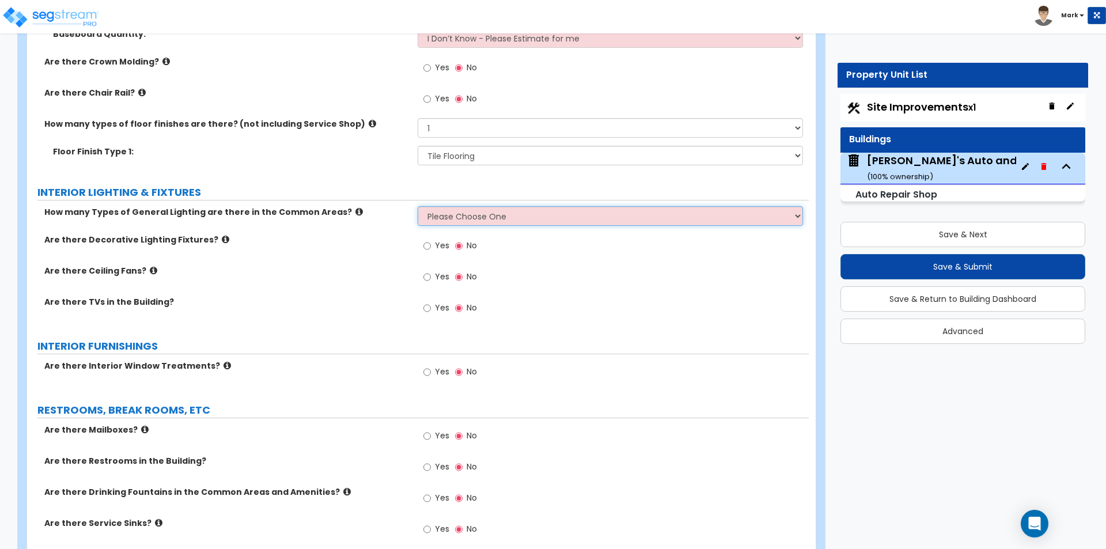
click at [448, 219] on select "Please Choose One 1 2 3" at bounding box center [610, 216] width 385 height 20
select select "1"
click at [418, 206] on select "Please Choose One 1 2 3" at bounding box center [610, 216] width 385 height 20
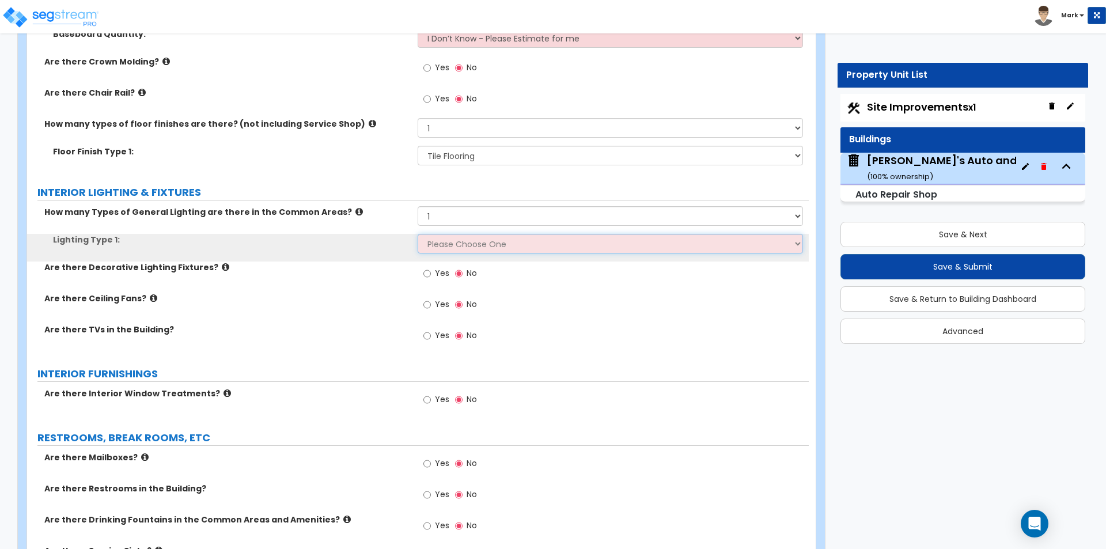
click at [450, 243] on select "Please Choose One LED Surface-Mounted LED Recessed Fluorescent Surface-Mounted …" at bounding box center [610, 244] width 385 height 20
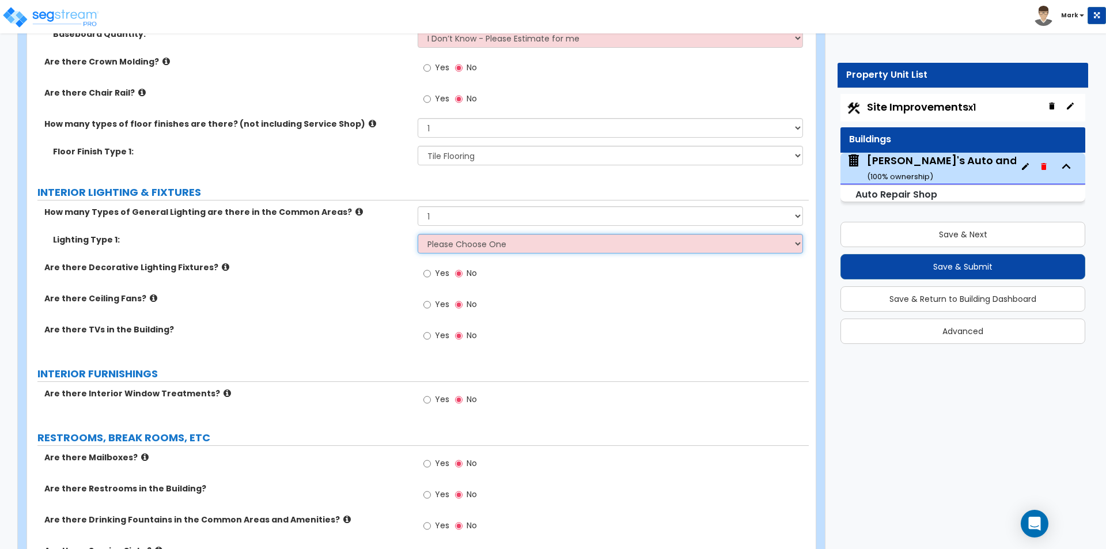
select select "4"
click at [418, 234] on select "Please Choose One LED Surface-Mounted LED Recessed Fluorescent Surface-Mounted …" at bounding box center [610, 244] width 385 height 20
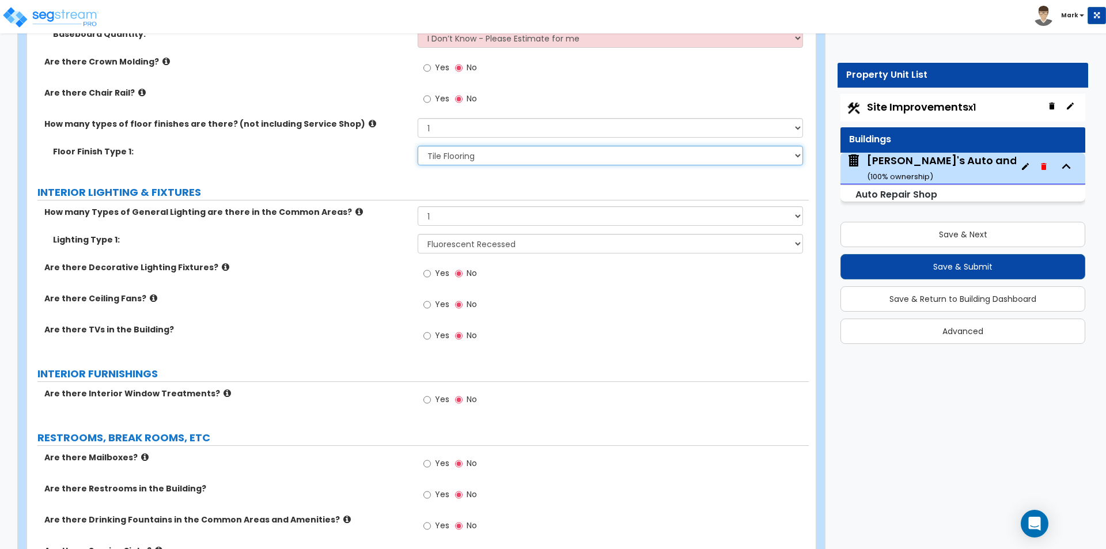
click at [463, 150] on select "None Tile Flooring Hardwood Flooring Resilient Laminate Flooring VCT Flooring S…" at bounding box center [610, 156] width 385 height 20
select select "2"
click at [418, 146] on select "None Tile Flooring Hardwood Flooring Resilient Laminate Flooring VCT Flooring S…" at bounding box center [610, 156] width 385 height 20
click at [442, 333] on span "Yes" at bounding box center [442, 335] width 14 height 12
click at [431, 333] on input "Yes" at bounding box center [426, 335] width 7 height 13
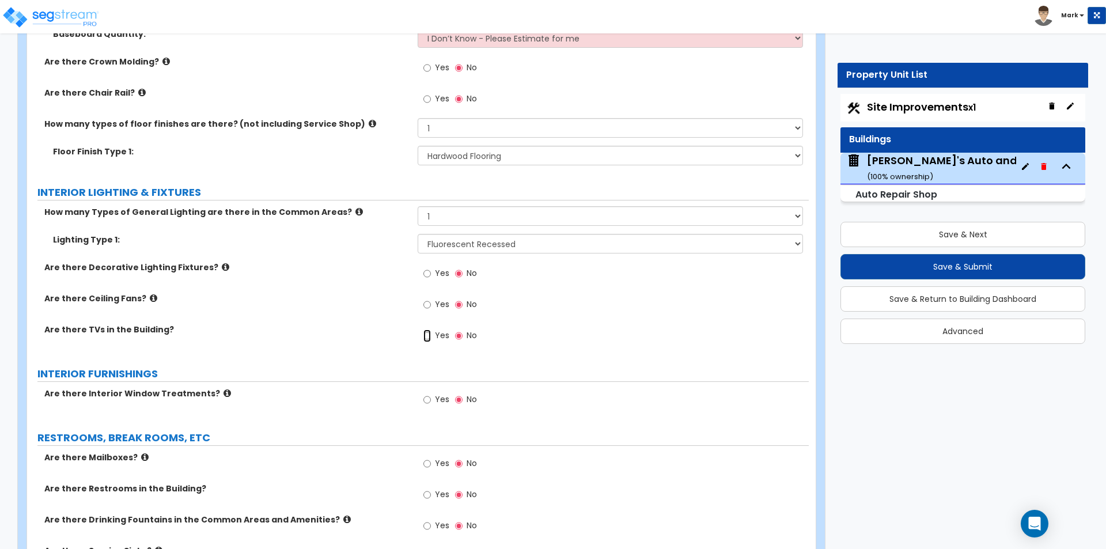
radio input "true"
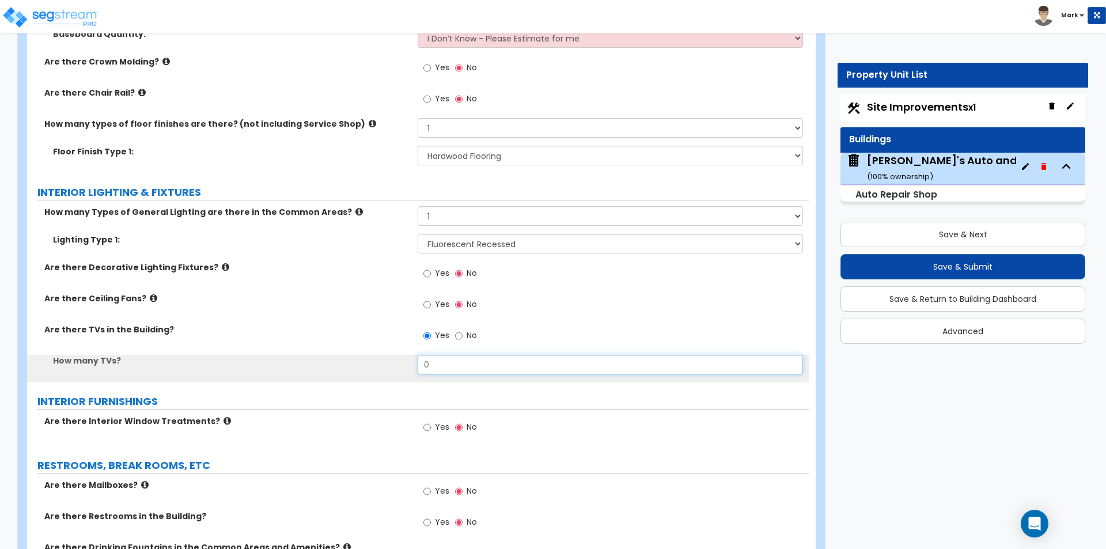
click at [456, 366] on input "0" at bounding box center [610, 365] width 385 height 20
type input "2"
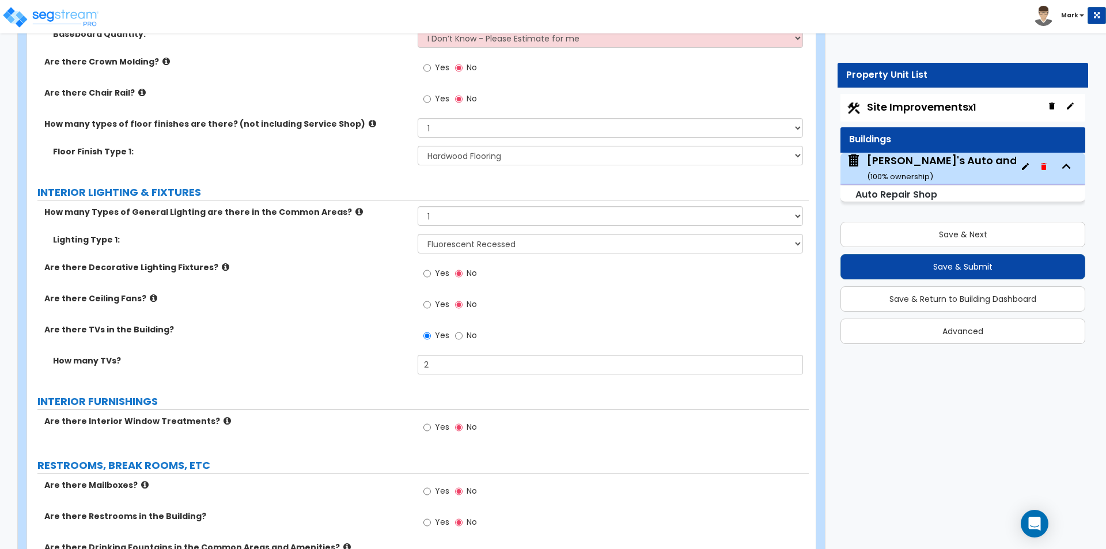
click at [404, 368] on div "How many TVs? 2" at bounding box center [418, 369] width 782 height 28
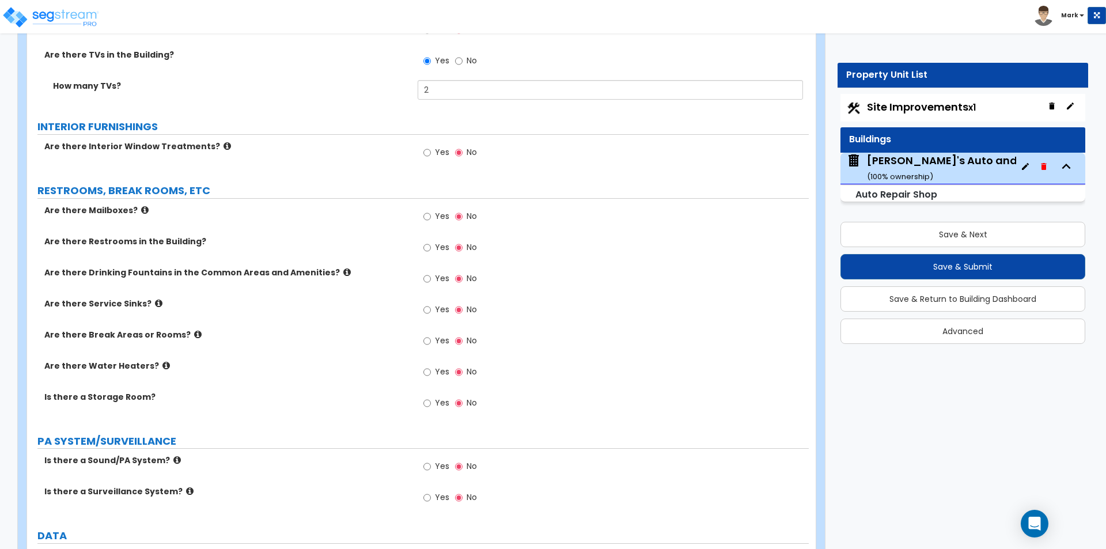
scroll to position [2592, 0]
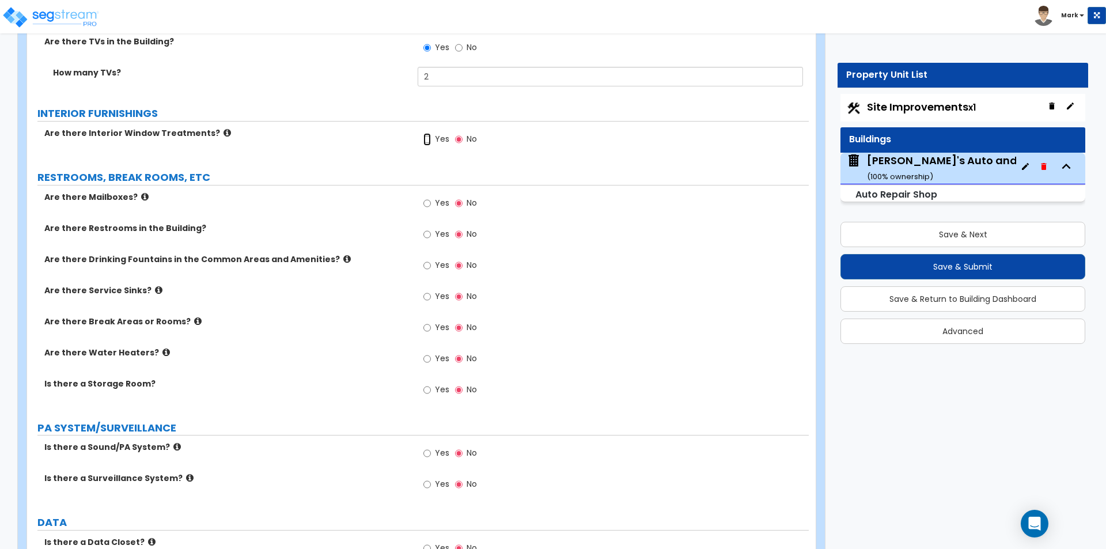
click at [431, 137] on input "Yes" at bounding box center [426, 139] width 7 height 13
radio input "true"
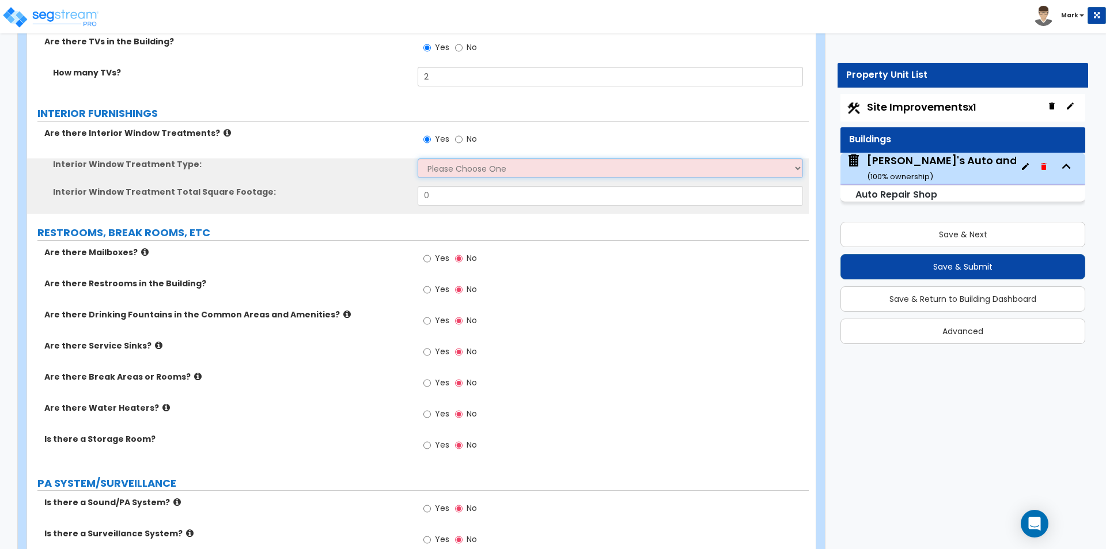
click at [435, 166] on select "Please Choose One Vertical Blinds Window Shades Venetian Blinds Wood Shutters" at bounding box center [610, 168] width 385 height 20
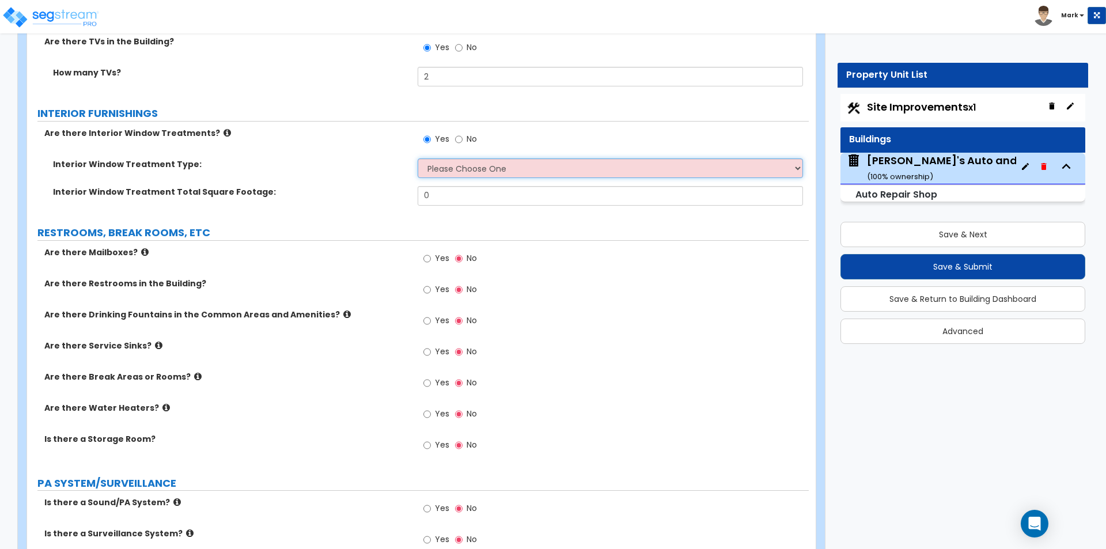
select select "3"
click at [418, 158] on select "Please Choose One Vertical Blinds Window Shades Venetian Blinds Wood Shutters" at bounding box center [610, 168] width 385 height 20
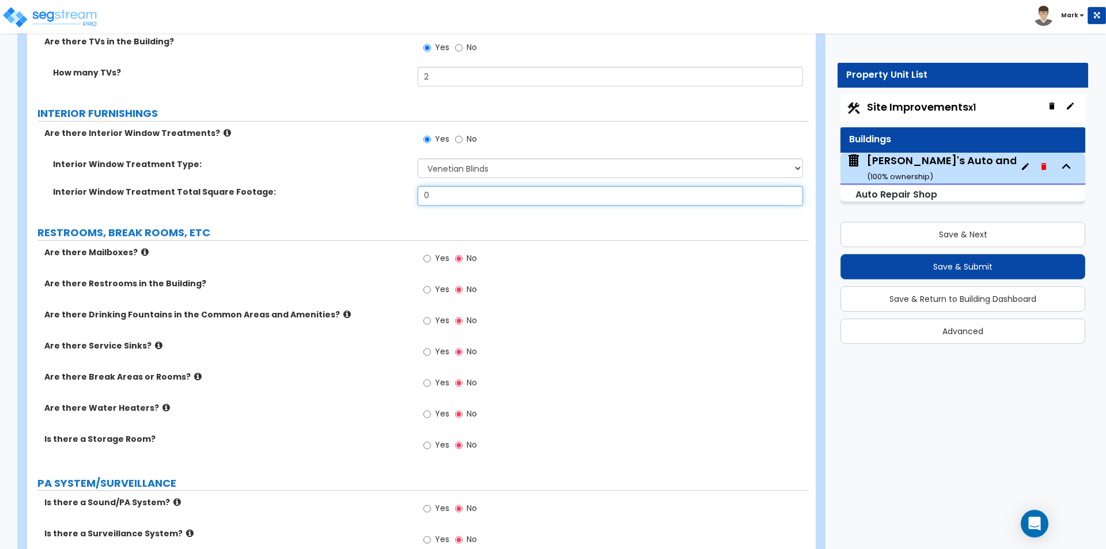
click at [453, 198] on input "0" at bounding box center [610, 196] width 385 height 20
type input "200"
click at [335, 181] on div "Interior Window Treatment Type: Please Choose One Vertical Blinds Window Shades…" at bounding box center [418, 172] width 782 height 28
click at [433, 294] on div "Yes No" at bounding box center [450, 291] width 65 height 26
click at [434, 289] on label "Yes" at bounding box center [436, 291] width 26 height 20
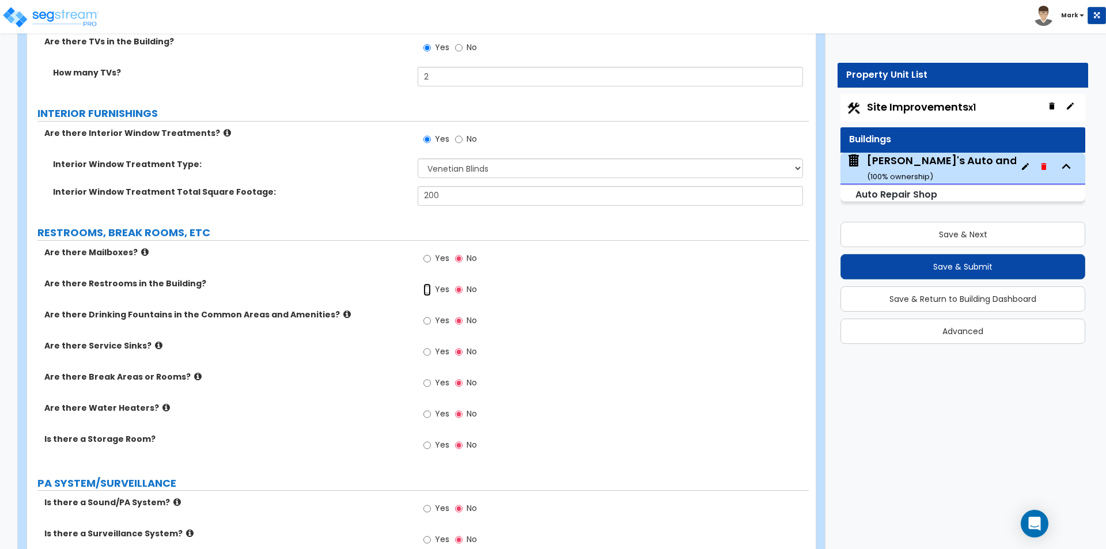
click at [431, 289] on input "Yes" at bounding box center [426, 289] width 7 height 13
radio input "true"
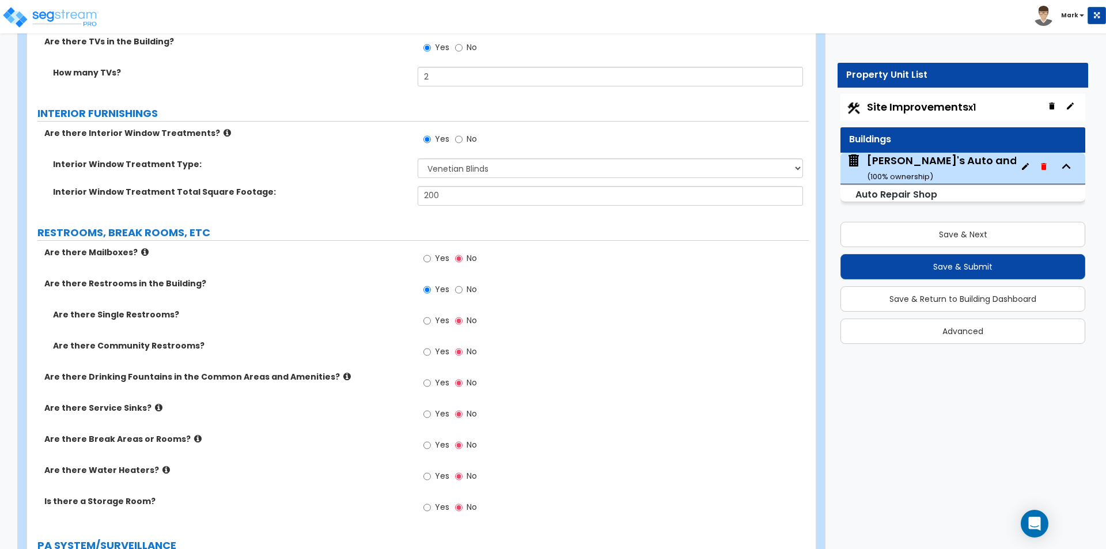
click at [440, 351] on span "Yes" at bounding box center [442, 352] width 14 height 12
click at [431, 351] on input "Yes" at bounding box center [426, 352] width 7 height 13
radio input "true"
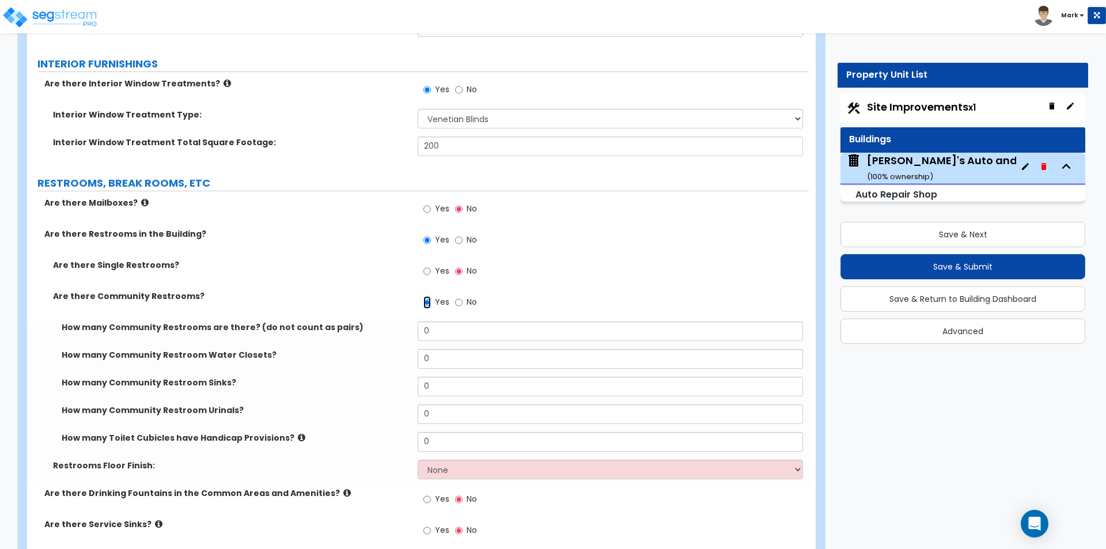
scroll to position [2707, 0]
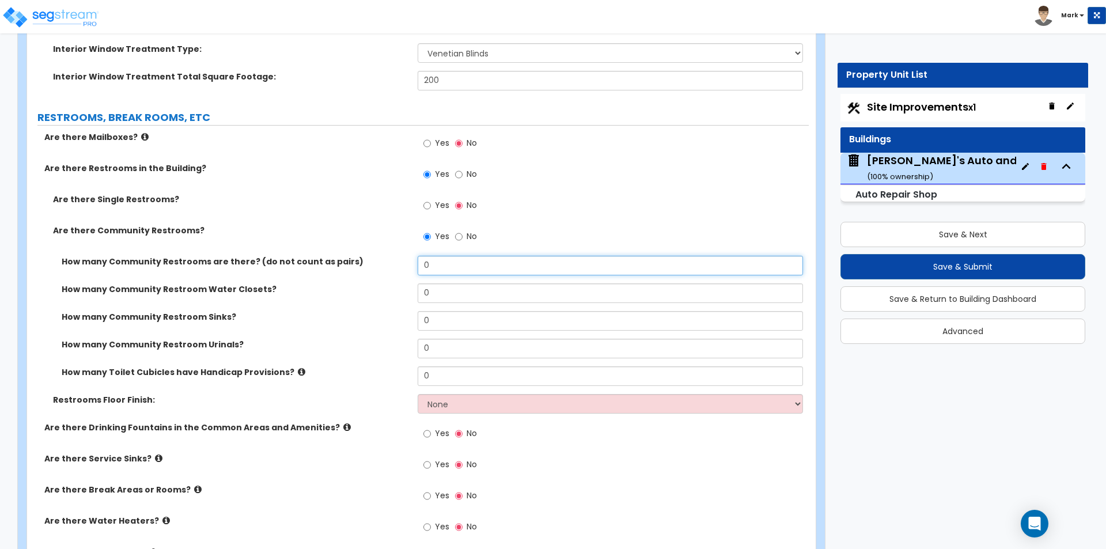
click at [437, 267] on input "0" at bounding box center [610, 266] width 385 height 20
type input "1"
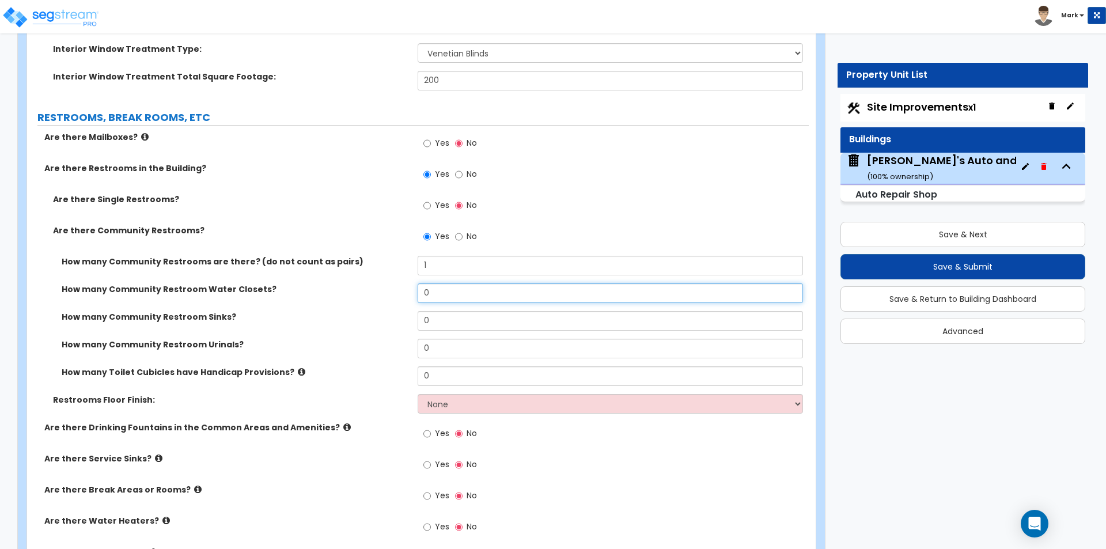
click at [435, 287] on input "0" at bounding box center [610, 293] width 385 height 20
type input "1"
click at [449, 327] on input "0" at bounding box center [610, 321] width 385 height 20
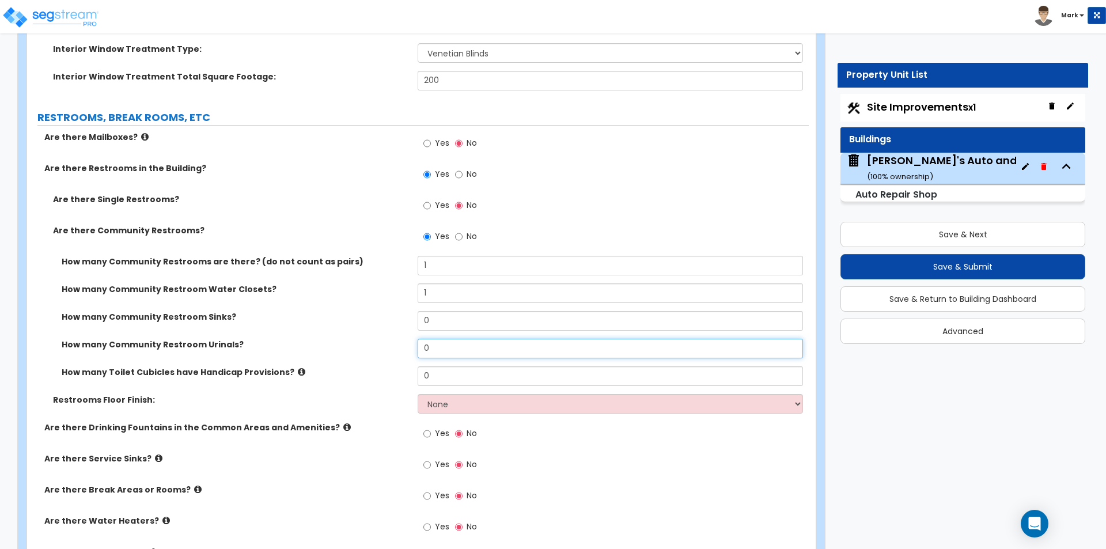
click at [453, 351] on input "0" at bounding box center [610, 349] width 385 height 20
type input "1"
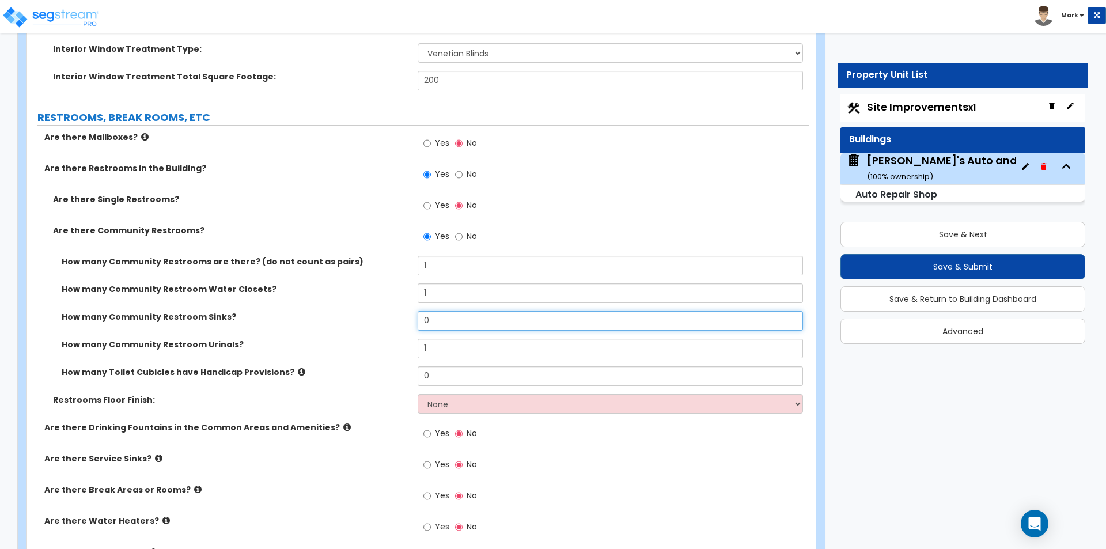
click at [449, 324] on input "0" at bounding box center [610, 321] width 385 height 20
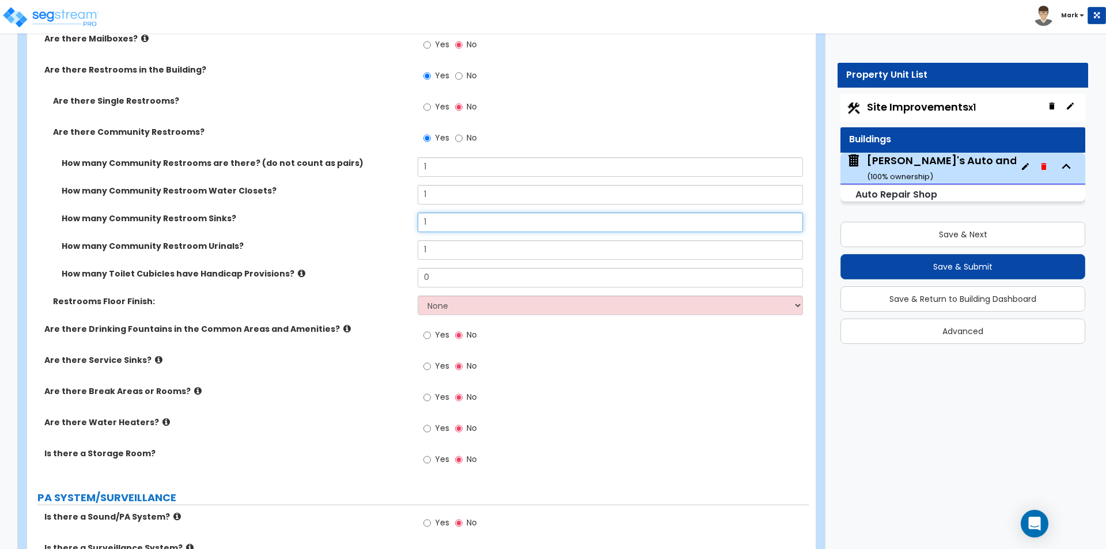
scroll to position [2822, 0]
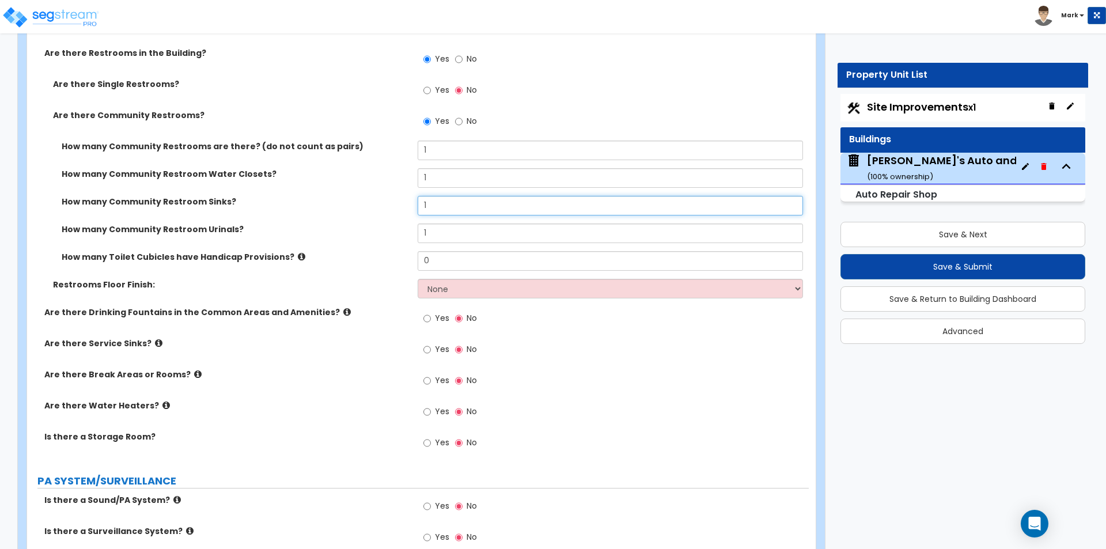
type input "1"
click at [456, 287] on select "None Tile Flooring Resilient Laminate Flooring VCT Flooring Sheet Vinyl Flooring" at bounding box center [610, 289] width 385 height 20
select select "1"
click at [418, 279] on select "None Tile Flooring Resilient Laminate Flooring VCT Flooring Sheet Vinyl Flooring" at bounding box center [610, 289] width 385 height 20
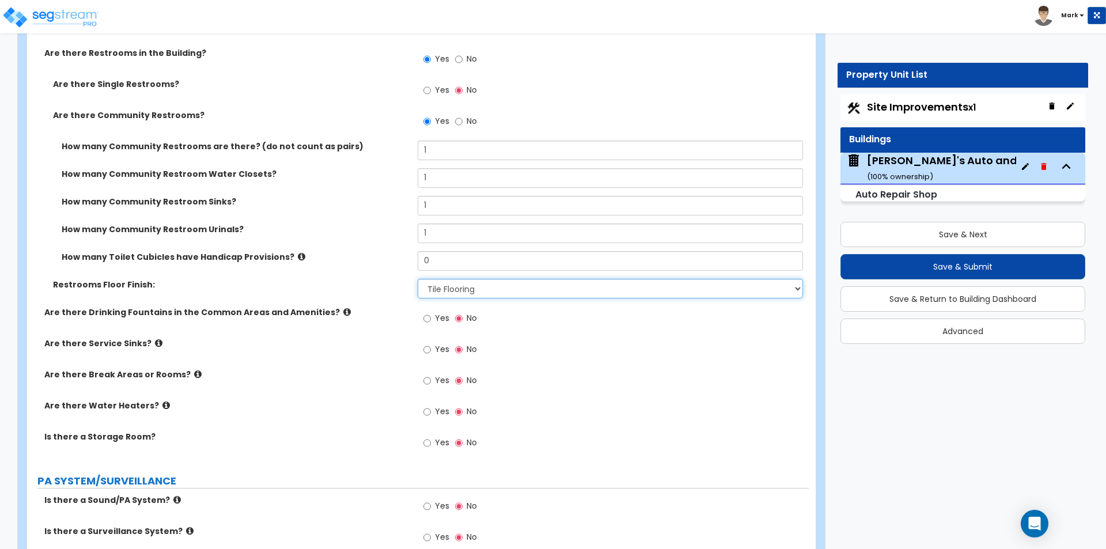
scroll to position [2880, 0]
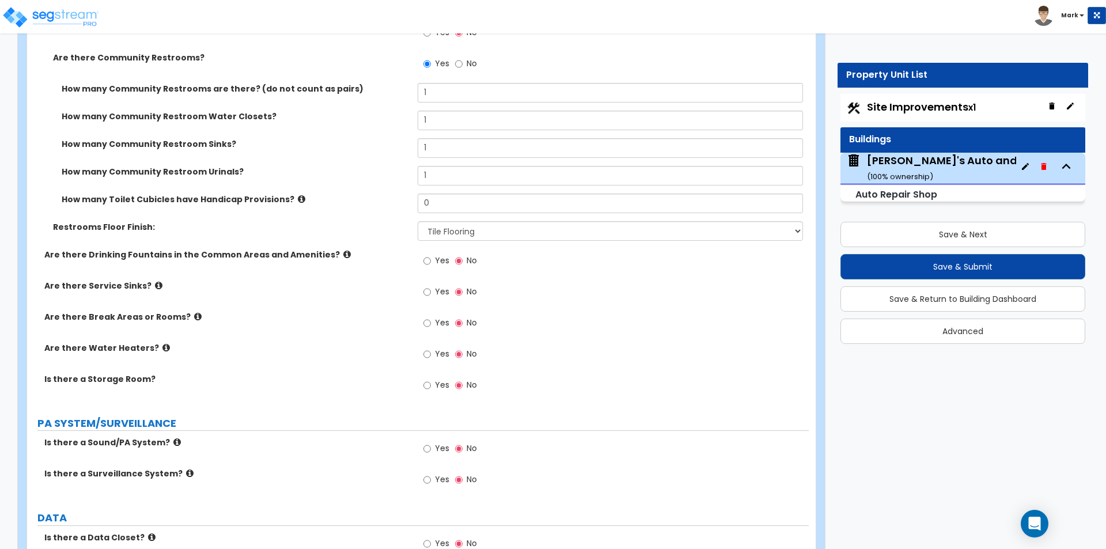
click at [423, 314] on label "Yes" at bounding box center [436, 324] width 26 height 20
click at [423, 317] on input "Yes" at bounding box center [426, 323] width 7 height 13
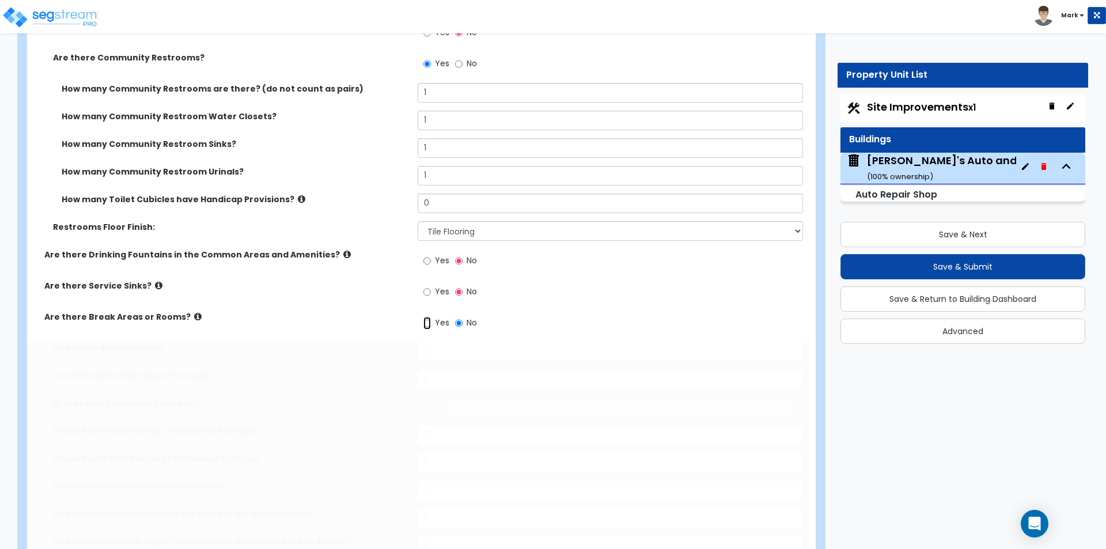
radio input "true"
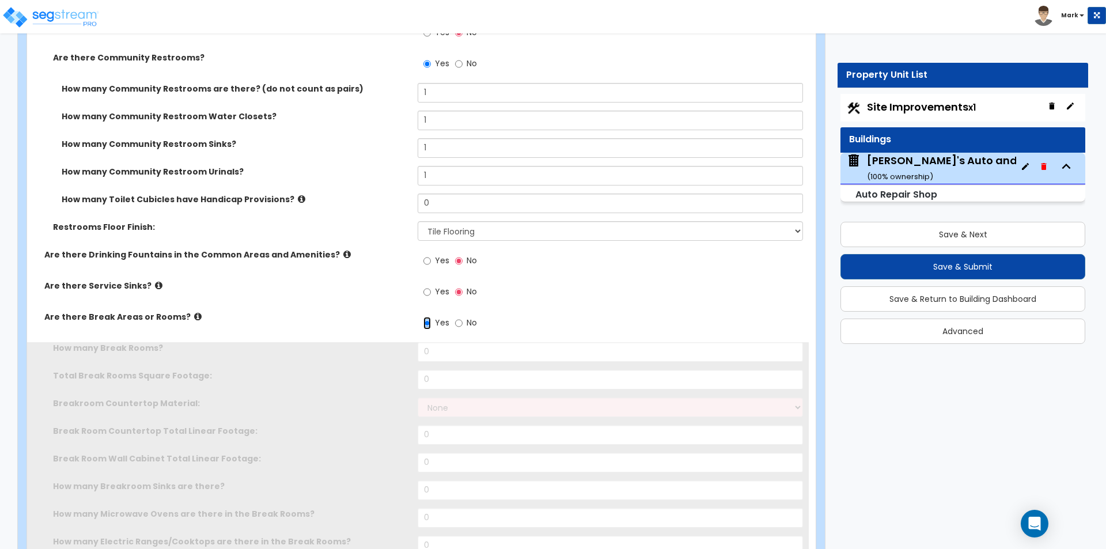
click at [431, 323] on input "Yes" at bounding box center [426, 323] width 7 height 13
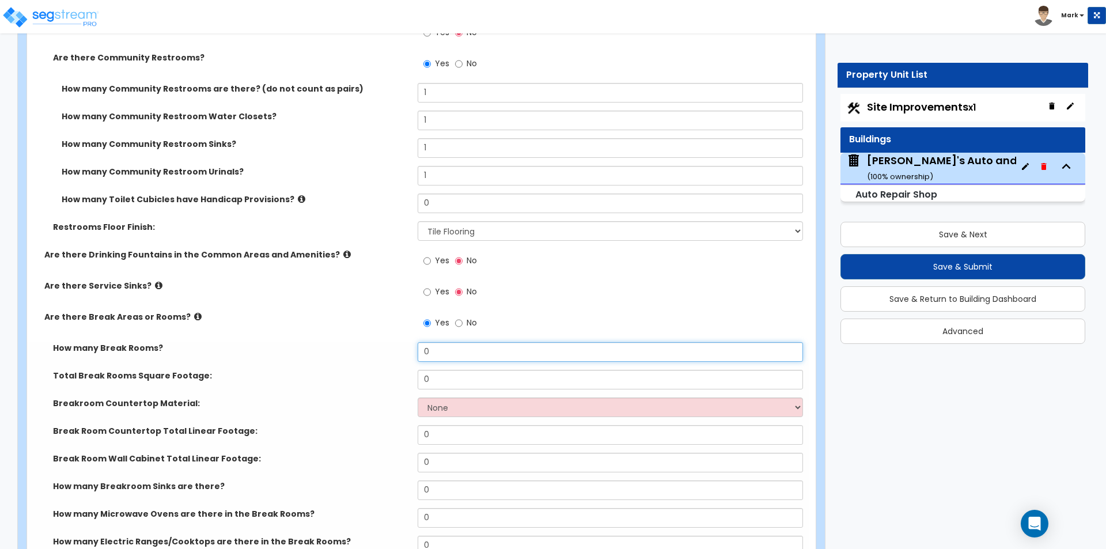
click at [438, 352] on input "0" at bounding box center [610, 352] width 385 height 20
type input "1"
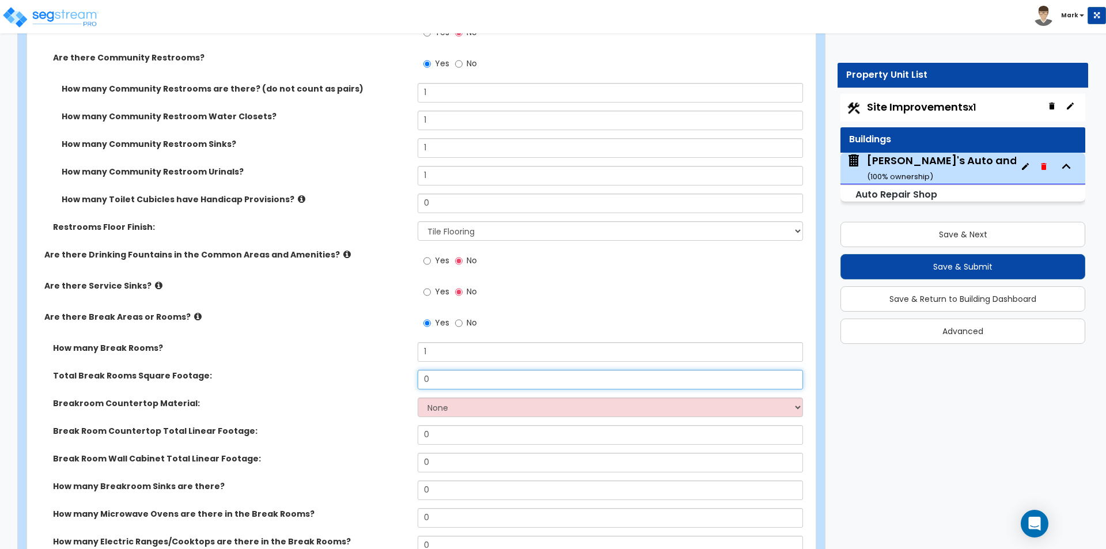
click at [441, 386] on input "0" at bounding box center [610, 380] width 385 height 20
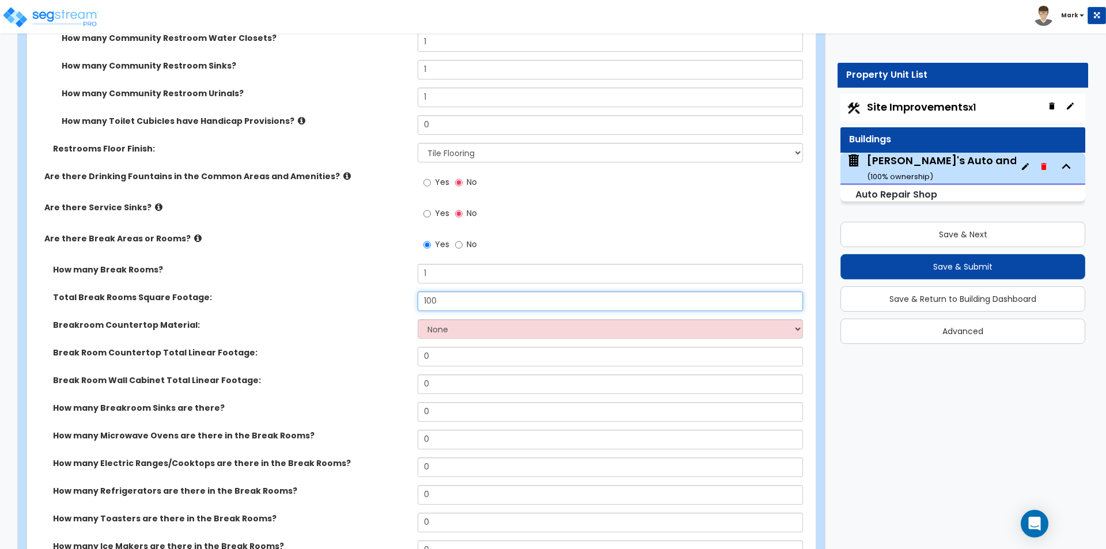
scroll to position [3110, 0]
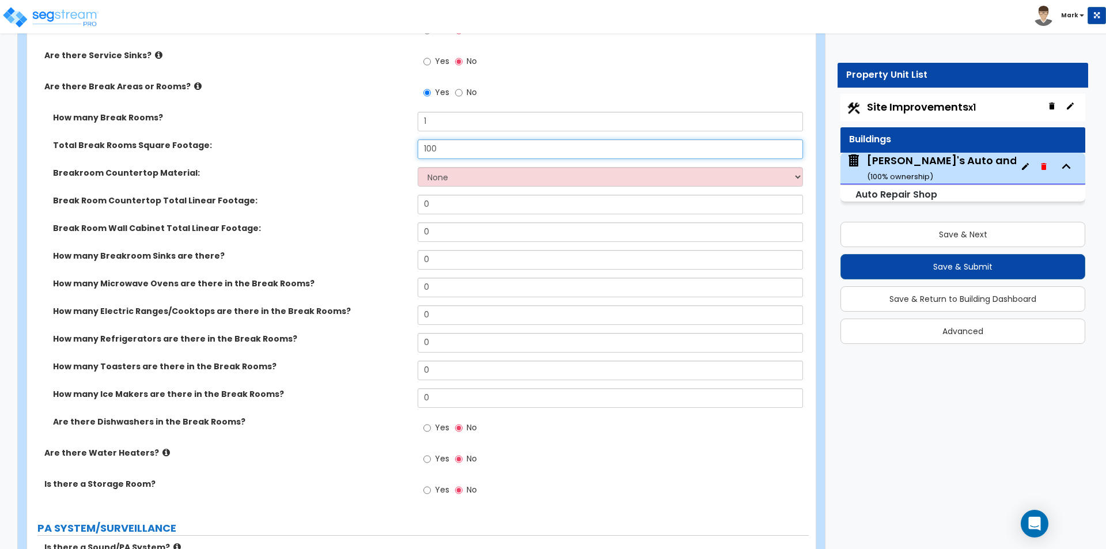
type input "100"
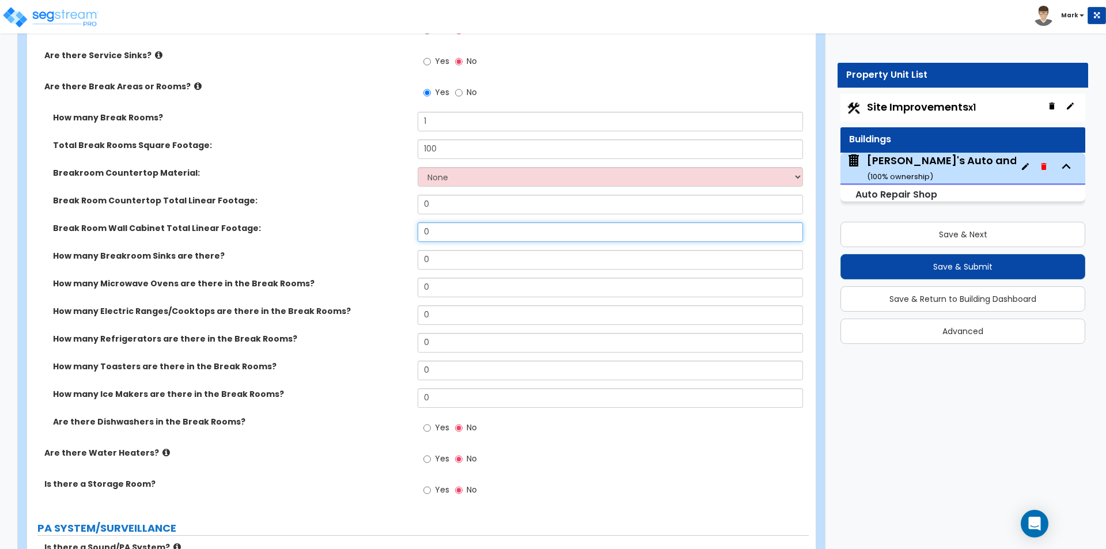
click at [458, 239] on input "0" at bounding box center [610, 232] width 385 height 20
type input "3"
click at [377, 288] on label "How many Microwave Ovens are there in the Break Rooms?" at bounding box center [231, 284] width 356 height 12
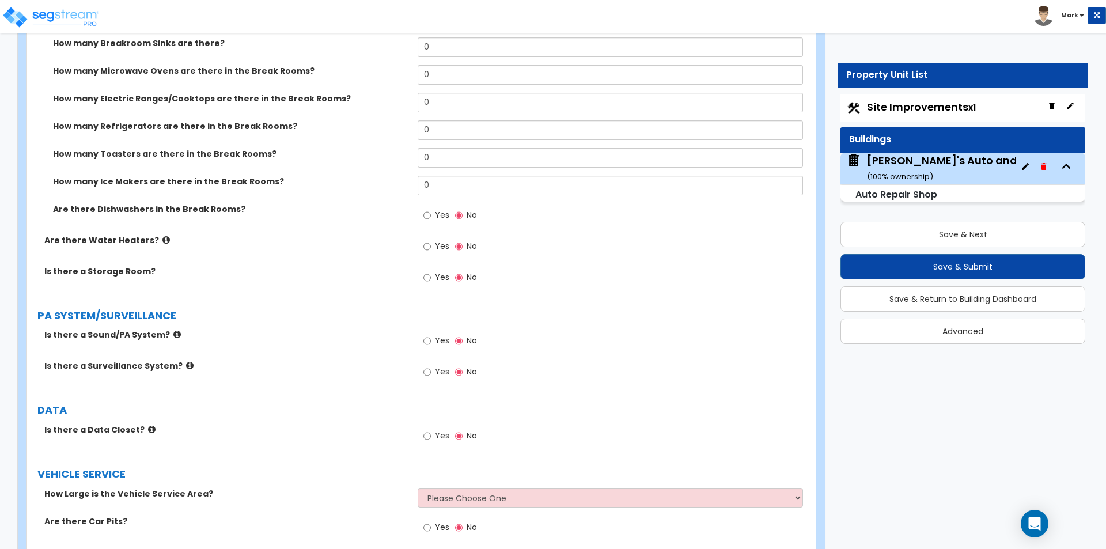
scroll to position [3341, 0]
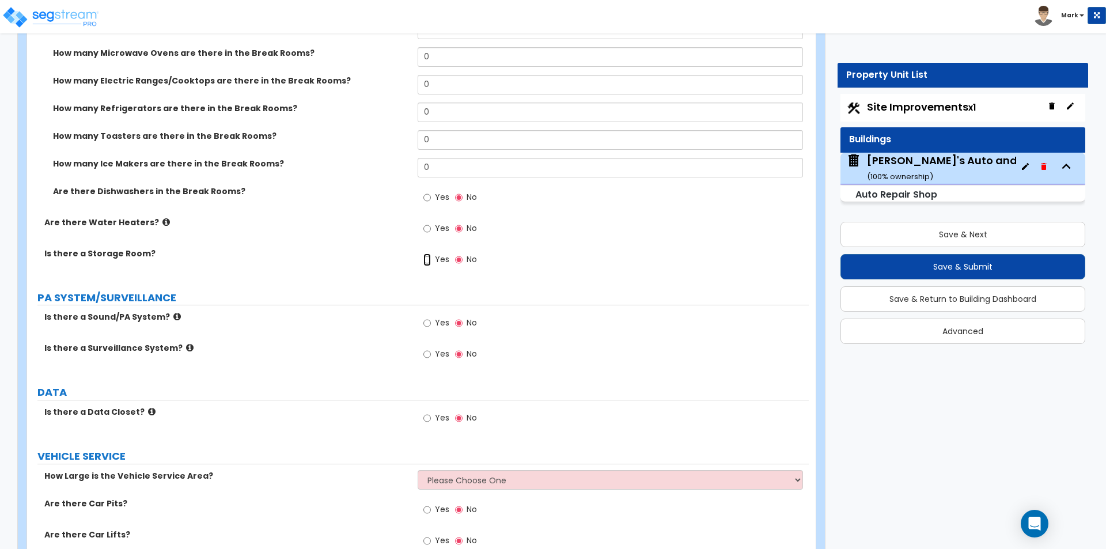
click at [429, 263] on input "Yes" at bounding box center [426, 259] width 7 height 13
radio input "true"
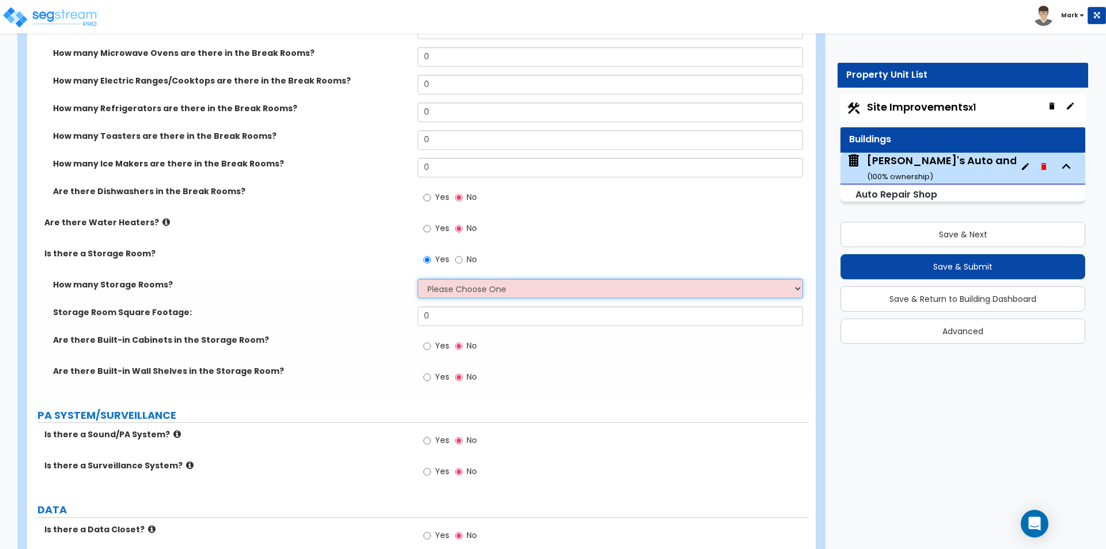
click at [429, 290] on select "Please Choose One 1 2 3" at bounding box center [610, 289] width 385 height 20
select select "1"
click at [418, 279] on select "Please Choose One 1 2 3" at bounding box center [610, 289] width 385 height 20
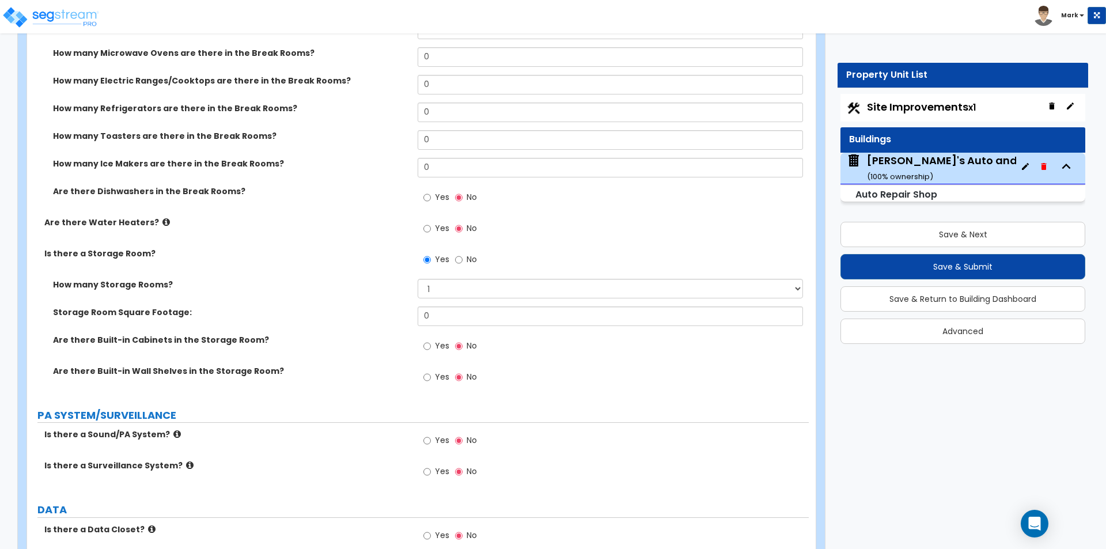
click at [436, 373] on span "Yes" at bounding box center [442, 377] width 14 height 12
click at [431, 373] on input "Yes" at bounding box center [426, 377] width 7 height 13
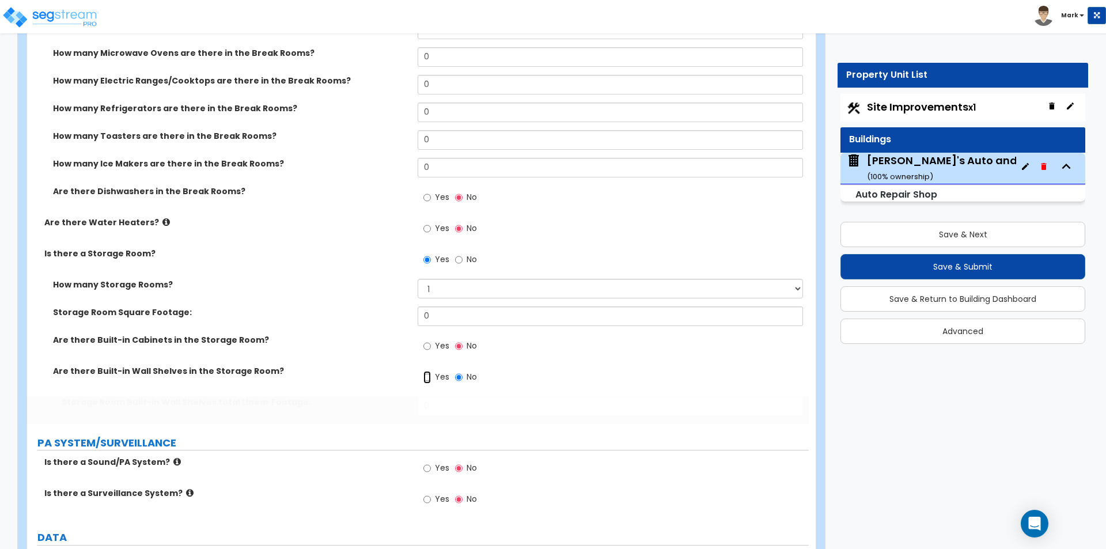
radio input "true"
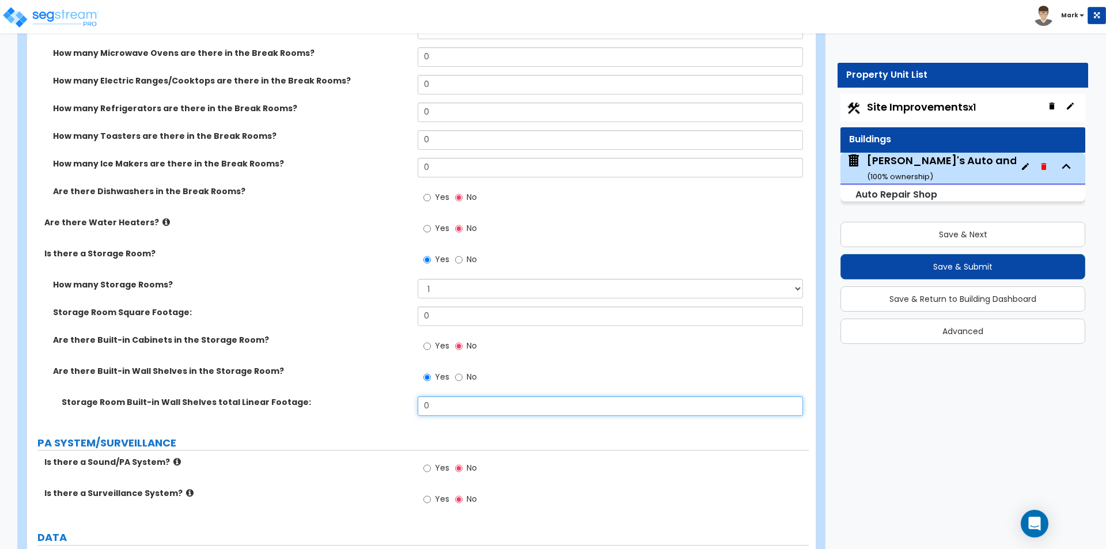
click at [444, 403] on input "0" at bounding box center [610, 406] width 385 height 20
type input "22"
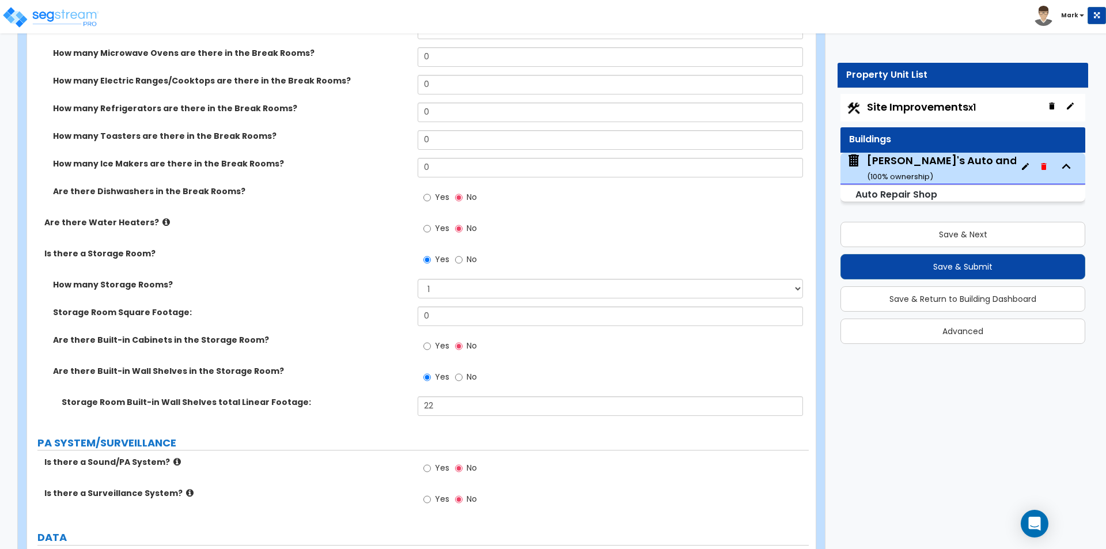
click at [438, 312] on input "0" at bounding box center [610, 316] width 385 height 20
type input "170"
click at [319, 316] on label "Storage Room Square Footage:" at bounding box center [231, 312] width 356 height 12
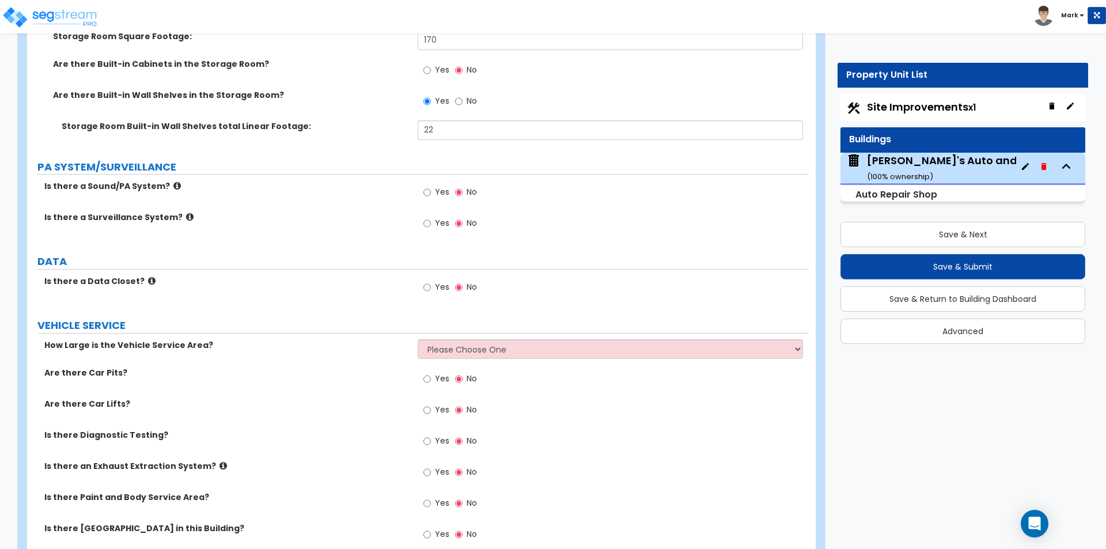
scroll to position [3629, 0]
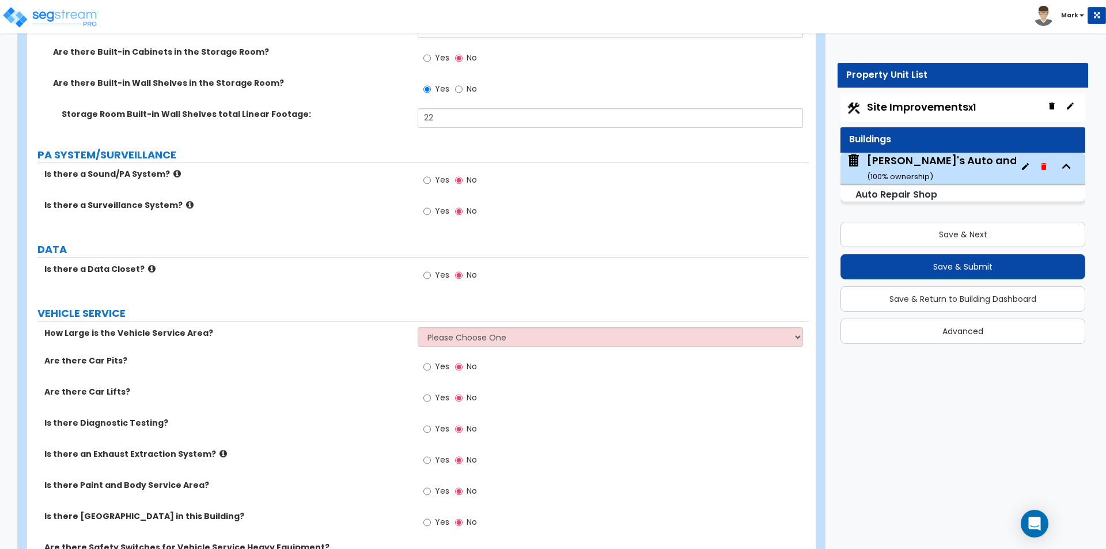
click at [441, 211] on span "Yes" at bounding box center [442, 211] width 14 height 12
click at [431, 211] on input "Yes" at bounding box center [426, 211] width 7 height 13
radio input "true"
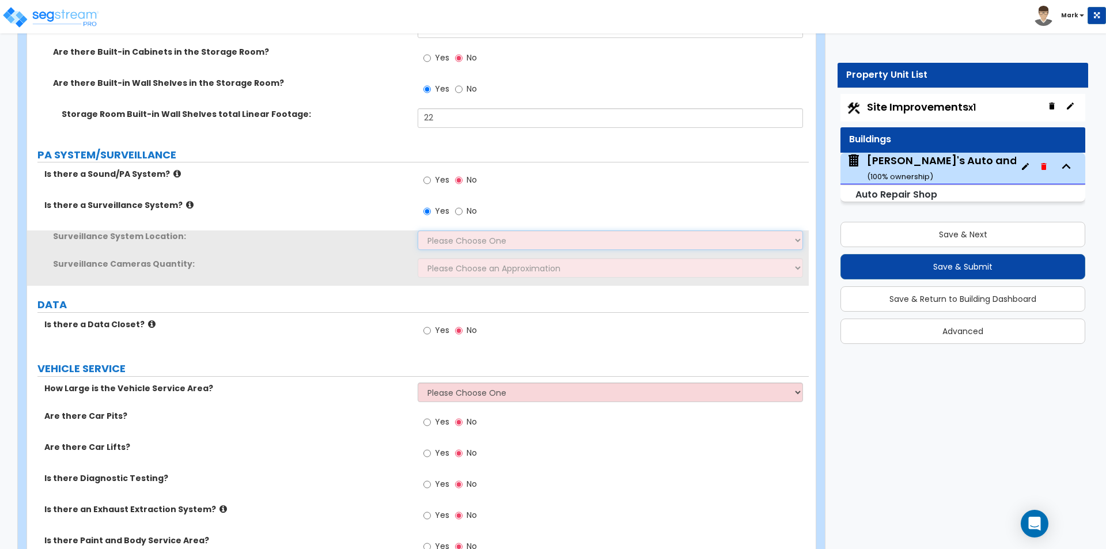
click at [442, 240] on select "Please Choose One Inside the Building Outside the Building Both Inside & Outside" at bounding box center [610, 240] width 385 height 20
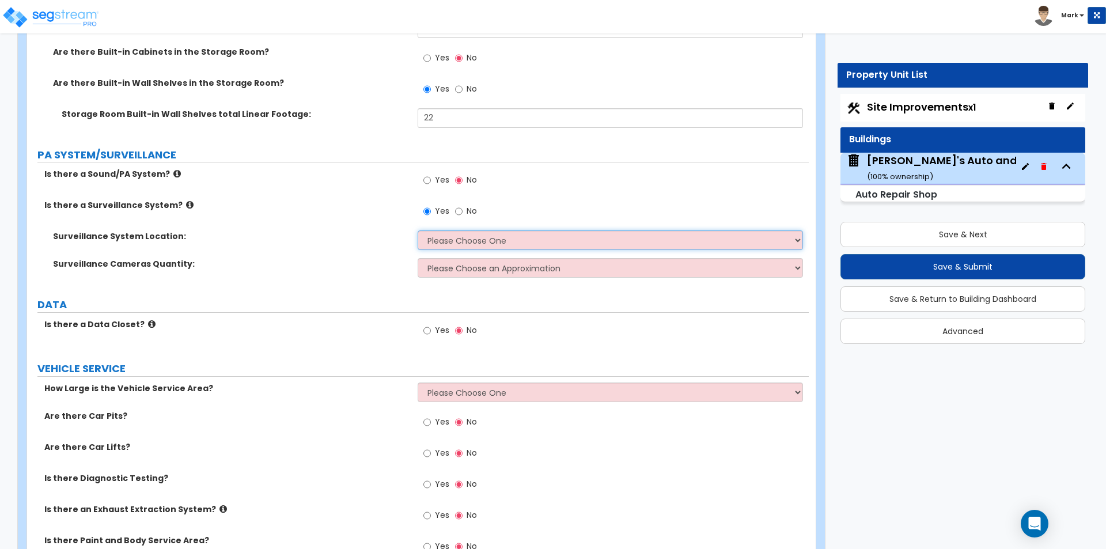
select select "3"
click at [418, 230] on select "Please Choose One Inside the Building Outside the Building Both Inside & Outside" at bounding box center [610, 240] width 385 height 20
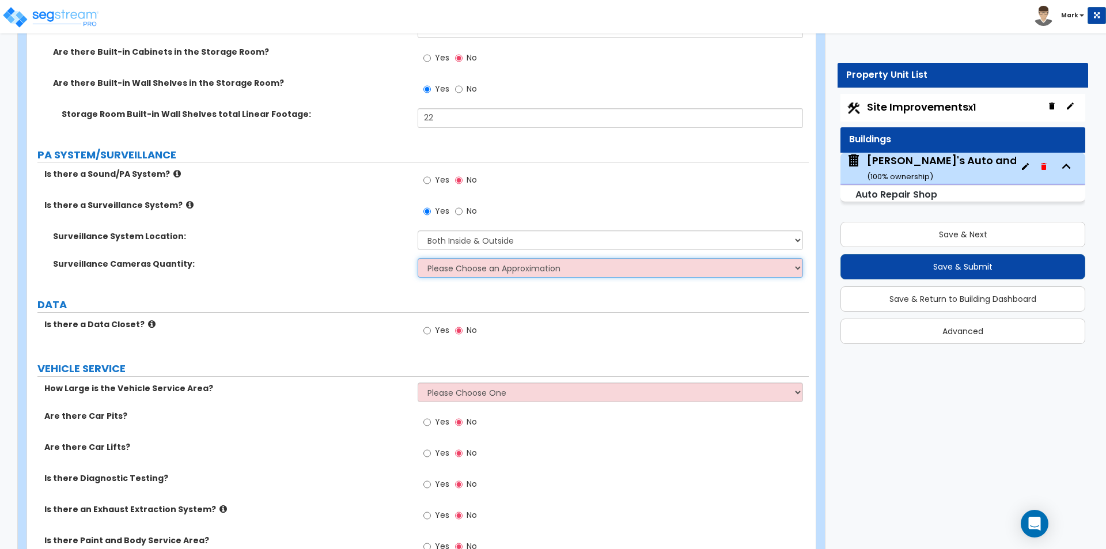
click at [470, 268] on select "Please Choose an Approximation Barely Noticed Any Noticed a Couple Frequently S…" at bounding box center [610, 268] width 385 height 20
select select "2"
click at [418, 258] on select "Please Choose an Approximation Barely Noticed Any Noticed a Couple Frequently S…" at bounding box center [610, 268] width 385 height 20
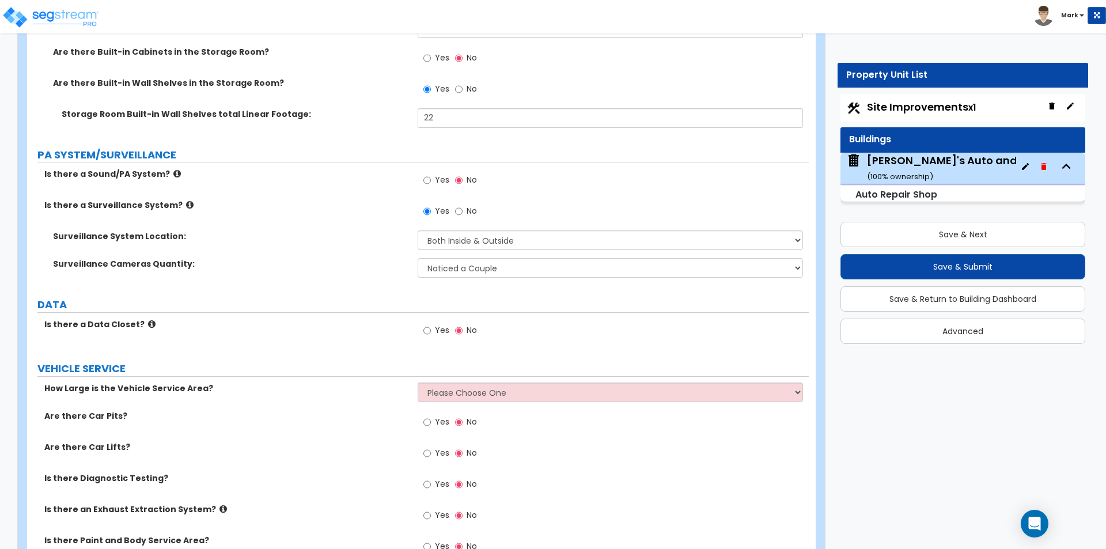
click at [379, 284] on div "Surveillance Cameras Quantity: Please Choose an Approximation Barely Noticed An…" at bounding box center [418, 272] width 782 height 28
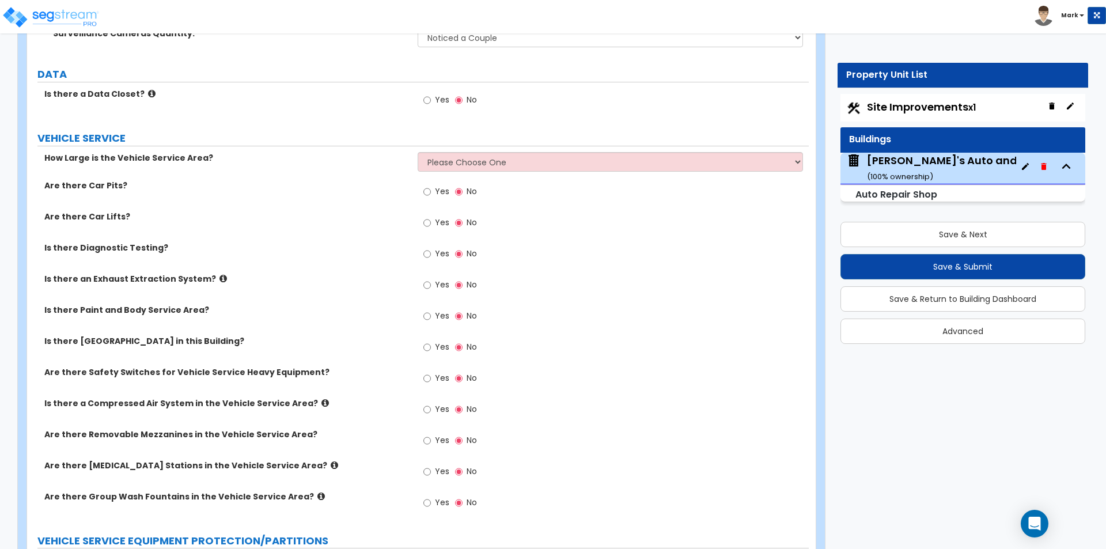
scroll to position [3917, 0]
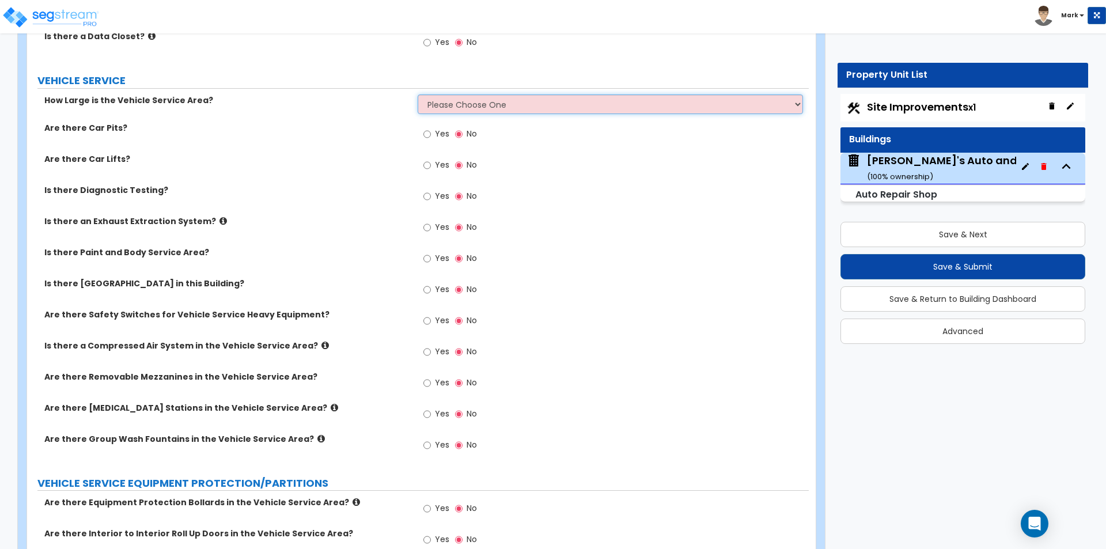
click at [497, 96] on select "Please Choose One I want to Enter Square Footage I want to Enter Percentage" at bounding box center [610, 104] width 385 height 20
select select "1"
click at [418, 94] on select "Please Choose One I want to Enter Square Footage I want to Enter Percentage" at bounding box center [610, 104] width 385 height 20
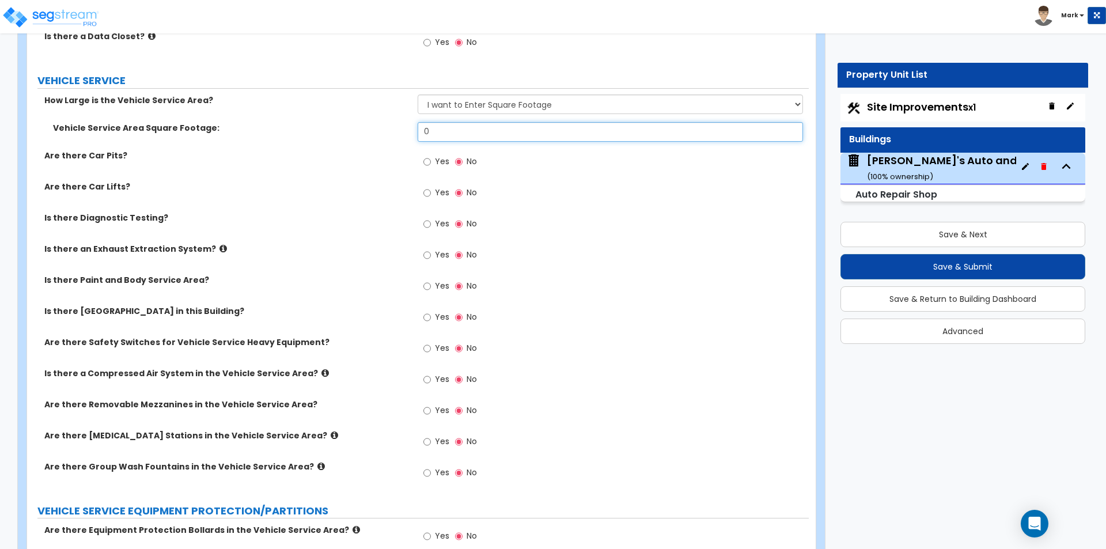
click at [447, 130] on input "0" at bounding box center [610, 132] width 385 height 20
type input "4,000"
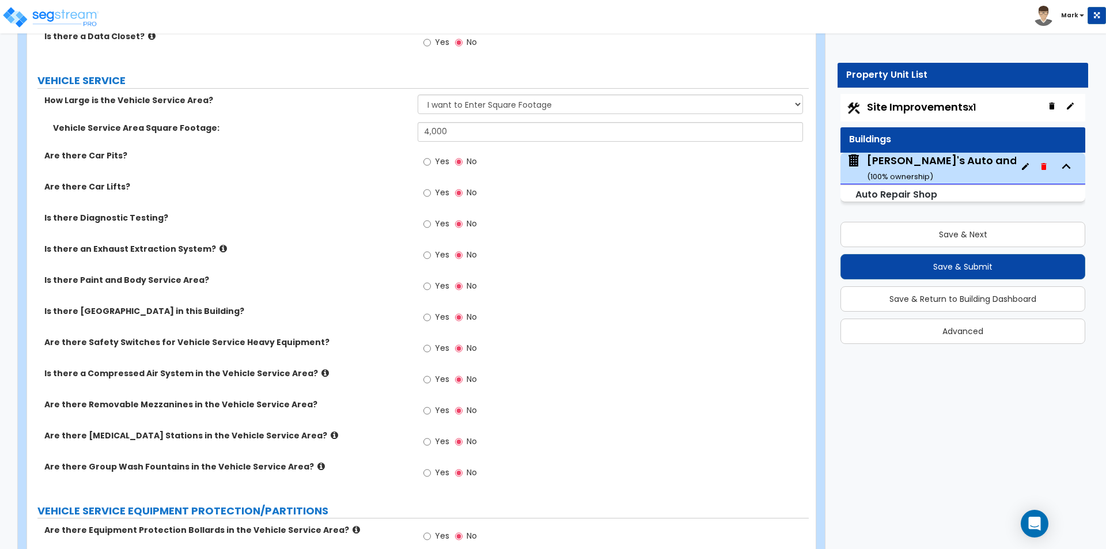
click at [367, 166] on div "Are there Car Pits? Yes No" at bounding box center [418, 165] width 782 height 31
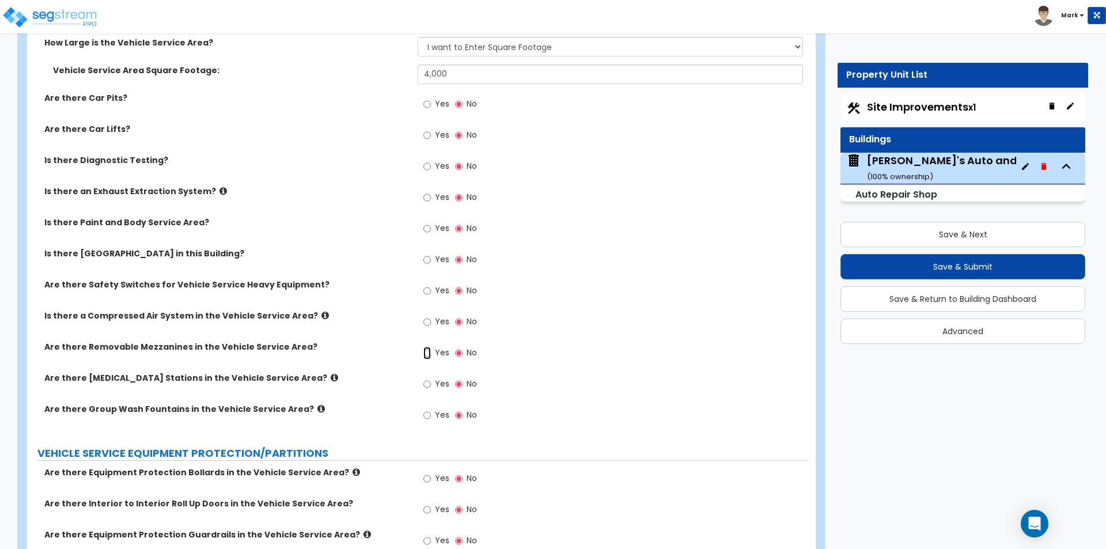
click at [431, 353] on input "Yes" at bounding box center [426, 353] width 7 height 13
radio input "true"
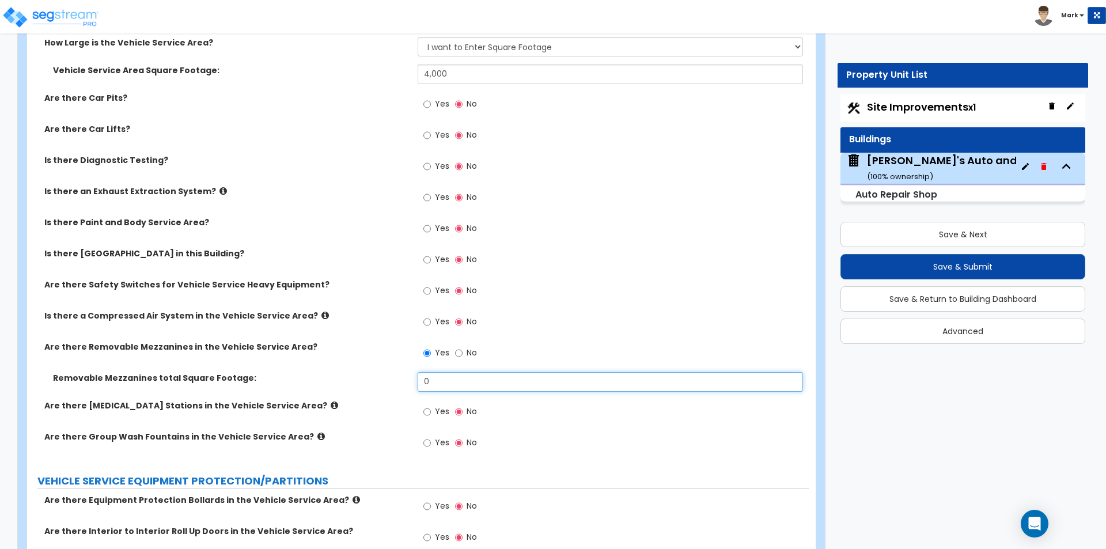
click at [444, 382] on input "0" at bounding box center [610, 382] width 385 height 20
type input "400"
click at [320, 358] on div "Are there Removable Mezzanines in the Vehicle Service Area? Yes No" at bounding box center [418, 356] width 782 height 31
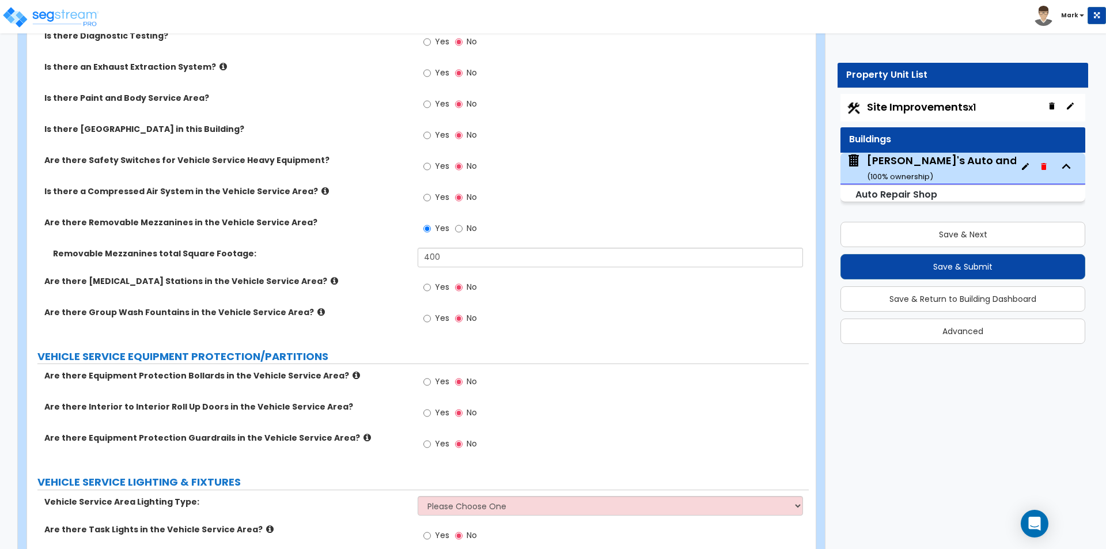
scroll to position [4090, 0]
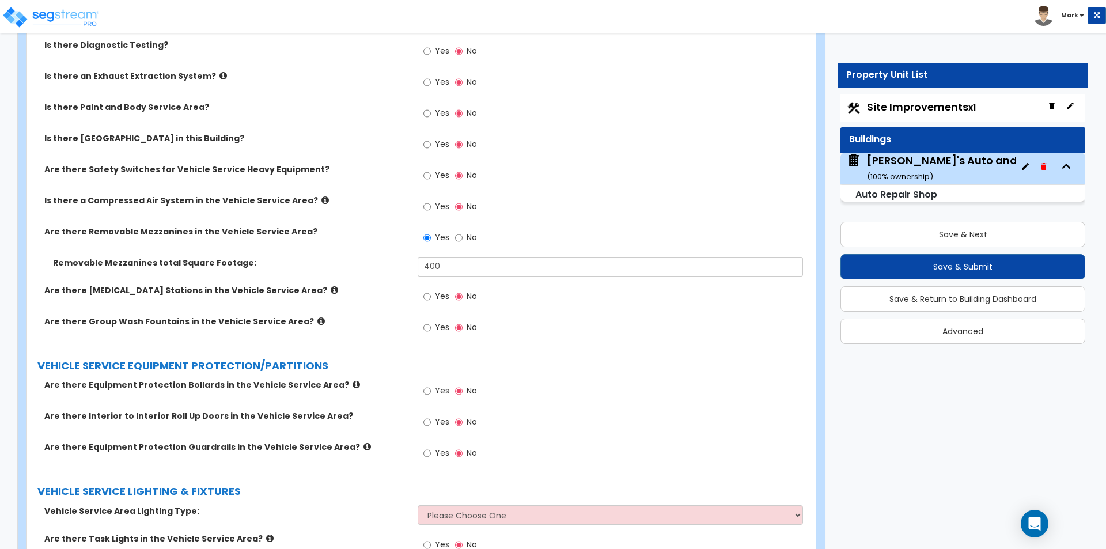
click at [321, 199] on icon at bounding box center [324, 200] width 7 height 9
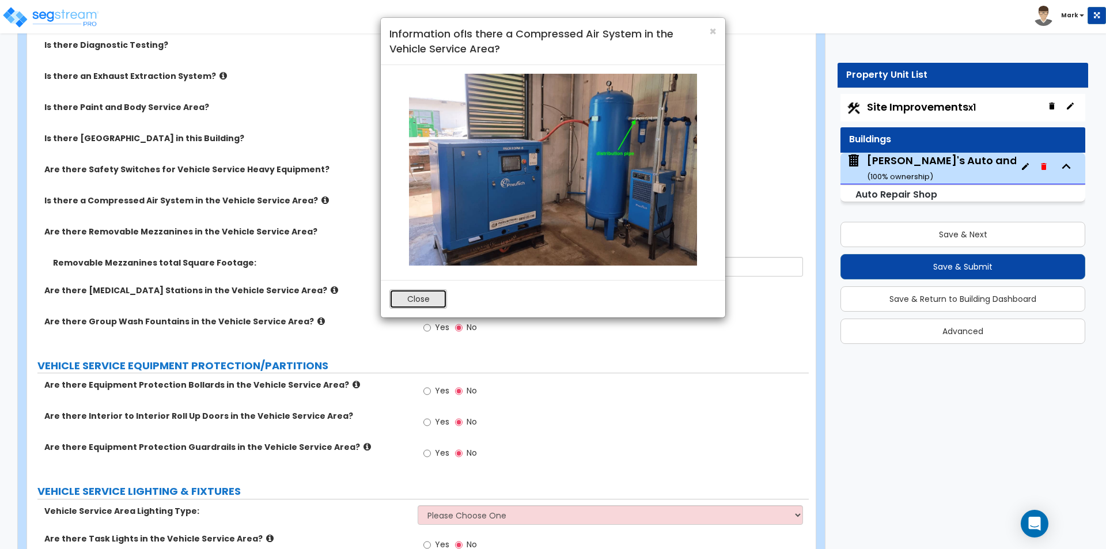
click at [420, 290] on button "Close" at bounding box center [418, 299] width 58 height 20
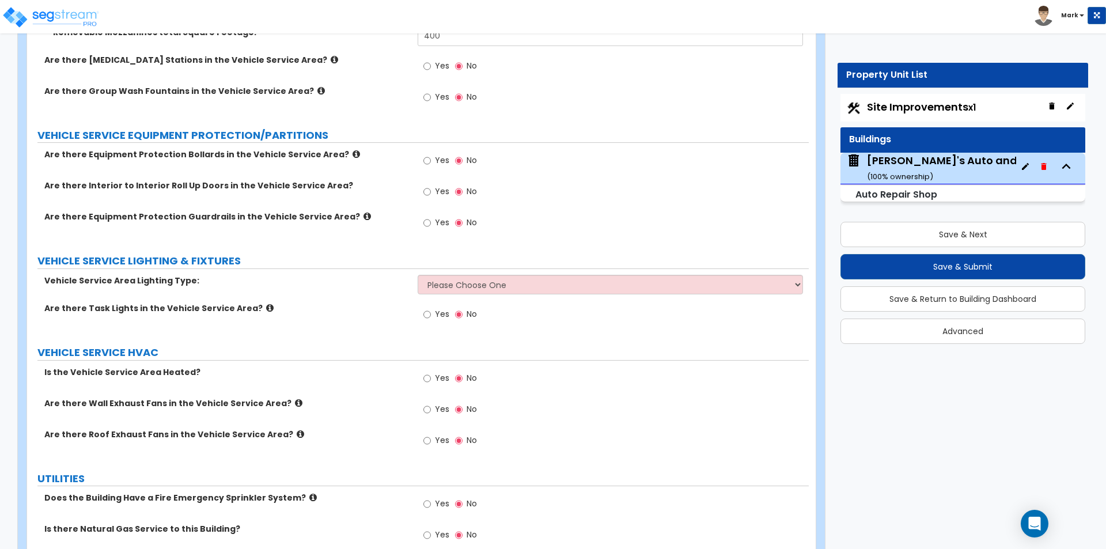
scroll to position [4378, 0]
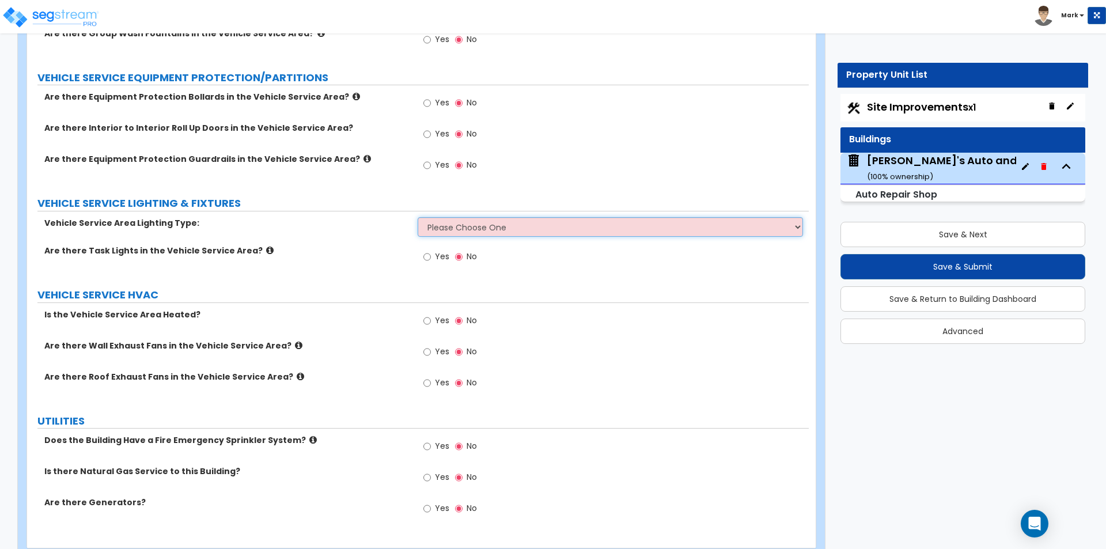
click at [437, 229] on select "Please Choose One LED Fluorescent Metal halide" at bounding box center [610, 227] width 385 height 20
select select "2"
click at [418, 217] on select "Please Choose One LED Fluorescent Metal halide" at bounding box center [610, 227] width 385 height 20
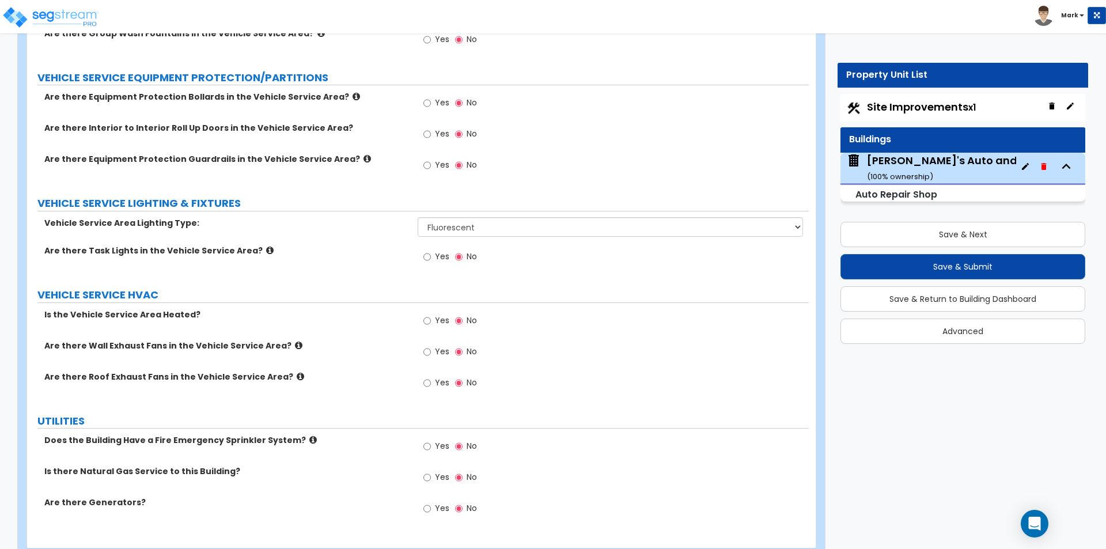
click at [438, 353] on span "Yes" at bounding box center [442, 352] width 14 height 12
click at [431, 353] on input "Yes" at bounding box center [426, 352] width 7 height 13
radio input "true"
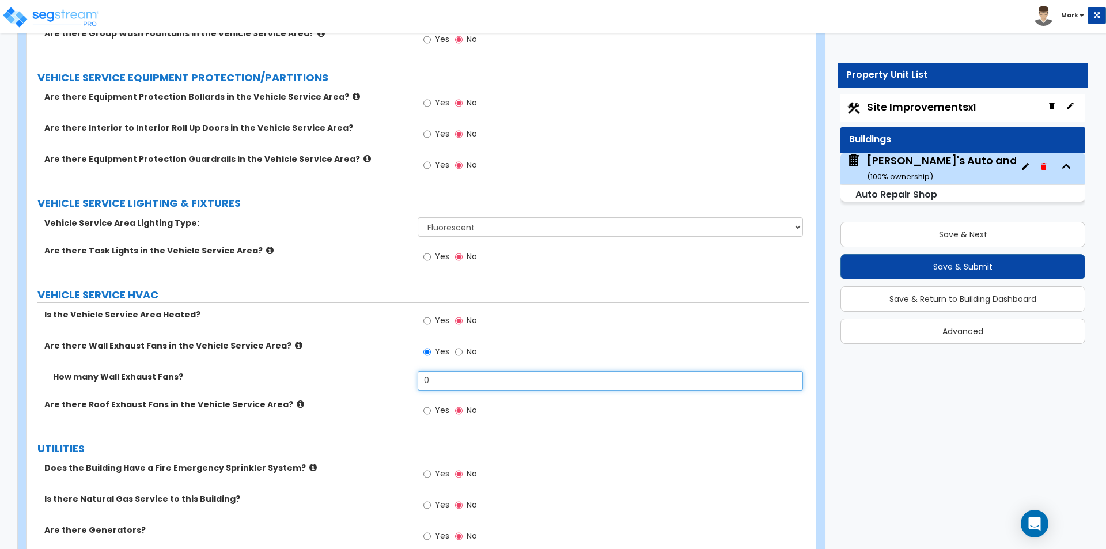
click at [444, 380] on input "0" at bounding box center [610, 381] width 385 height 20
type input "1"
click at [368, 408] on label "Are there Roof Exhaust Fans in the Vehicle Service Area?" at bounding box center [226, 405] width 365 height 12
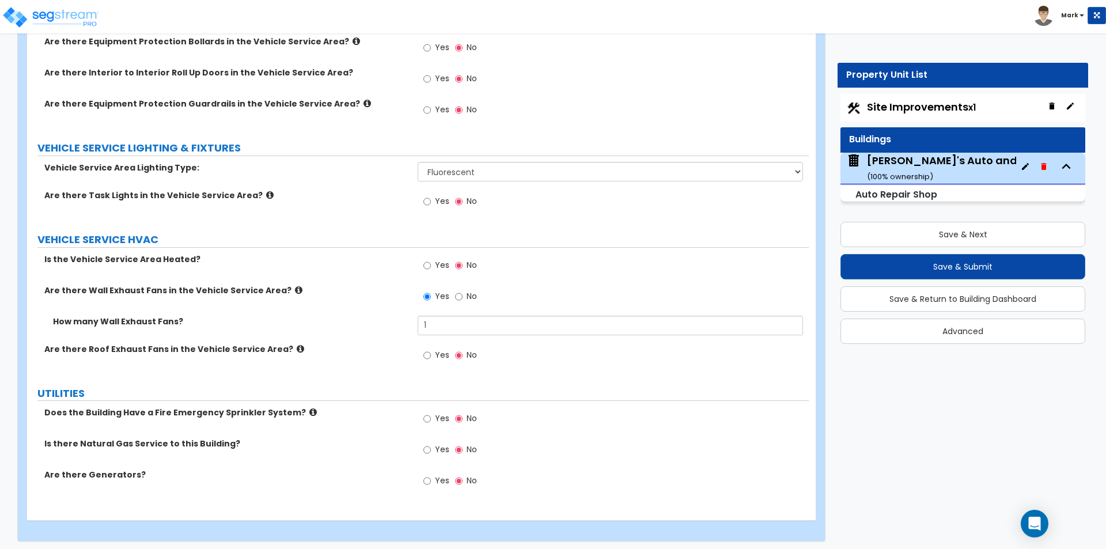
scroll to position [4437, 0]
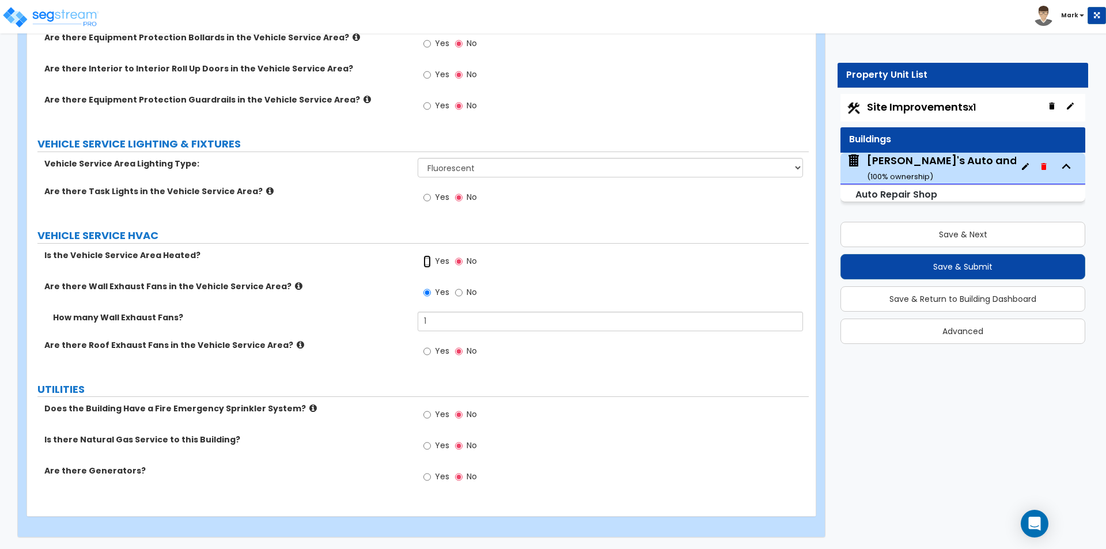
click at [429, 263] on input "Yes" at bounding box center [426, 261] width 7 height 13
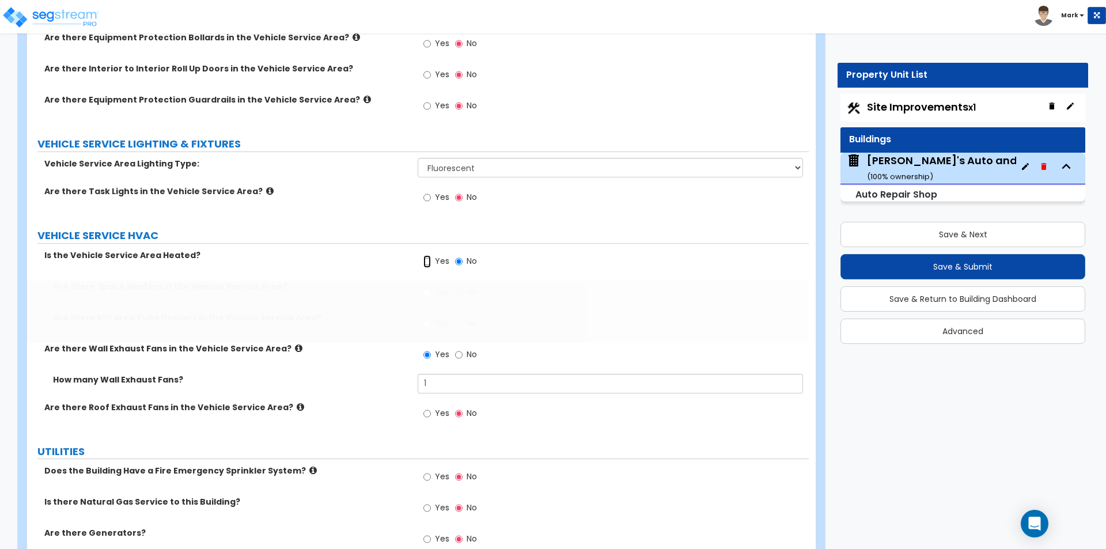
radio input "true"
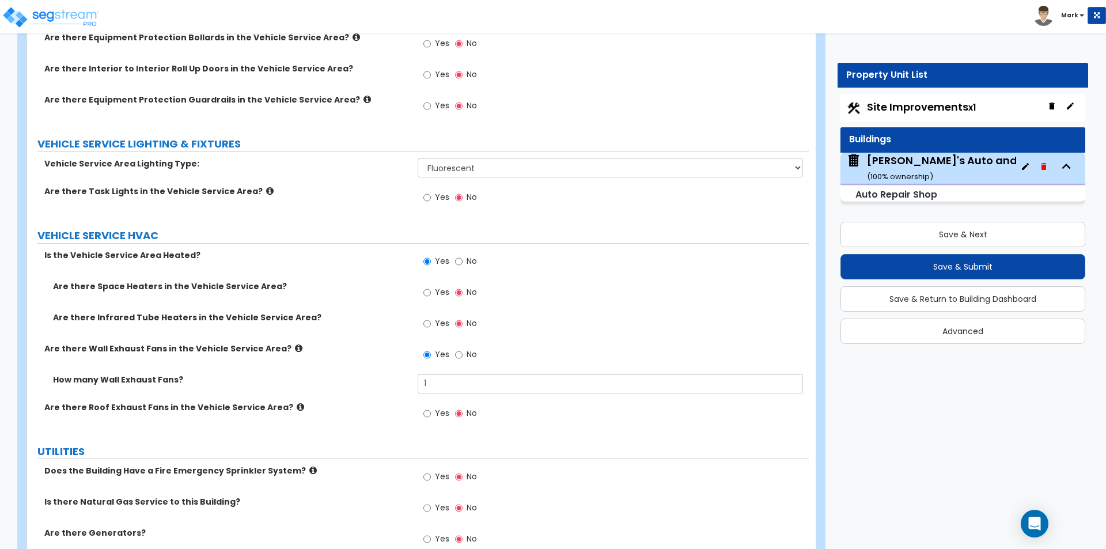
click at [450, 291] on div "Yes No" at bounding box center [450, 294] width 65 height 26
click at [440, 294] on span "Yes" at bounding box center [442, 292] width 14 height 12
click at [431, 294] on input "Yes" at bounding box center [426, 292] width 7 height 13
radio input "true"
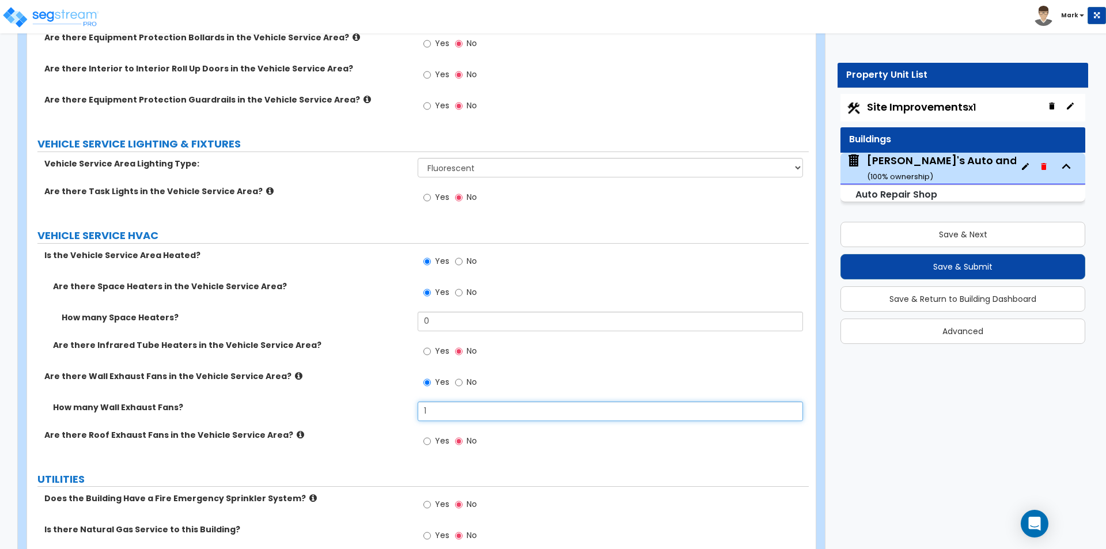
click at [478, 413] on input "1" at bounding box center [610, 411] width 385 height 20
type input "2"
click at [478, 326] on input "0" at bounding box center [610, 322] width 385 height 20
type input "1"
click at [347, 303] on div "Are there Space Heaters in the Vehicle Service Area? Yes No" at bounding box center [418, 296] width 782 height 31
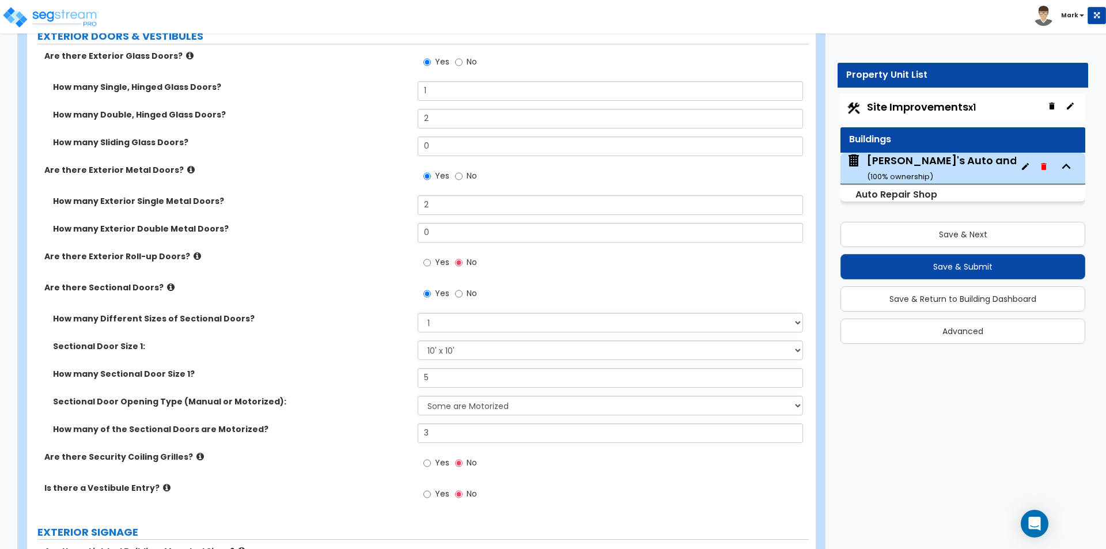
scroll to position [1269, 0]
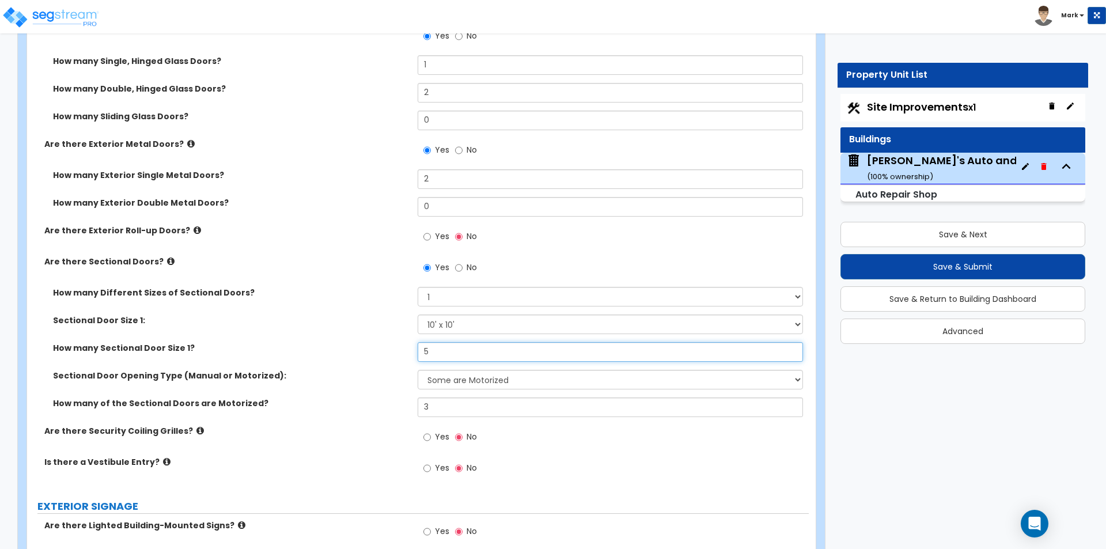
click at [437, 353] on input "5" at bounding box center [610, 352] width 385 height 20
type input "4"
click at [439, 237] on span "Yes" at bounding box center [442, 236] width 14 height 12
click at [431, 237] on input "Yes" at bounding box center [426, 236] width 7 height 13
radio input "true"
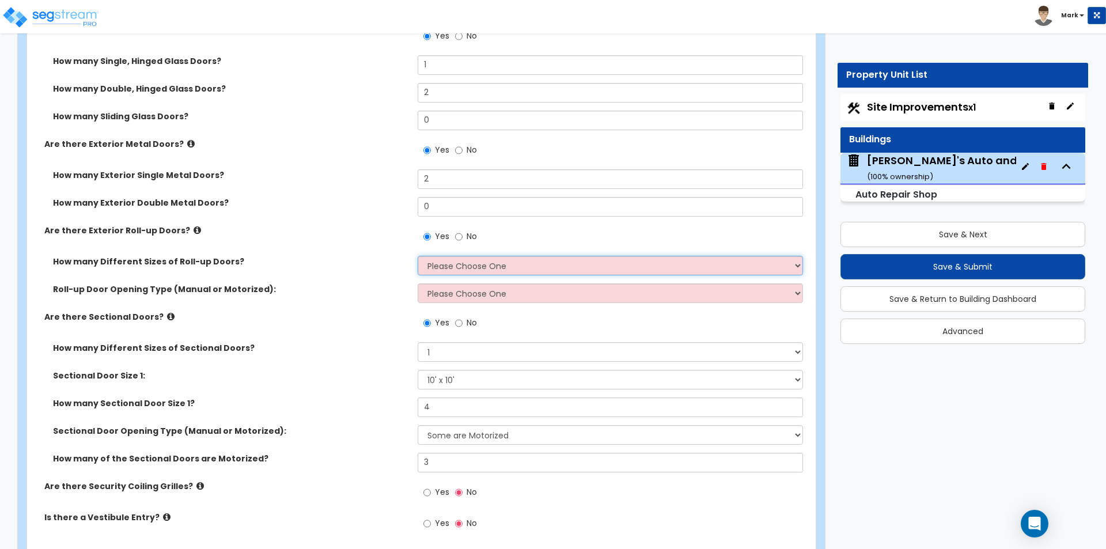
click at [436, 268] on select "Please Choose One 1 2 3" at bounding box center [610, 266] width 385 height 20
select select "1"
click at [418, 256] on select "Please Choose One 1 2 3" at bounding box center [610, 266] width 385 height 20
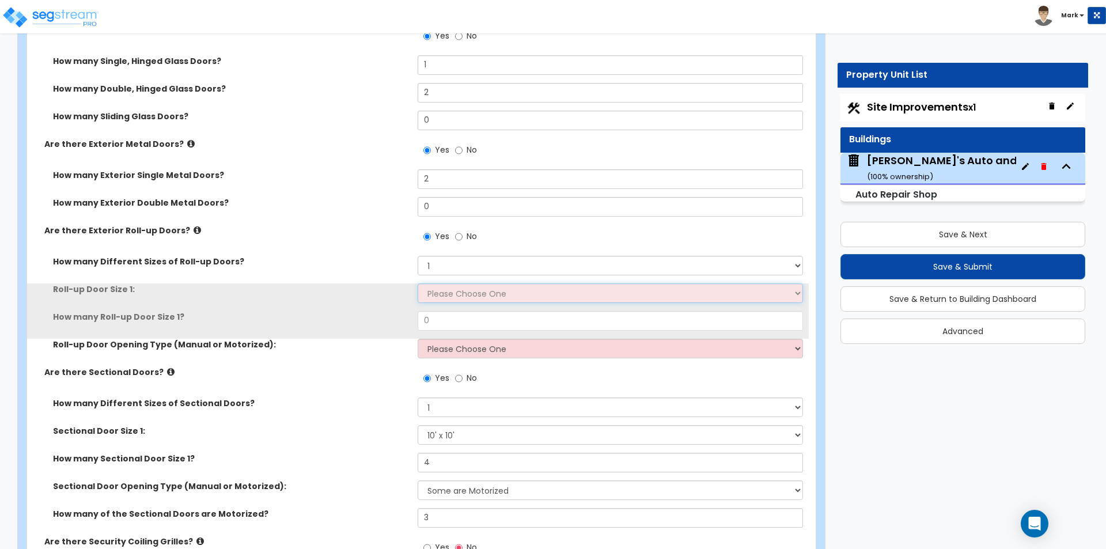
click at [456, 299] on select "Please Choose One 8' x 8' 10' x 10' 12' x 12' 14' x 14' 20' x 12' 20' x 16'" at bounding box center [610, 293] width 385 height 20
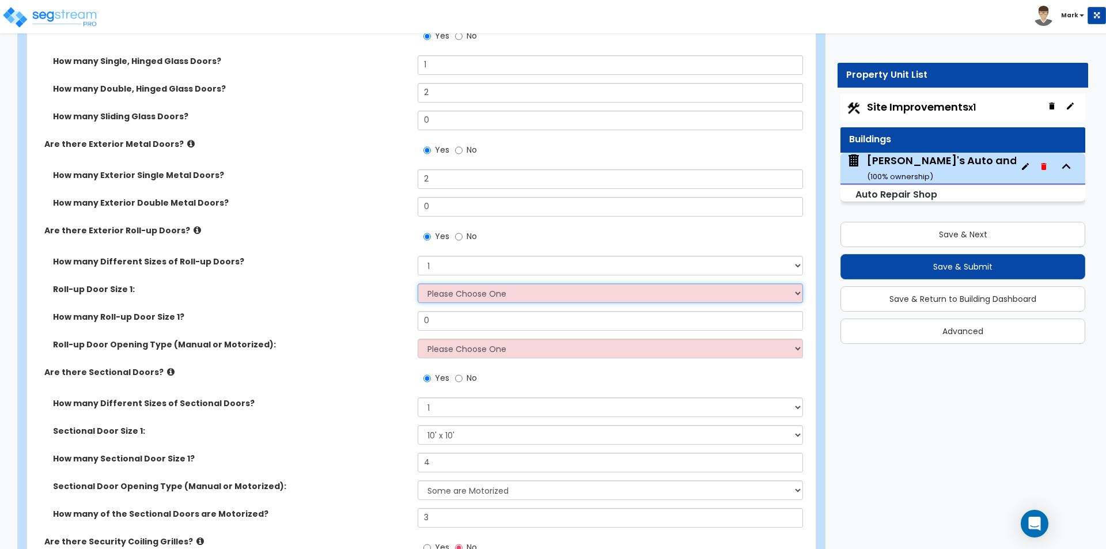
select select "2"
click at [418, 283] on select "Please Choose One 8' x 8' 10' x 10' 12' x 12' 14' x 14' 20' x 12' 20' x 16'" at bounding box center [610, 293] width 385 height 20
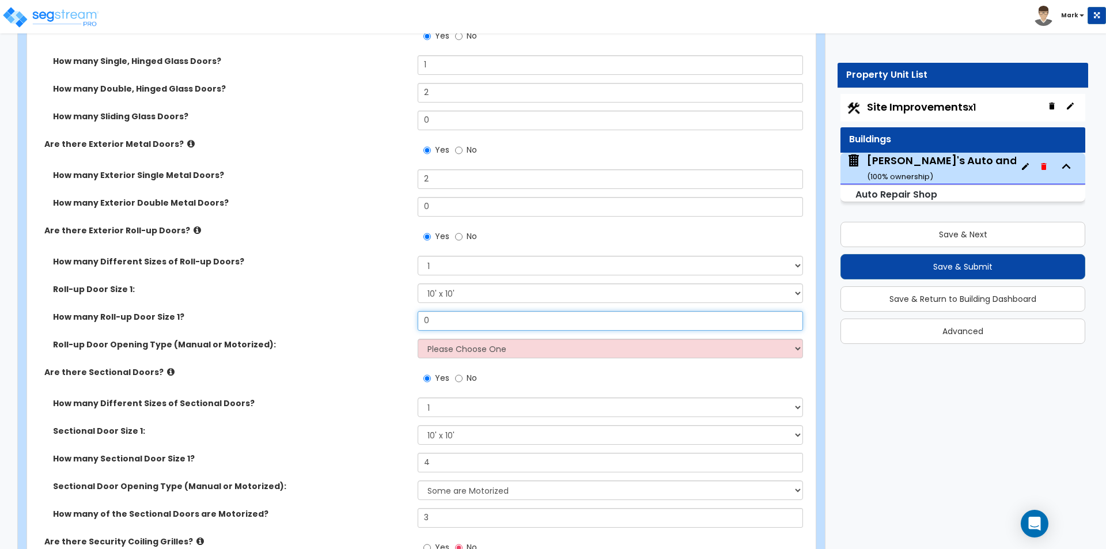
click at [448, 320] on input "0" at bounding box center [610, 321] width 385 height 20
type input "1"
click at [333, 320] on label "How many Roll-up Door Size 1?" at bounding box center [231, 317] width 356 height 12
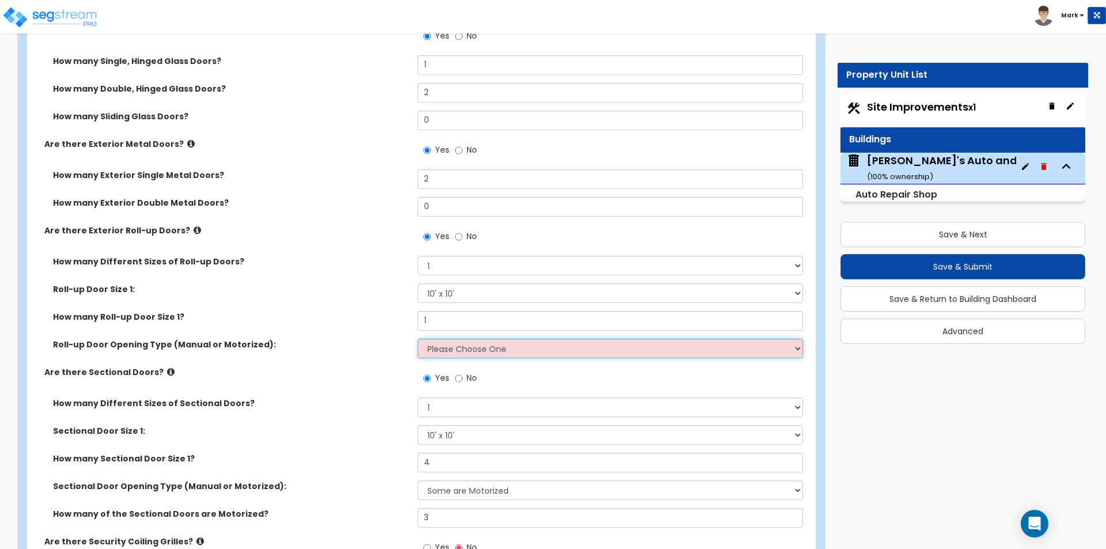
click at [449, 345] on select "Please Choose One All Manual All Motorized Some are Motorized" at bounding box center [610, 349] width 385 height 20
click at [418, 339] on select "Please Choose One All Manual All Motorized Some are Motorized" at bounding box center [610, 349] width 385 height 20
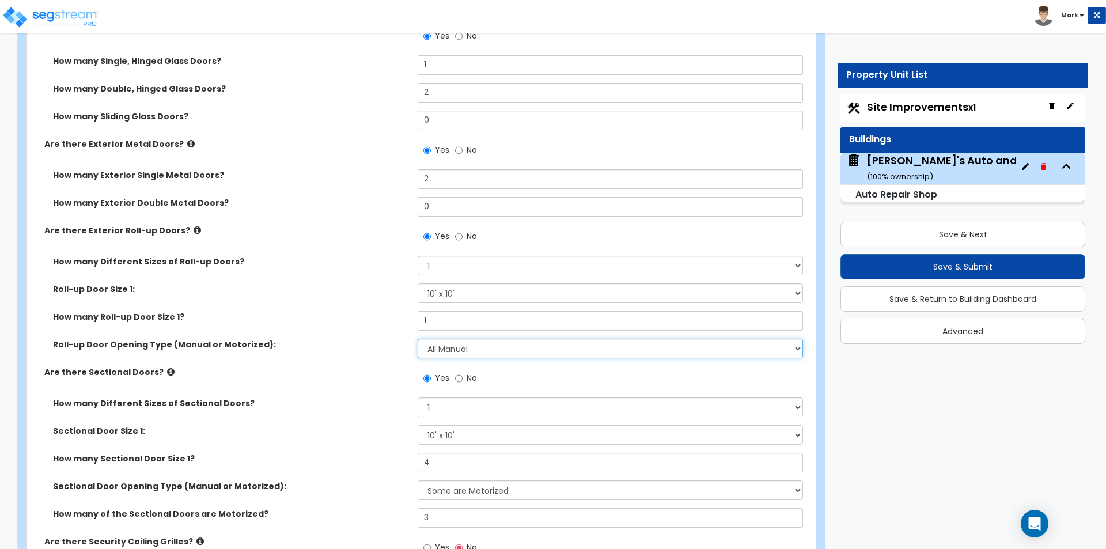
click at [453, 350] on select "Please Choose One All Manual All Motorized Some are Motorized" at bounding box center [610, 349] width 385 height 20
select select "2"
click at [418, 339] on select "Please Choose One All Manual All Motorized Some are Motorized" at bounding box center [610, 349] width 385 height 20
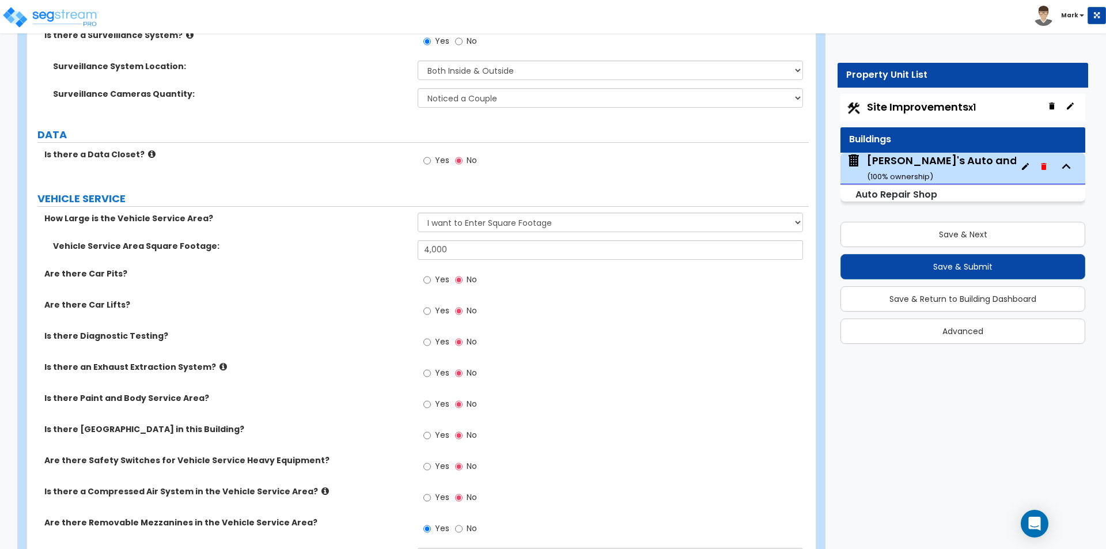
scroll to position [3889, 0]
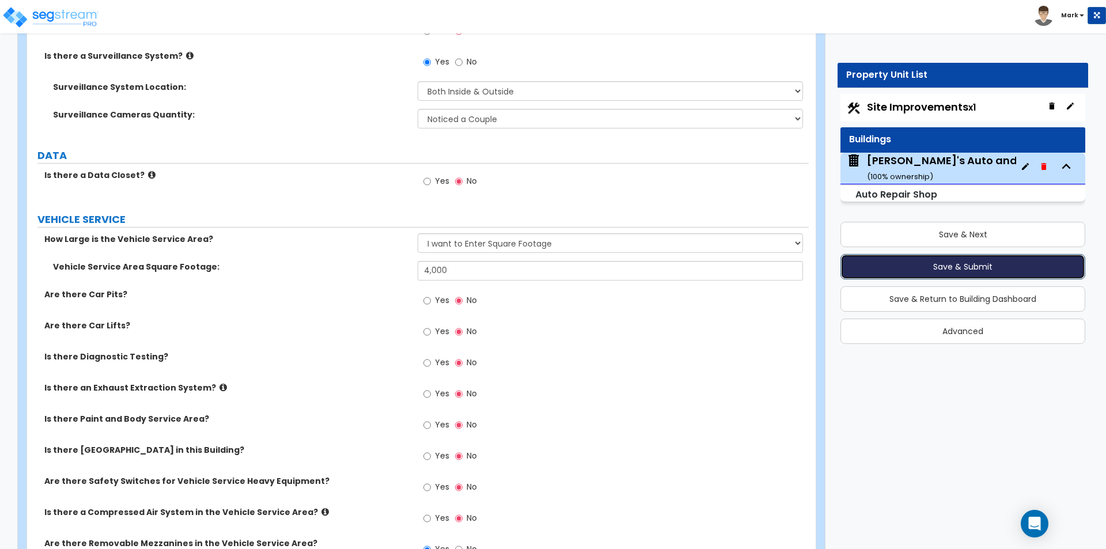
click at [873, 268] on button "Save & Submit" at bounding box center [962, 266] width 245 height 25
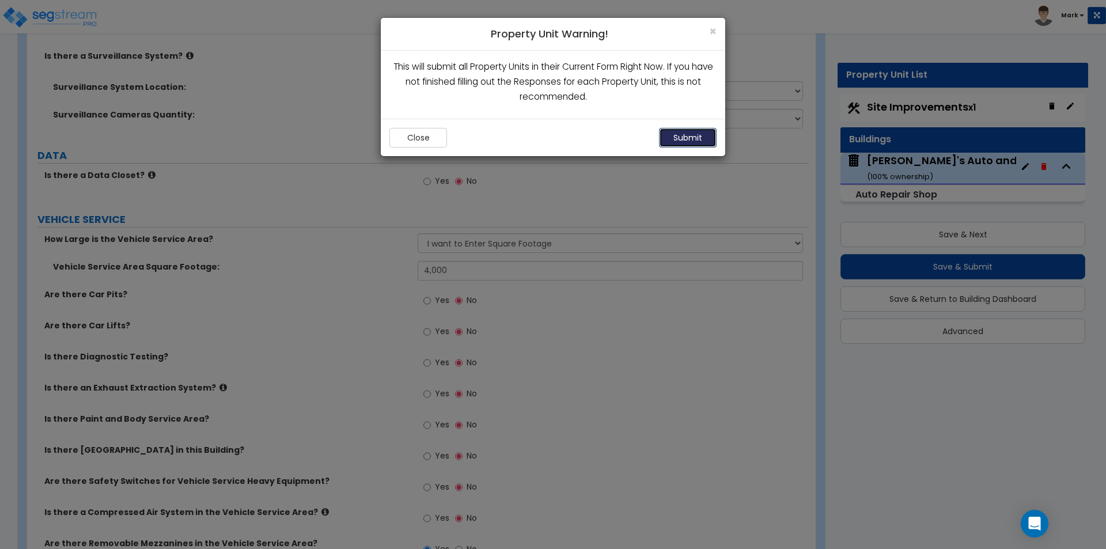
click at [684, 130] on button "Submit" at bounding box center [688, 138] width 58 height 20
